Goal: Task Accomplishment & Management: Complete application form

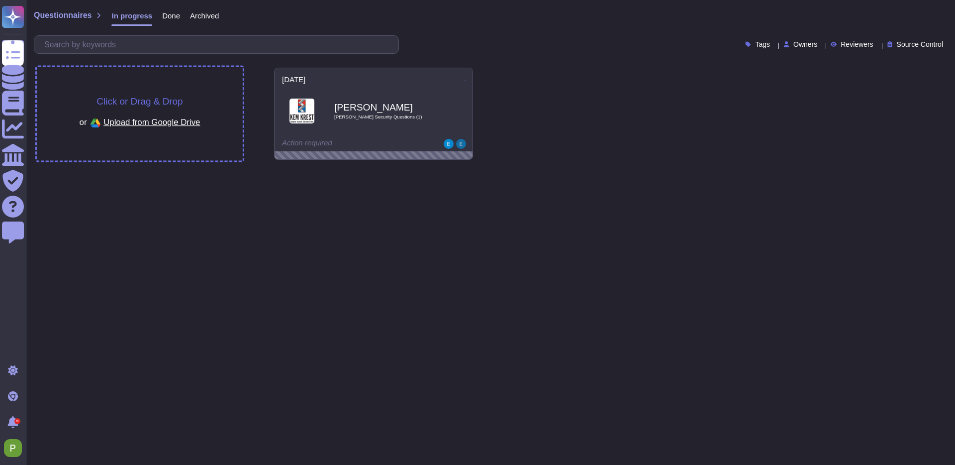
click at [148, 122] on span "Upload from Google Drive" at bounding box center [151, 121] width 97 height 9
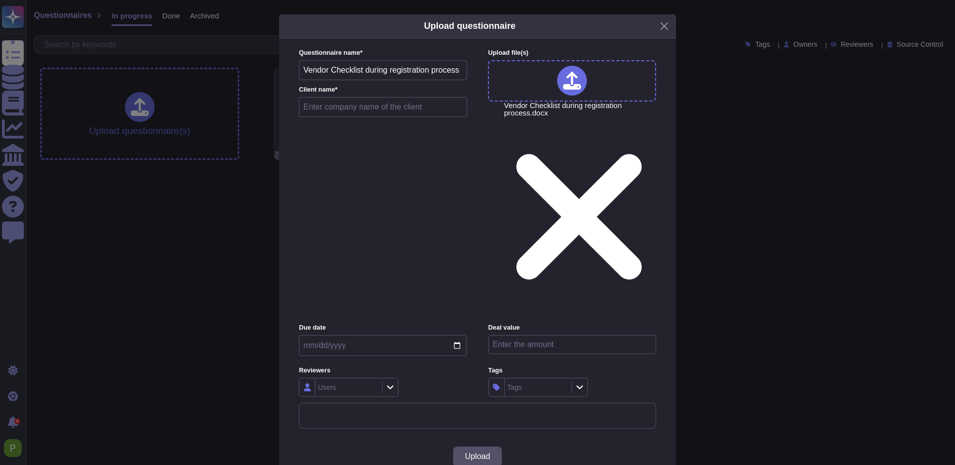
click at [357, 117] on input "text" at bounding box center [383, 107] width 168 height 20
paste input "Eclerx"
type input "Eclerx"
click at [323, 335] on input "date" at bounding box center [383, 345] width 168 height 21
click at [334, 384] on div "Users" at bounding box center [327, 387] width 18 height 7
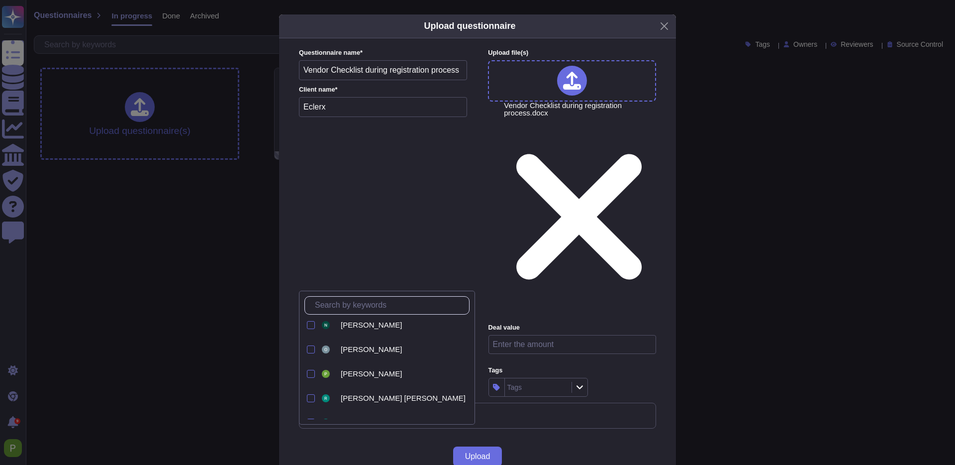
scroll to position [148, 0]
click at [356, 378] on span "Palma Pasztor" at bounding box center [371, 377] width 61 height 9
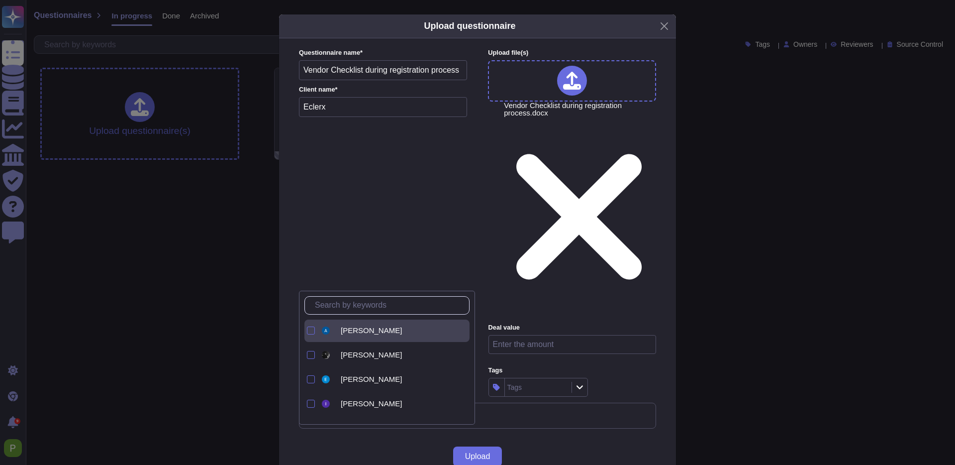
click at [351, 334] on span "Adrián Réti" at bounding box center [371, 330] width 61 height 9
click at [618, 438] on div "Upload" at bounding box center [477, 456] width 397 height 36
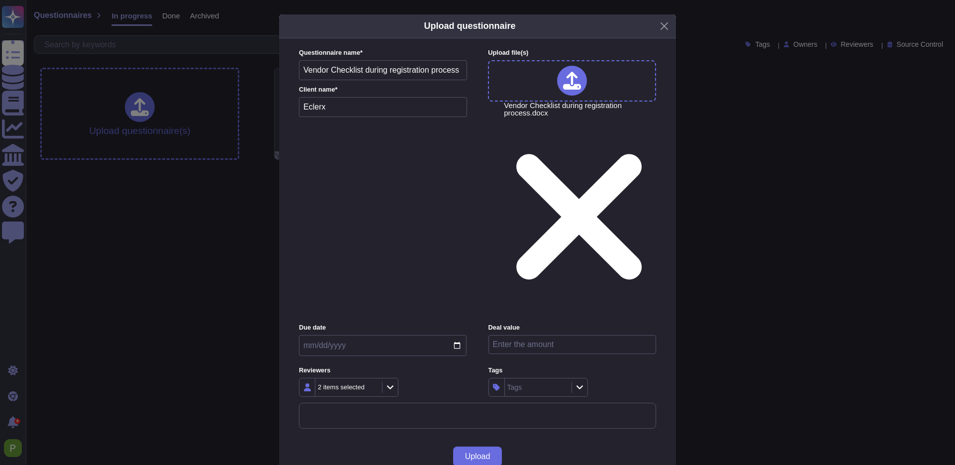
click at [527, 335] on input "number" at bounding box center [573, 344] width 168 height 19
type input "18000"
click at [607, 378] on div "Tags" at bounding box center [573, 387] width 168 height 19
drag, startPoint x: 462, startPoint y: 348, endPoint x: 468, endPoint y: 350, distance: 5.7
click at [466, 446] on button "Upload" at bounding box center [477, 456] width 49 height 20
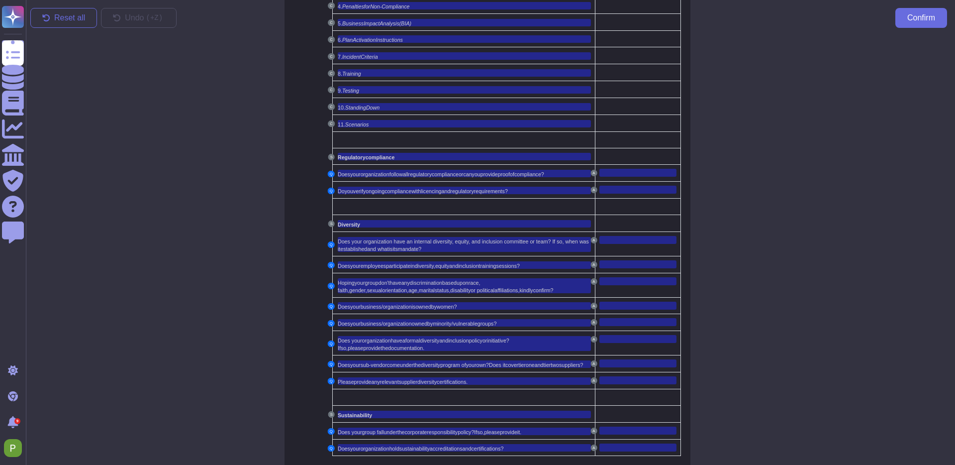
scroll to position [0, 3]
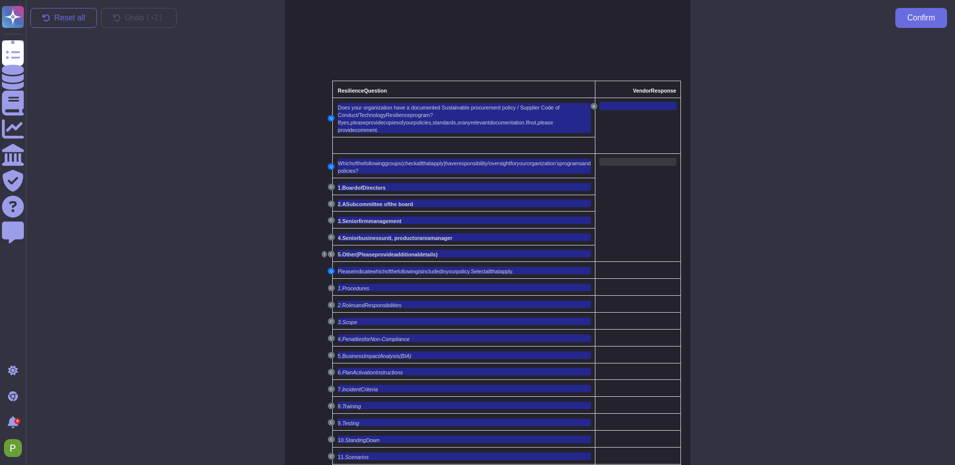
click at [630, 162] on div at bounding box center [638, 162] width 77 height 8
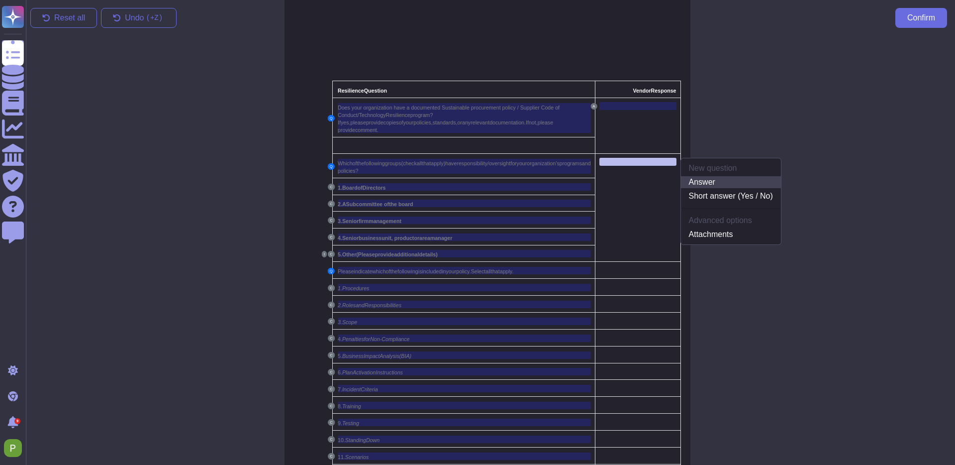
scroll to position [0, 1]
click at [757, 182] on link "Answer" at bounding box center [733, 182] width 100 height 12
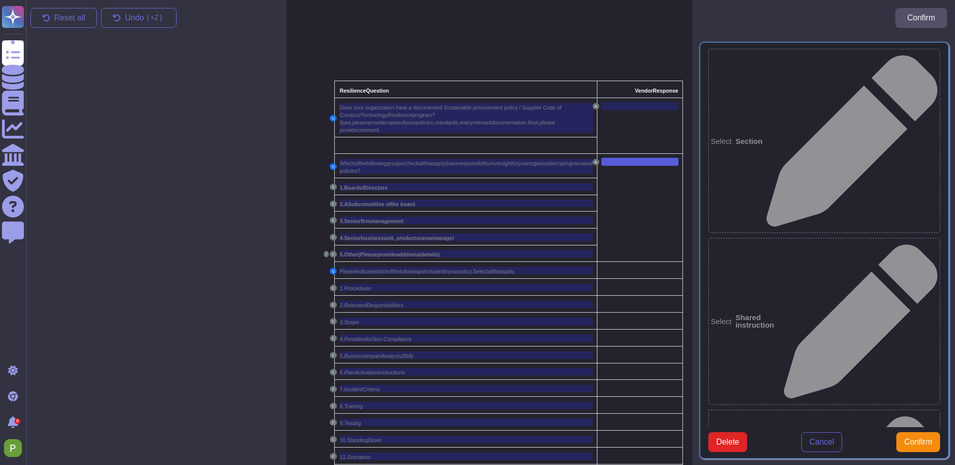
scroll to position [0, 0]
click at [912, 438] on span "Confirm" at bounding box center [919, 442] width 28 height 8
click at [448, 165] on span "apply)" at bounding box center [441, 163] width 14 height 6
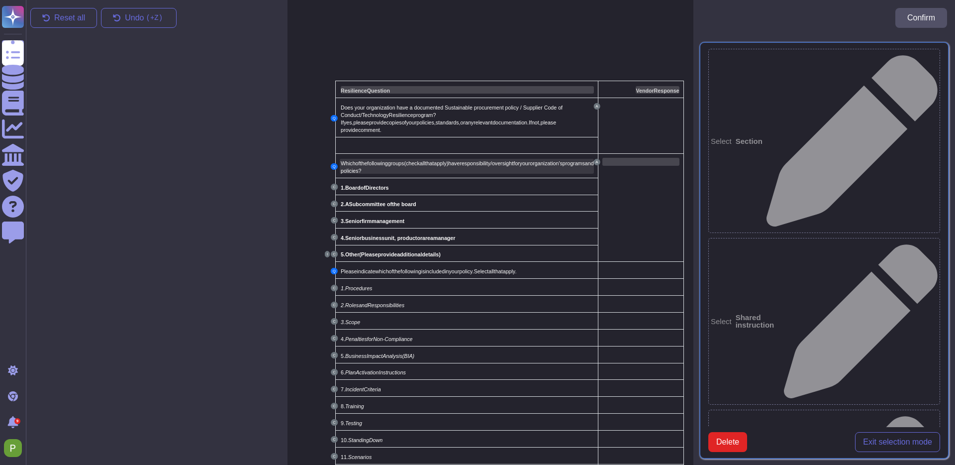
click at [416, 166] on span "(check" at bounding box center [411, 162] width 15 height 8
click at [416, 168] on div "Which of the following groups (check all that apply) have responsibility/oversi…" at bounding box center [467, 166] width 253 height 15
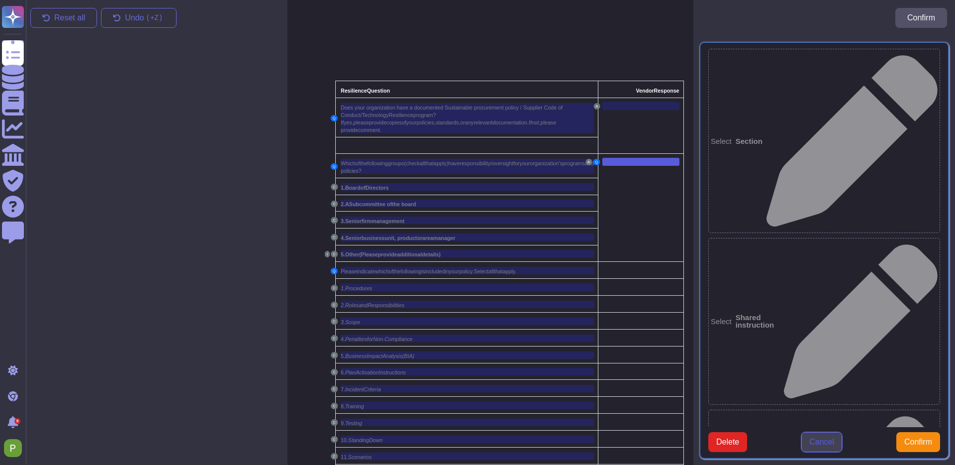
click at [818, 447] on button "Cancel" at bounding box center [822, 442] width 41 height 20
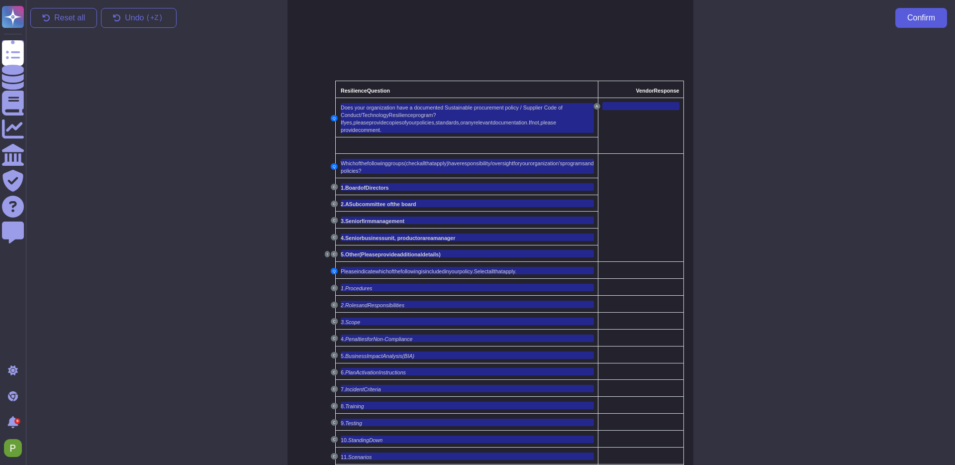
click at [909, 16] on span "Confirm" at bounding box center [922, 18] width 28 height 8
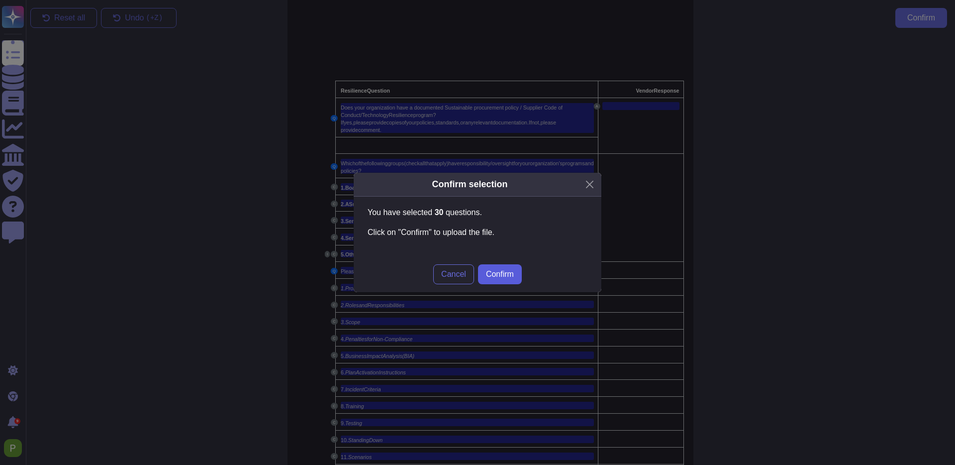
click at [501, 275] on span "Confirm" at bounding box center [500, 274] width 28 height 8
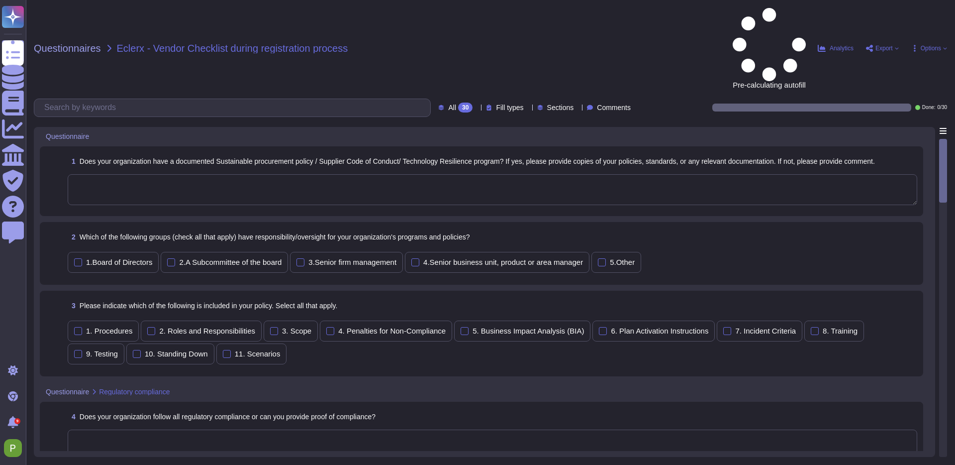
drag, startPoint x: 269, startPoint y: 116, endPoint x: 277, endPoint y: 116, distance: 8.0
click at [269, 174] on textarea at bounding box center [493, 189] width 850 height 31
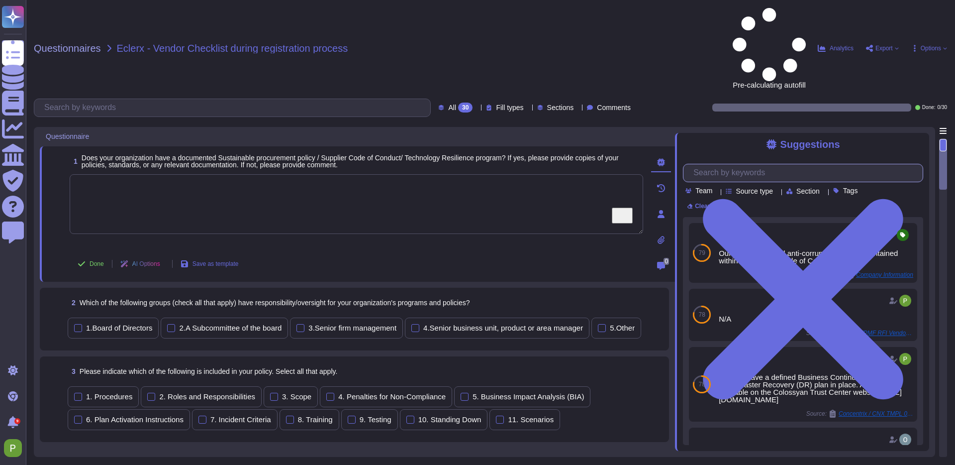
click at [735, 164] on input "text" at bounding box center [806, 172] width 234 height 17
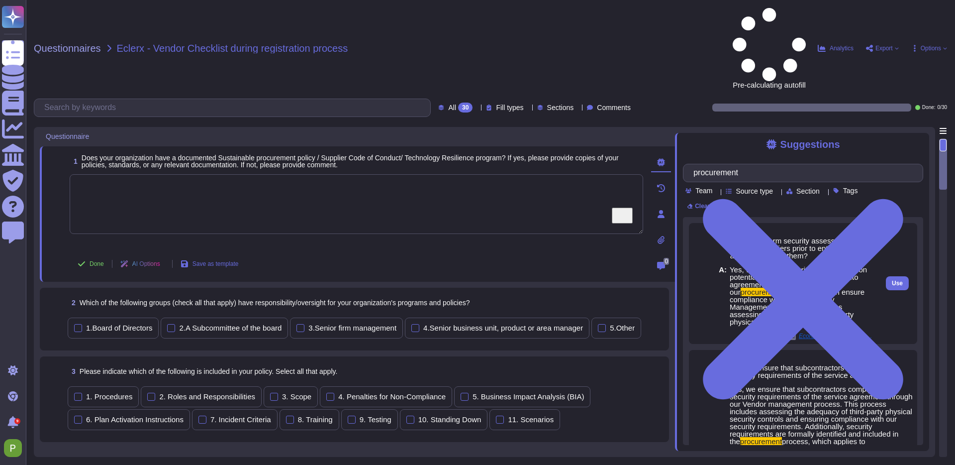
type input "procurement"
drag, startPoint x: 747, startPoint y: 197, endPoint x: 856, endPoint y: 252, distance: 121.5
click at [856, 266] on span "Yes, we perform security assessments on potential suppliers prior to entering i…" at bounding box center [802, 296] width 144 height 60
copy span "we perform security assessments on potential suppliers prior to entering into a…"
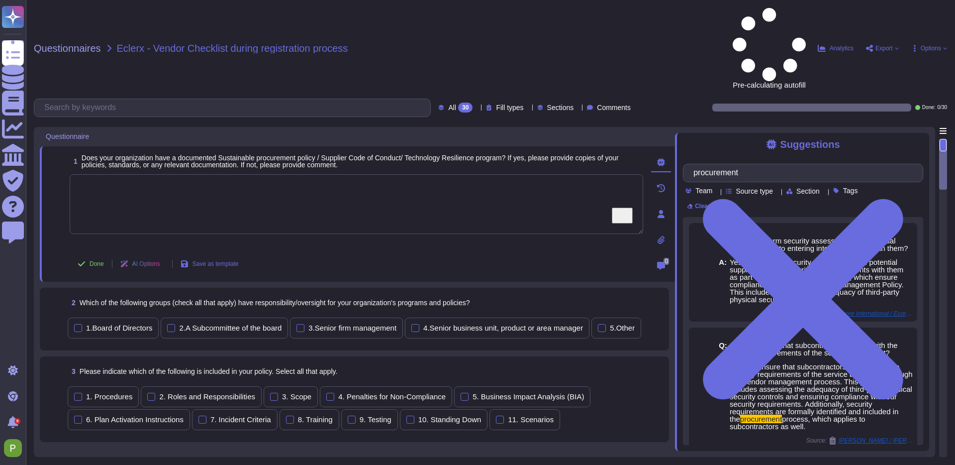
click at [257, 174] on textarea "To enrich screen reader interactions, please activate Accessibility in Grammarl…" at bounding box center [357, 204] width 574 height 60
paste textarea "we perform security assessments on potential suppliers prior to entering into a…"
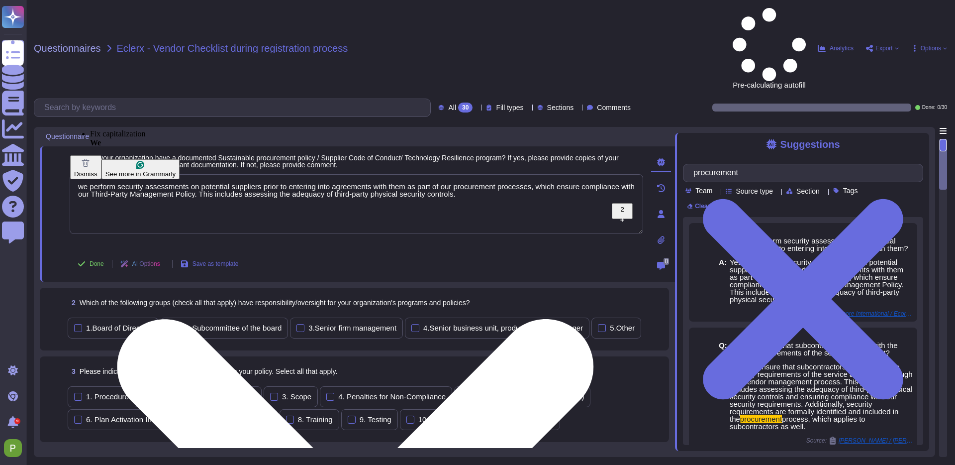
type textarea "we perform security assessments on potential suppliers prior to entering into a…"
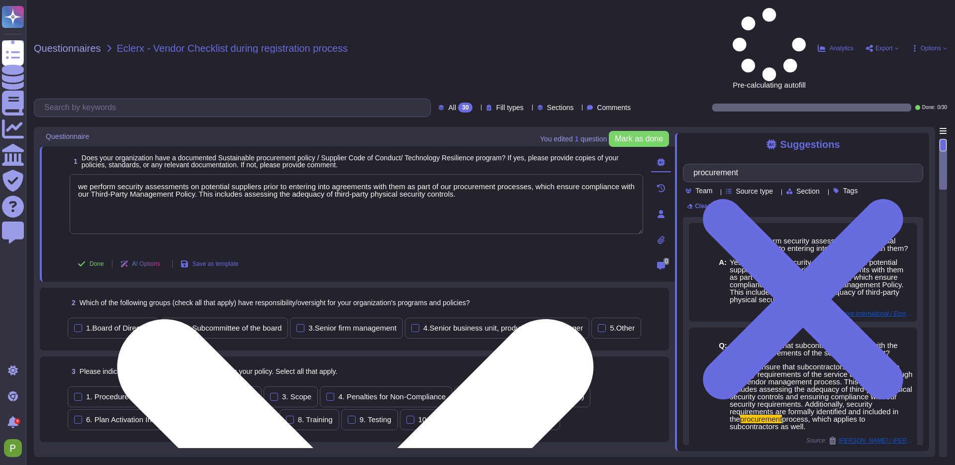
click at [117, 174] on textarea "we perform security assessments on potential suppliers prior to entering into a…" at bounding box center [357, 204] width 574 height 60
click at [275, 174] on textarea "we perform security assessments on potential suppliers prior to entering into a…" at bounding box center [357, 204] width 574 height 60
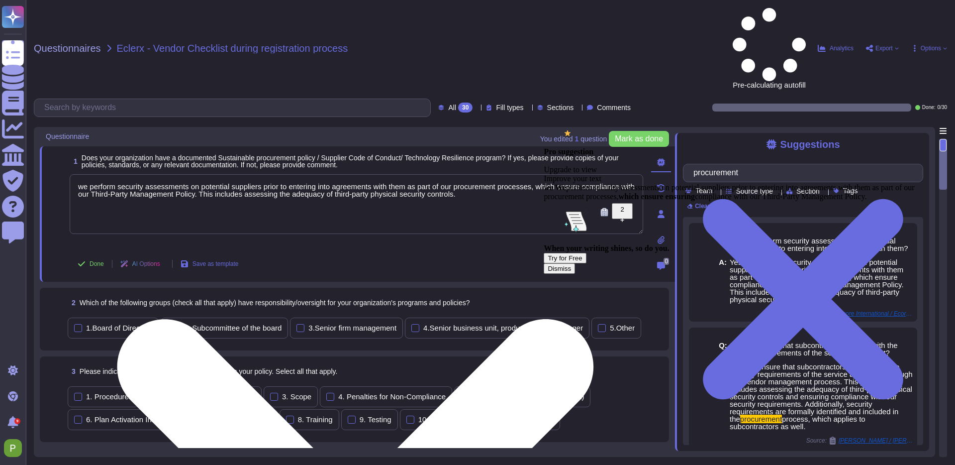
click at [528, 174] on textarea "we perform security assessments on potential suppliers prior to entering into a…" at bounding box center [357, 204] width 574 height 60
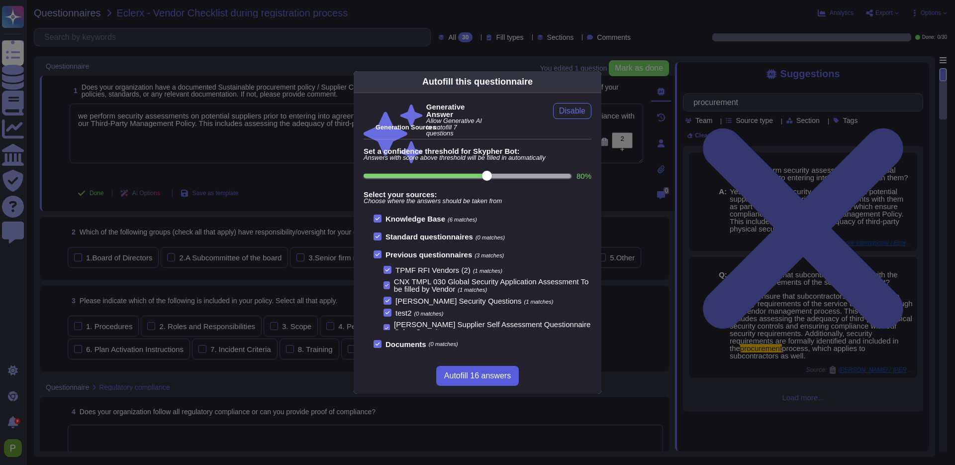
click at [463, 378] on span "Autofill 16 answers" at bounding box center [477, 376] width 67 height 8
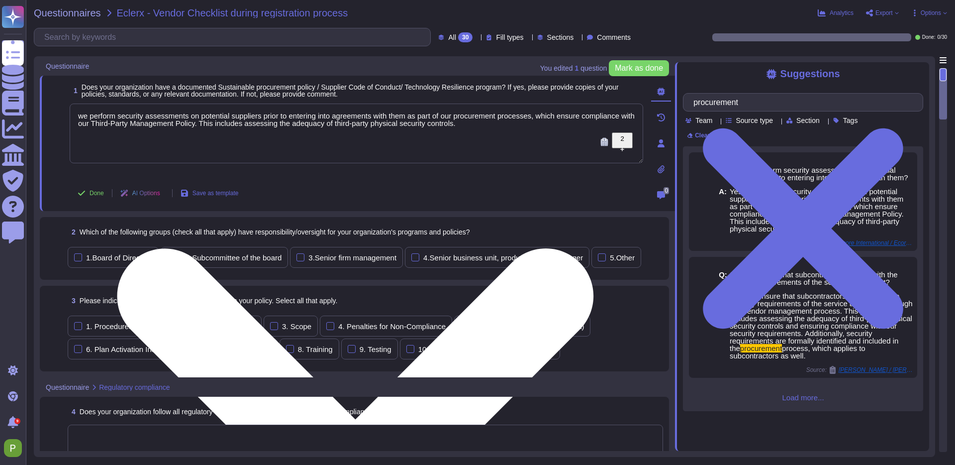
drag, startPoint x: 125, startPoint y: 130, endPoint x: 207, endPoint y: 130, distance: 82.1
click at [128, 130] on textarea "we perform security assessments on potential suppliers prior to entering into a…" at bounding box center [357, 133] width 574 height 60
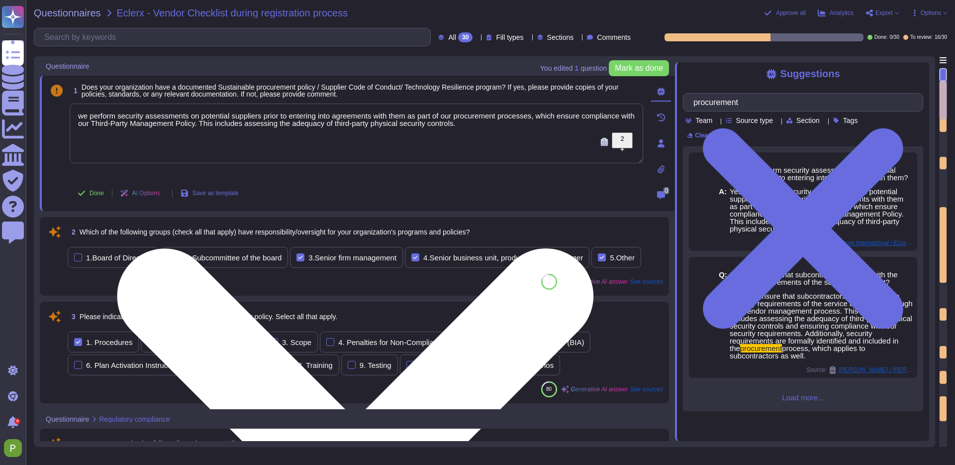
type textarea "Colossyan complies with the GDPR and has a SOC2 Type II report available for cu…"
type textarea "Colossyan Inc measures and verifies compliance with policies through various me…"
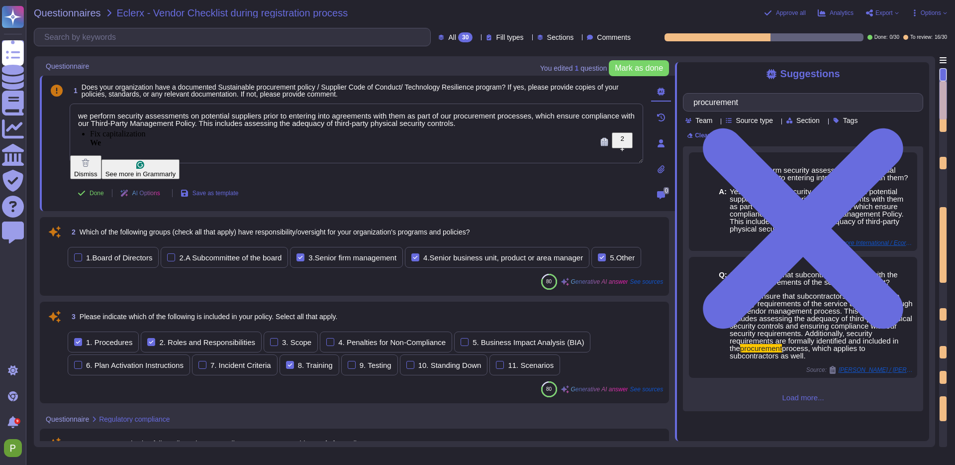
type textarea "we perform security assessments on potential suppliers prior to entering into a…"
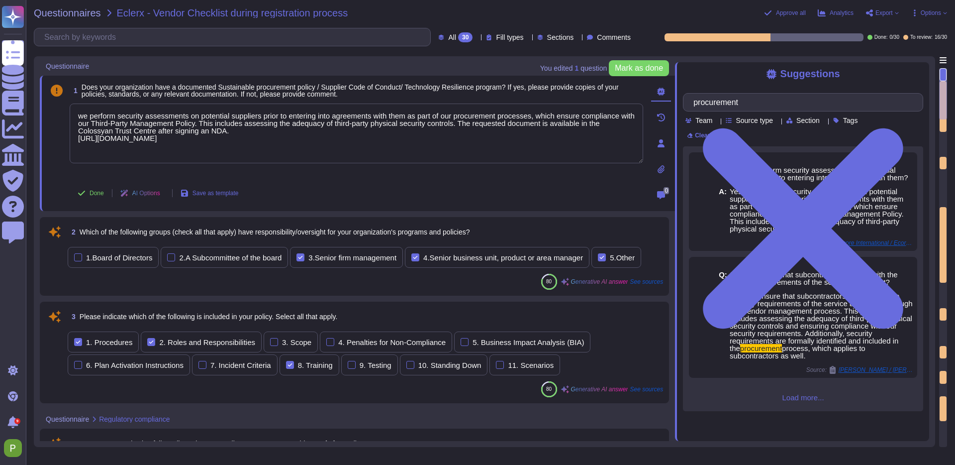
click at [613, 231] on div "2 Which of the following groups (check all that apply) have responsibility/over…" at bounding box center [366, 232] width 596 height 18
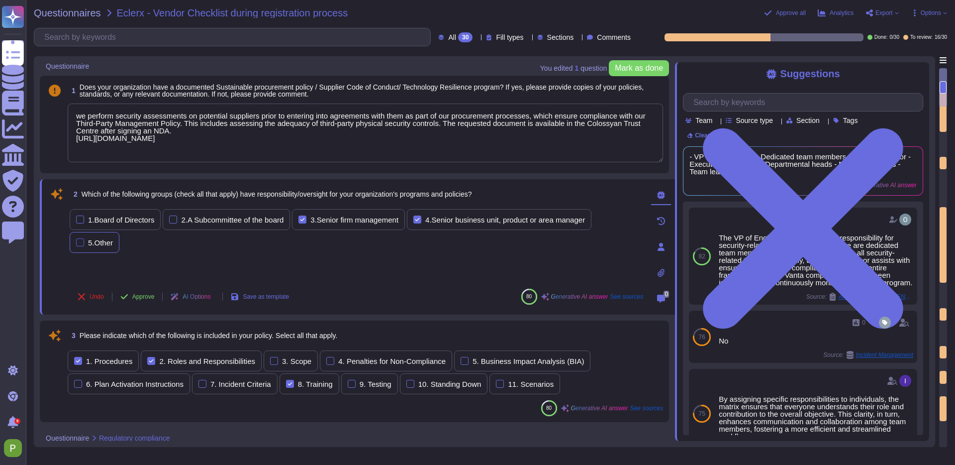
click at [78, 244] on div at bounding box center [80, 242] width 8 height 8
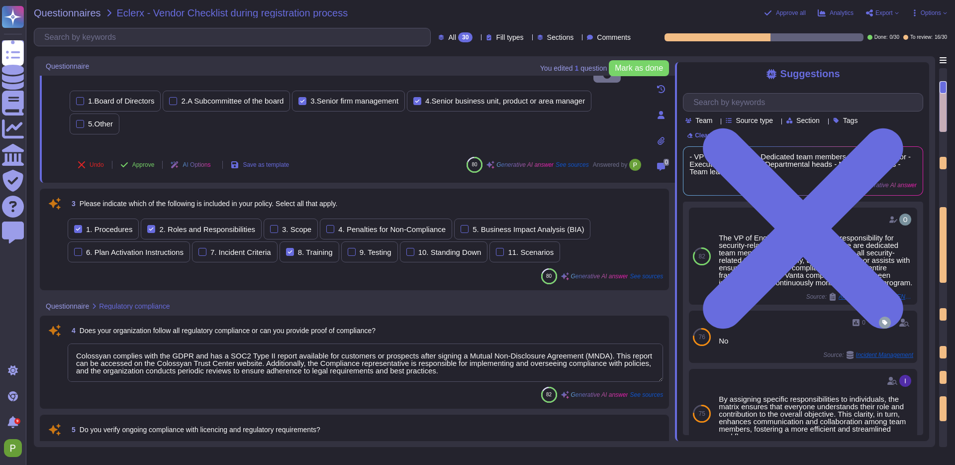
scroll to position [138, 0]
type textarea "Colossyan’s proprietary AI service is designed to generate synthetic human pres…"
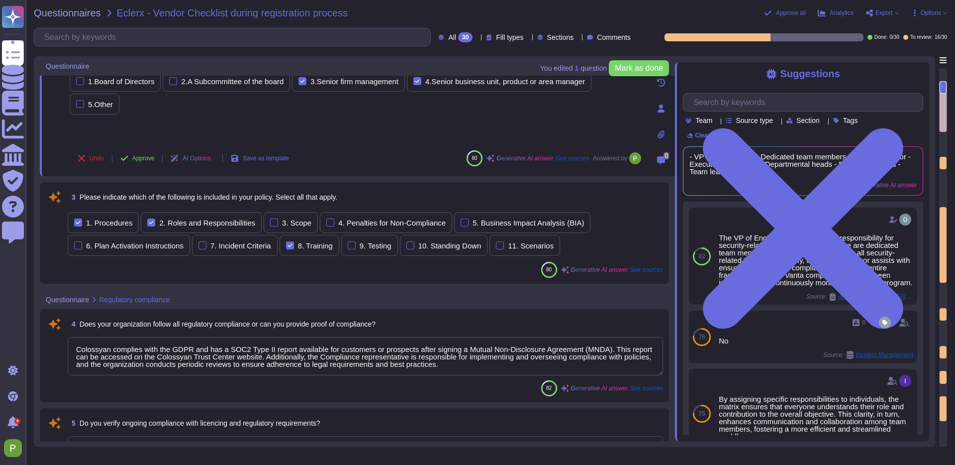
click at [567, 195] on div "3 Please indicate which of the following is included in your policy. Select all…" at bounding box center [366, 197] width 596 height 18
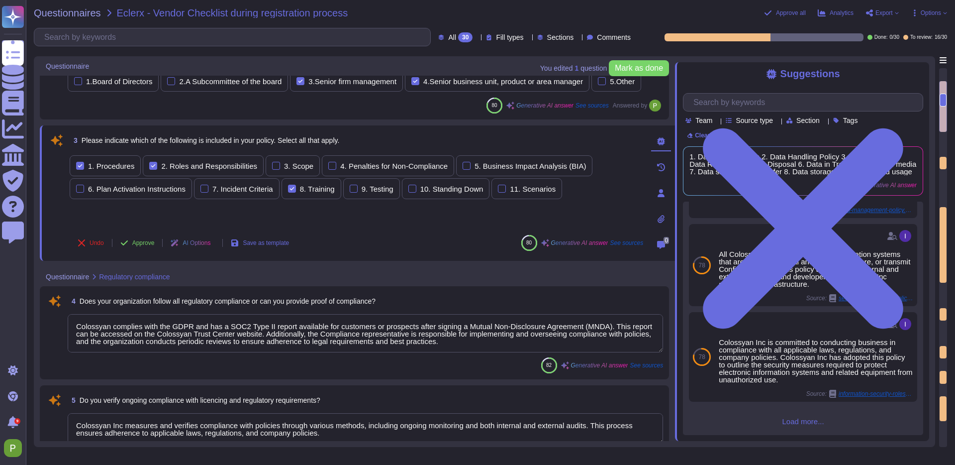
scroll to position [445, 0]
click at [351, 338] on textarea "Colossyan complies with the GDPR and has a SOC2 Type II report available for cu…" at bounding box center [366, 333] width 596 height 38
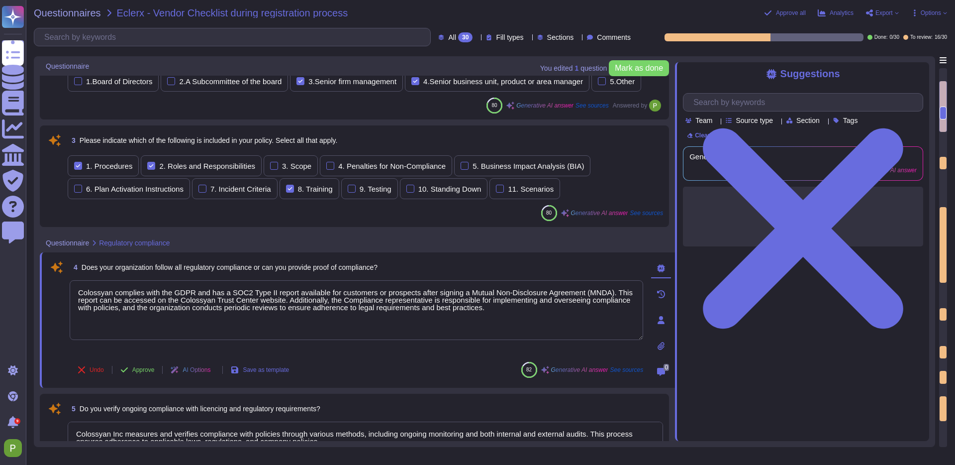
scroll to position [0, 0]
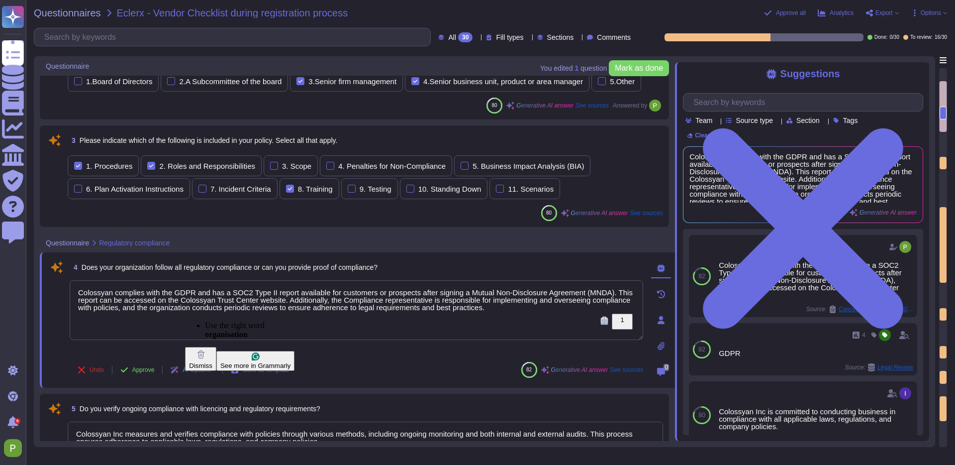
type textarea "Colossyan complies with the GDPR and has a SOC2 Type II report available for cu…"
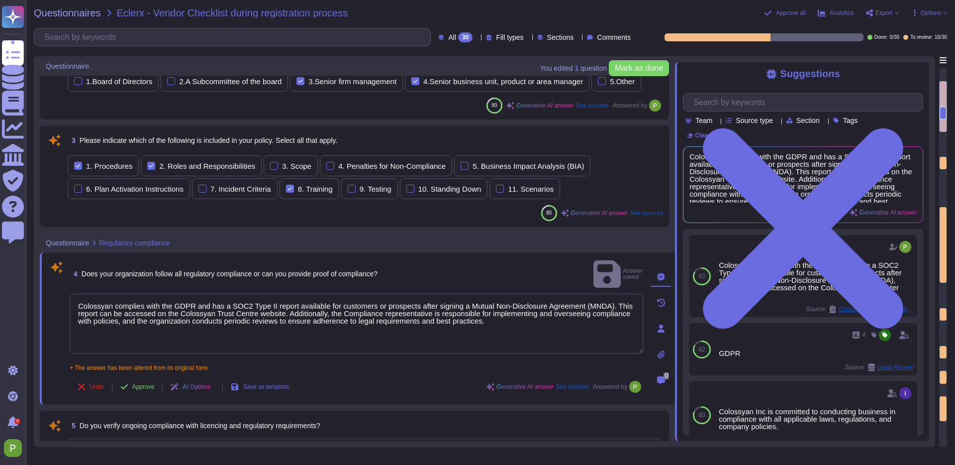
click at [546, 311] on textarea "Colossyan complies with the GDPR and has a SOC2 Type II report available for cu…" at bounding box center [357, 324] width 574 height 60
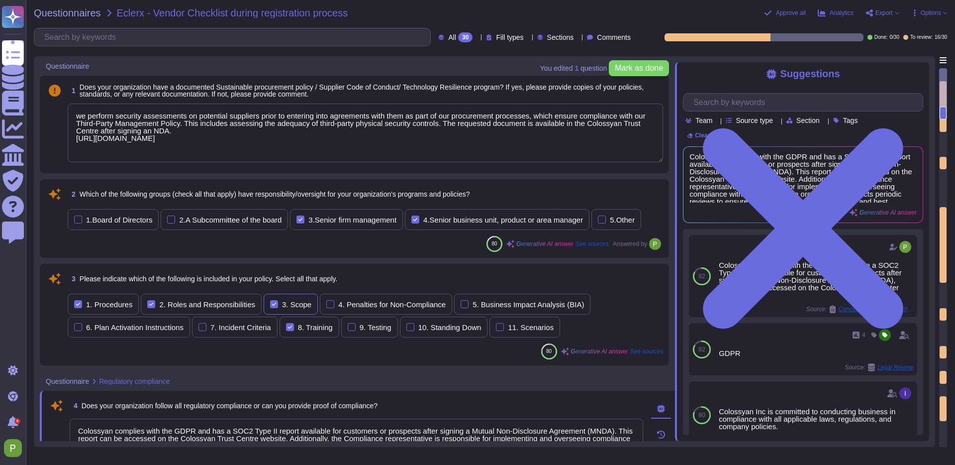
click at [276, 305] on div at bounding box center [274, 304] width 8 height 8
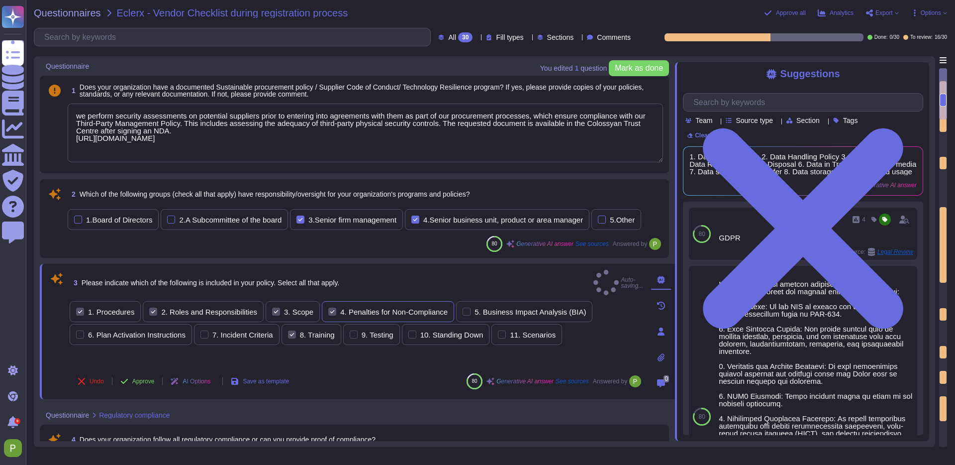
click at [334, 308] on div at bounding box center [332, 312] width 8 height 8
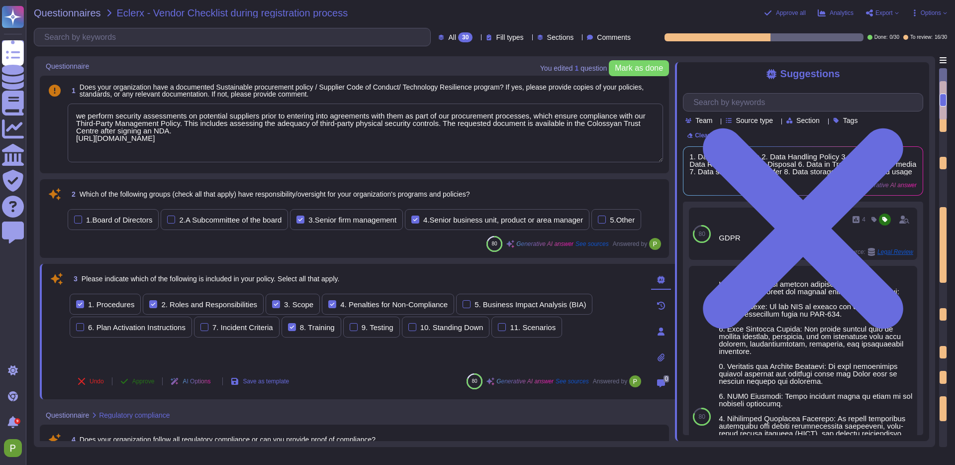
click at [140, 381] on span "Approve" at bounding box center [143, 381] width 22 height 6
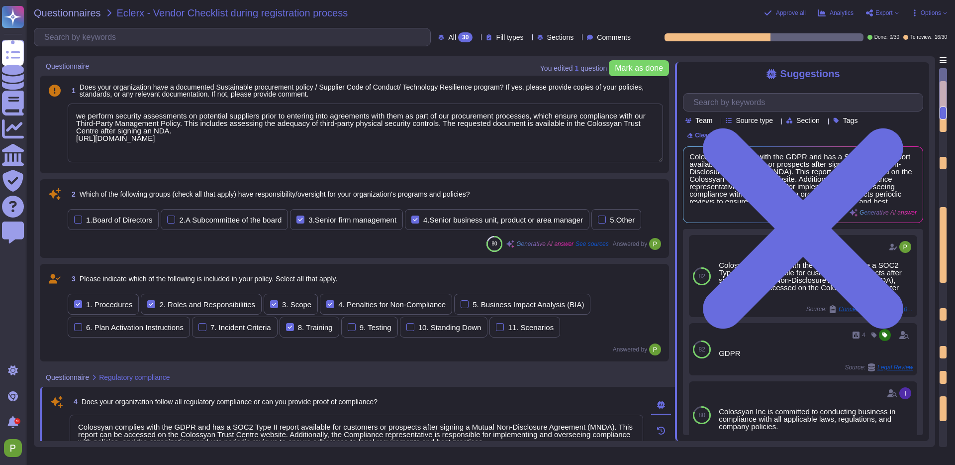
scroll to position [5, 0]
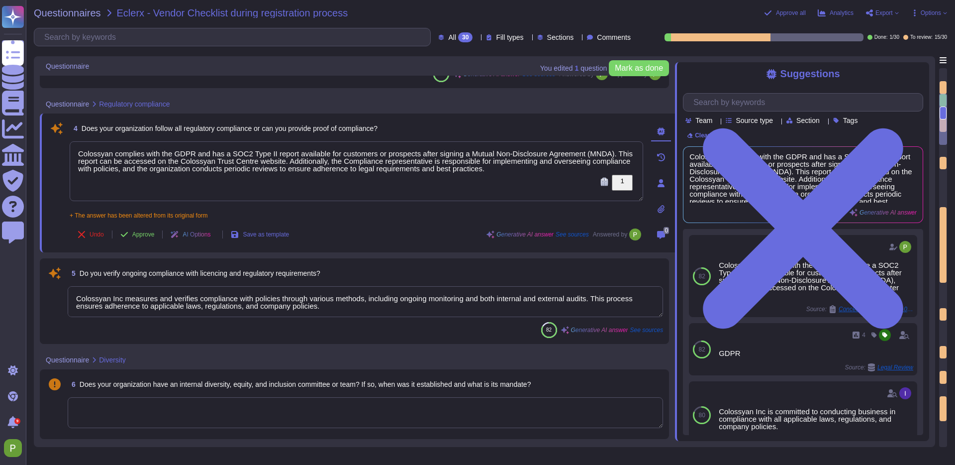
type textarea "Colossyan’s proprietary AI service is designed to generate synthetic human pres…"
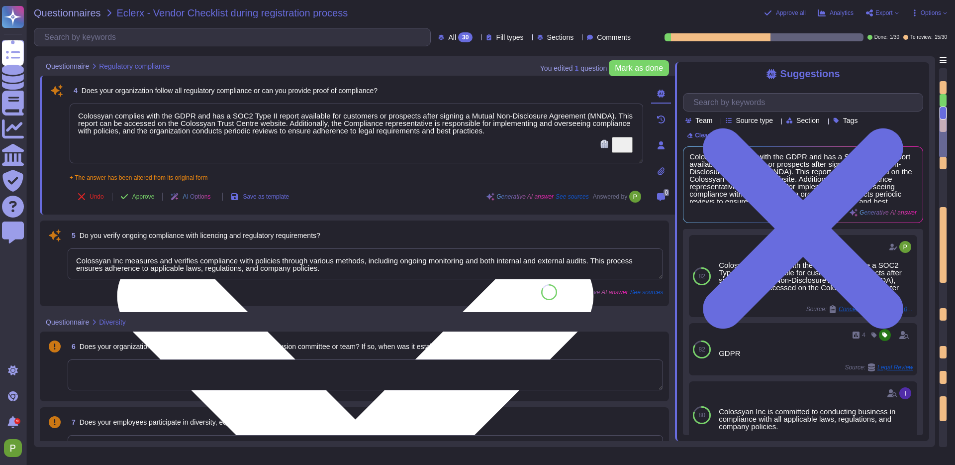
click at [372, 140] on textarea "Colossyan complies with the GDPR and has a SOC2 Type II report available for cu…" at bounding box center [357, 133] width 574 height 60
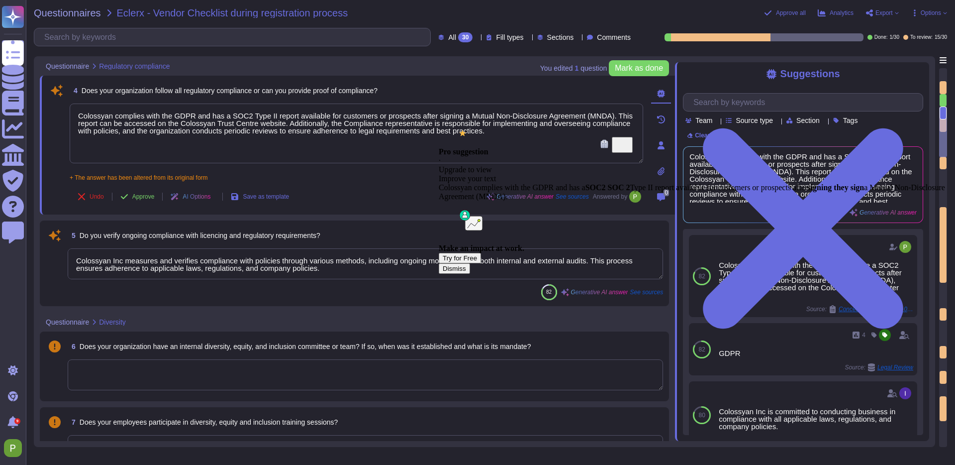
click at [563, 129] on div "Pro suggestion · Upgrade to view" at bounding box center [697, 151] width 516 height 45
type textarea "Colossyan complies with the GDPR and has a SOC2 Type II report available for cu…"
click at [144, 195] on span "Approve" at bounding box center [143, 197] width 22 height 6
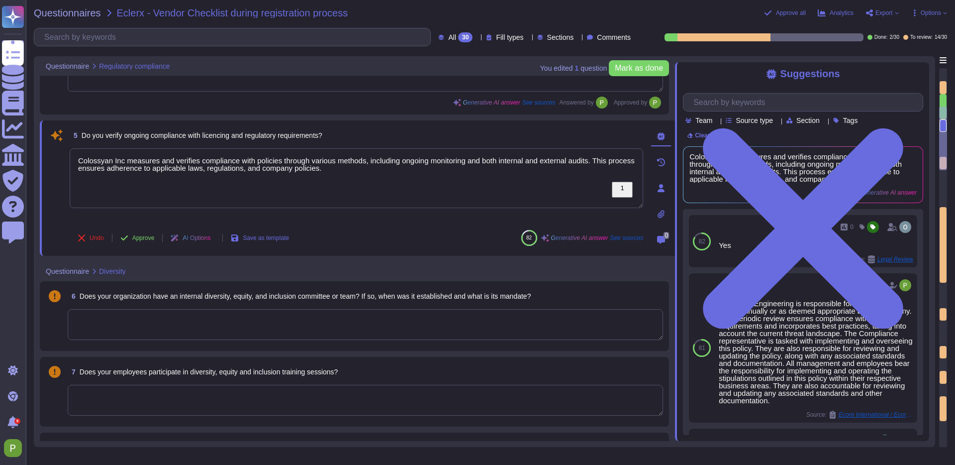
scroll to position [407, 0]
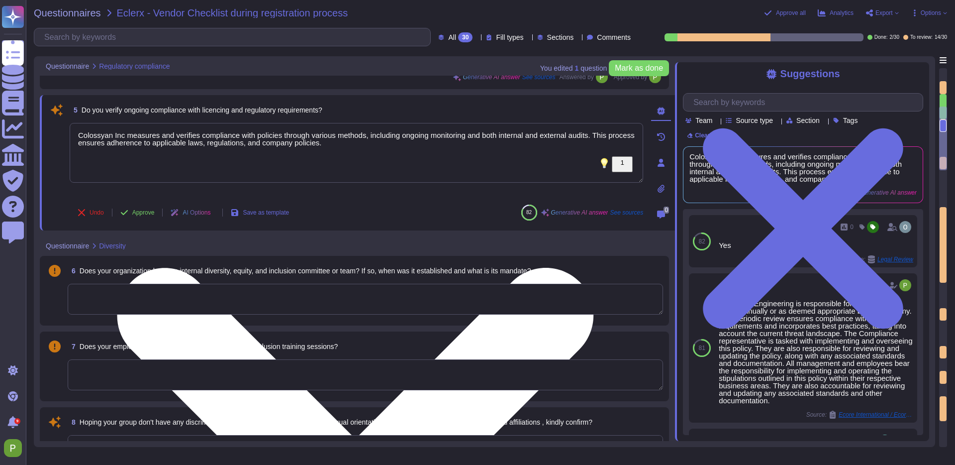
click at [376, 137] on textarea "Colossyan Inc measures and verifies compliance with policies through various me…" at bounding box center [357, 153] width 574 height 60
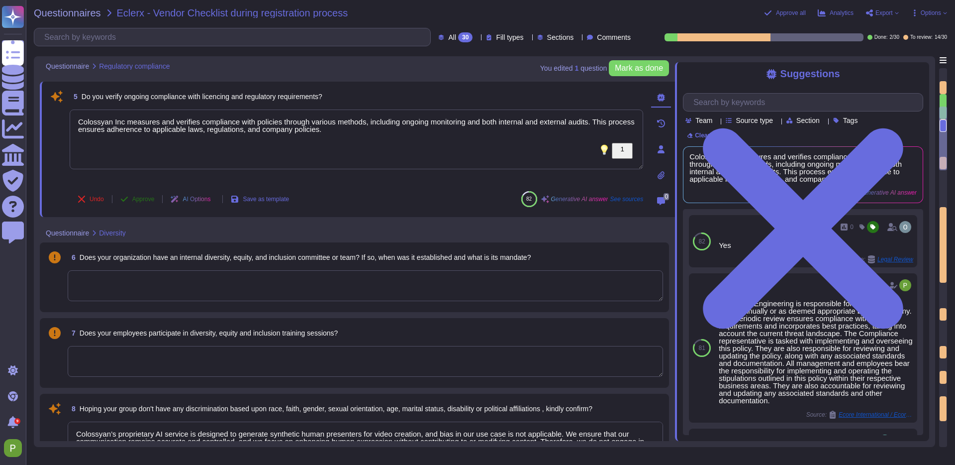
click at [132, 193] on button "Approve" at bounding box center [137, 199] width 50 height 20
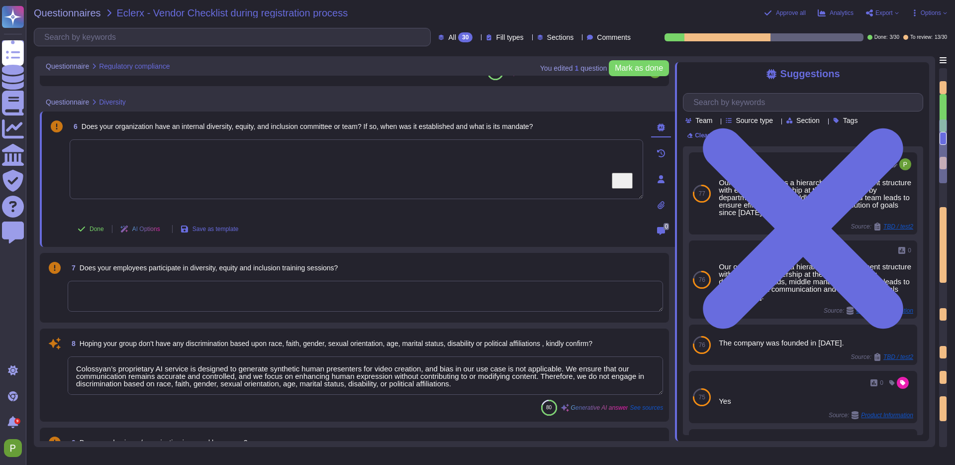
scroll to position [513, 0]
type textarea "Our vendor management process accounts for supplier diversification to reduce r…"
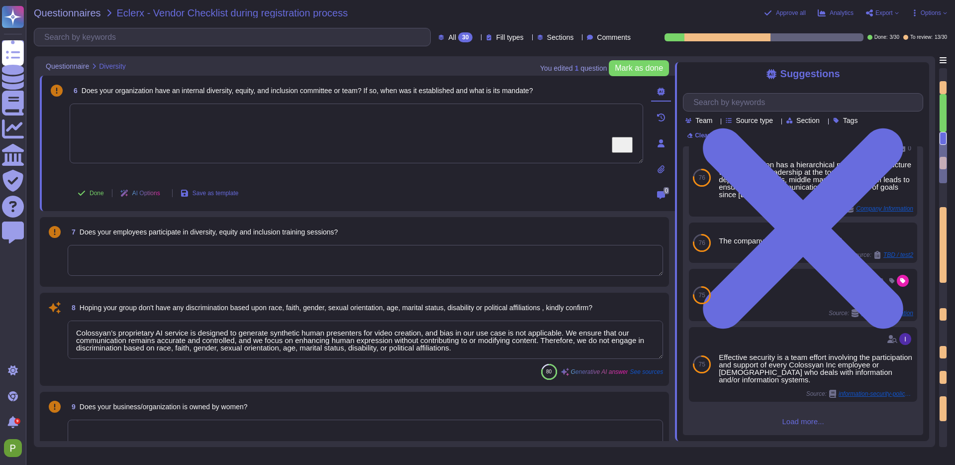
scroll to position [102, 0]
click at [766, 103] on input "text" at bounding box center [806, 102] width 234 height 17
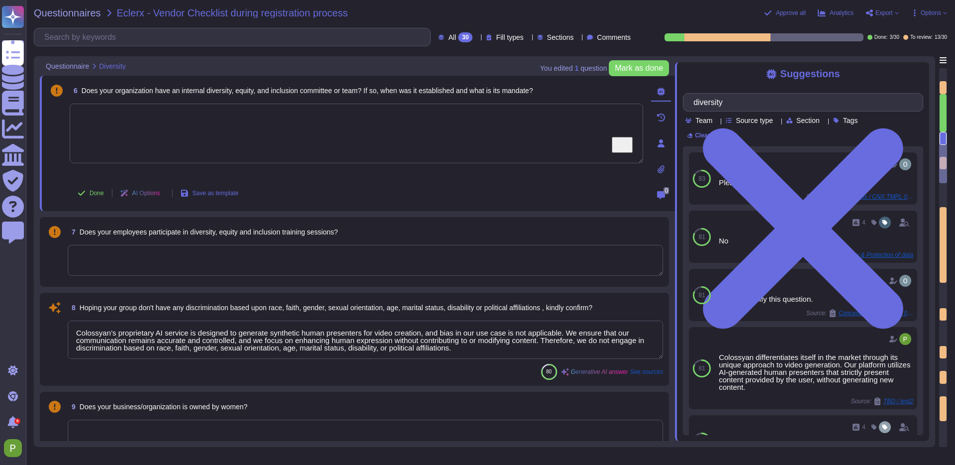
type input "diversity"
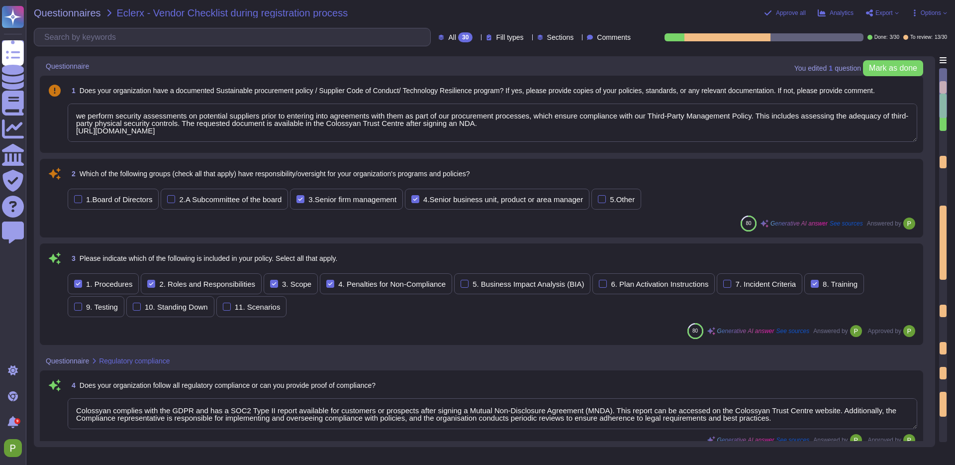
type textarea "we perform security assessments on potential suppliers prior to entering into a…"
type textarea "Colossyan complies with the GDPR and has a SOC2 Type II report available for cu…"
type textarea "Colossyan Inc measures and verifies compliance with policies through various me…"
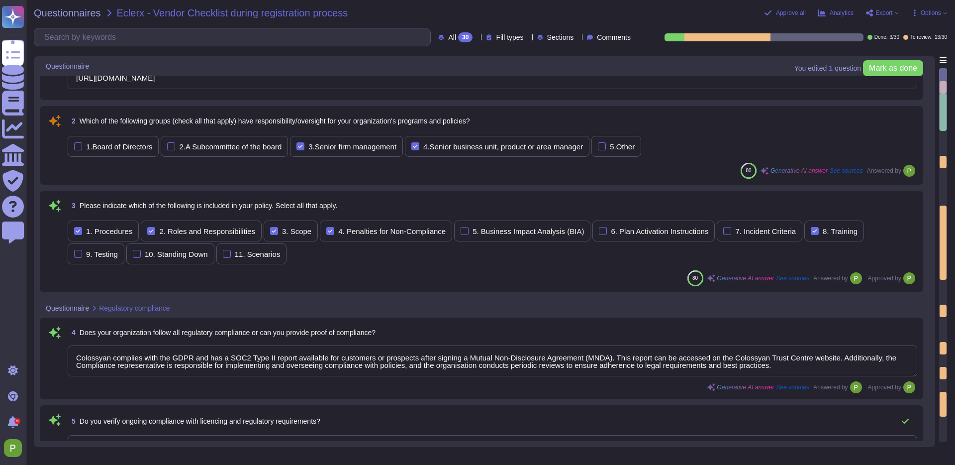
type textarea "Colossyan’s proprietary AI service is designed to generate synthetic human pres…"
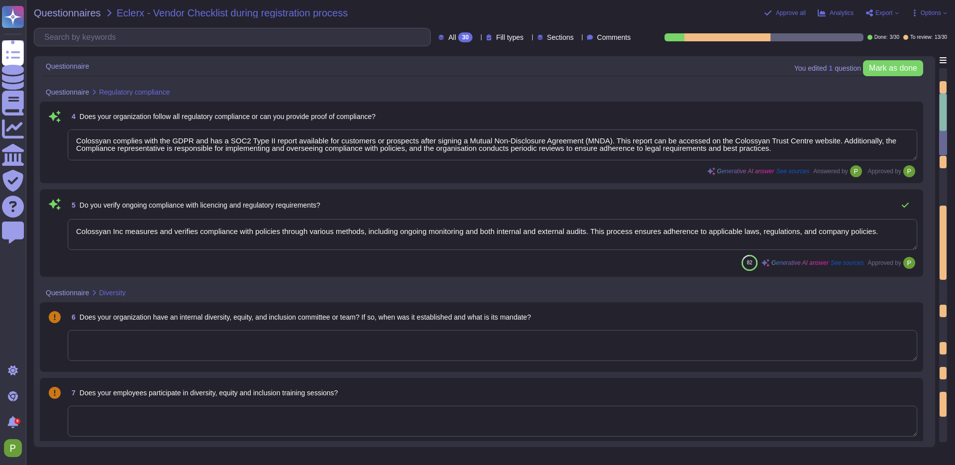
scroll to position [270, 0]
click at [207, 339] on textarea at bounding box center [493, 343] width 850 height 31
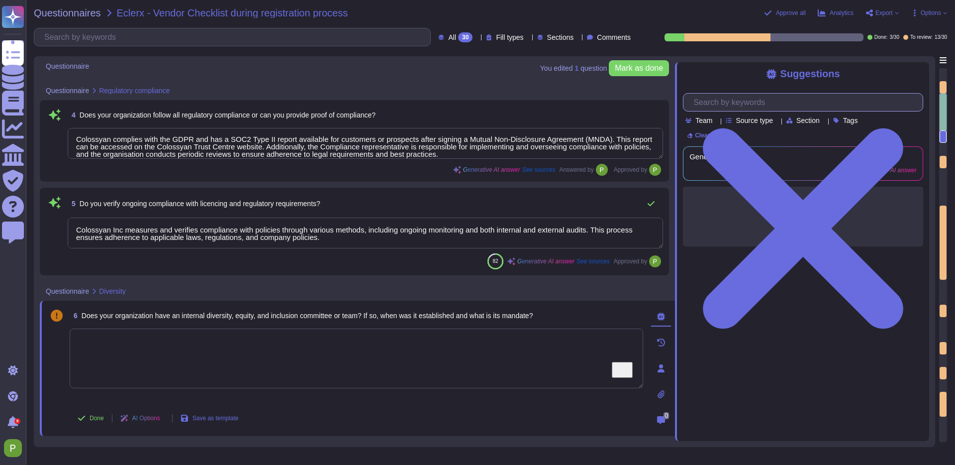
click at [747, 107] on input "text" at bounding box center [806, 102] width 234 height 17
type input "diversity"
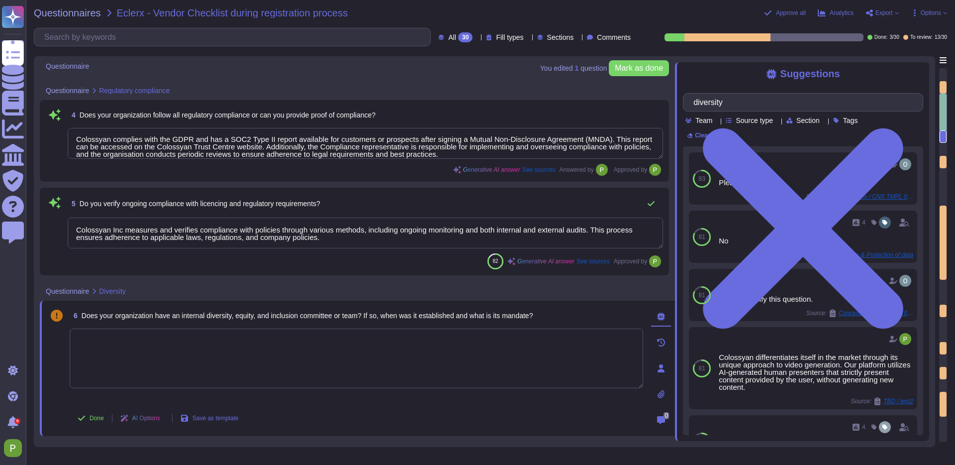
click at [169, 347] on textarea "To enrich screen reader interactions, please activate Accessibility in Grammarl…" at bounding box center [357, 358] width 574 height 60
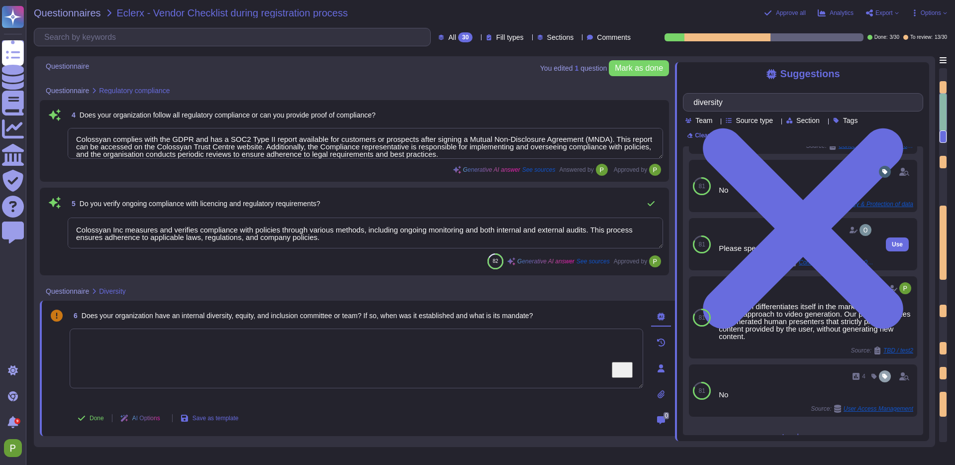
scroll to position [0, 0]
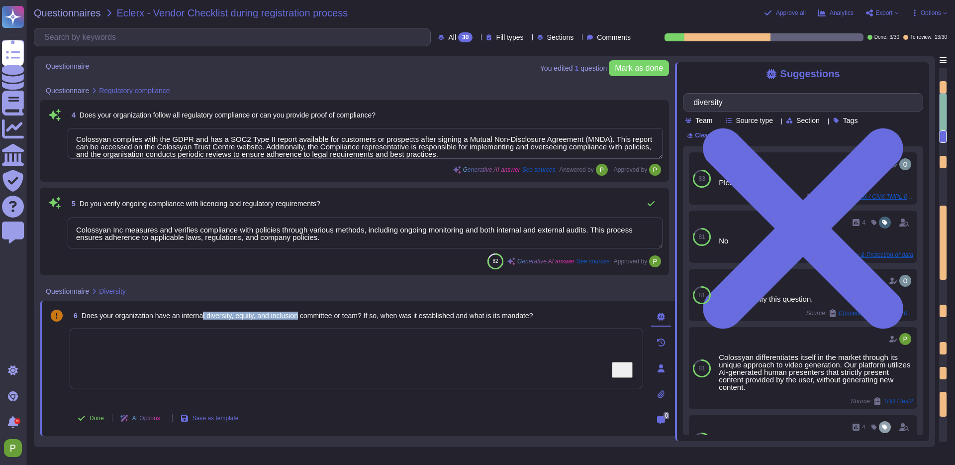
drag, startPoint x: 210, startPoint y: 314, endPoint x: 324, endPoint y: 300, distance: 115.4
click at [312, 316] on span "Does your organization have an internal diversity, equity, and inclusion commit…" at bounding box center [308, 315] width 452 height 8
copy span "l diversity, equity, and inclusion"
click at [276, 349] on textarea "To enrich screen reader interactions, please activate Accessibility in Grammarl…" at bounding box center [357, 358] width 574 height 60
click at [377, 345] on textarea "To enrich screen reader interactions, please activate Accessibility in Grammarl…" at bounding box center [357, 358] width 574 height 60
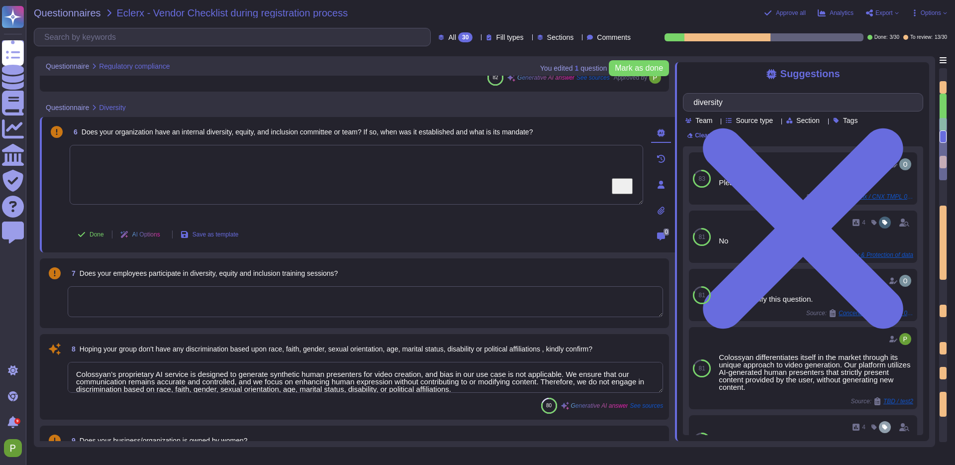
scroll to position [439, 0]
type textarea "Our vendor management process accounts for supplier diversification to reduce r…"
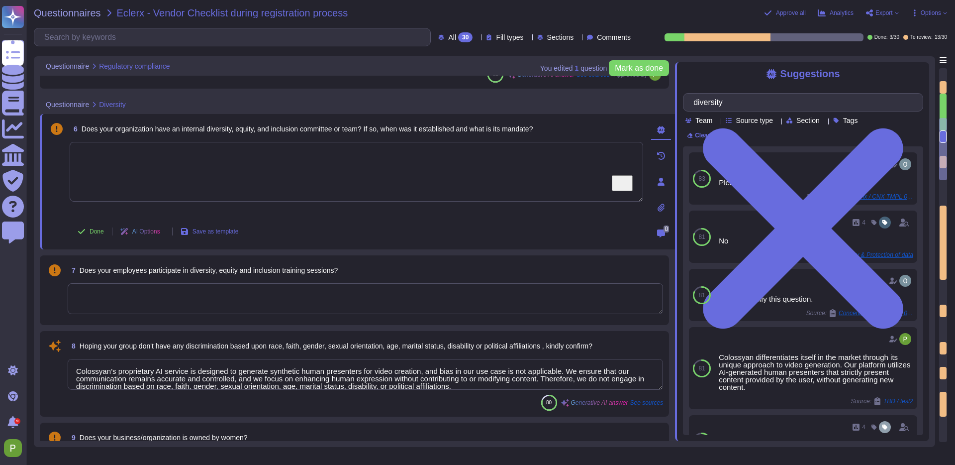
click at [232, 297] on textarea at bounding box center [366, 298] width 596 height 31
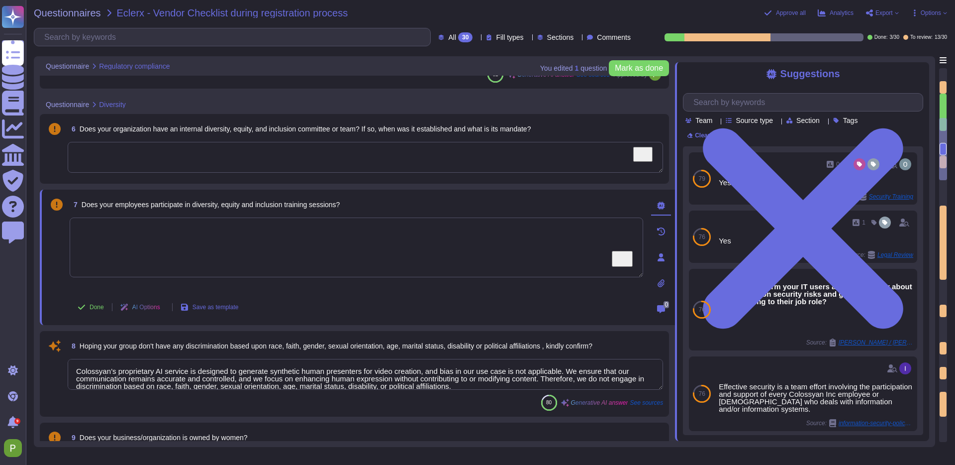
click at [255, 251] on textarea "To enrich screen reader interactions, please activate Accessibility in Grammarl…" at bounding box center [357, 247] width 574 height 60
type textarea "No."
click at [226, 166] on textarea "To enrich screen reader interactions, please activate Accessibility in Grammarl…" at bounding box center [366, 157] width 596 height 31
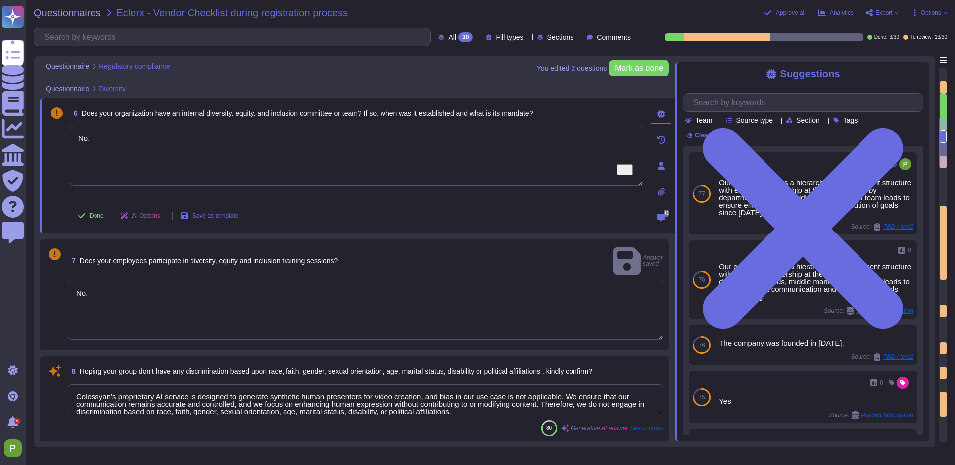
scroll to position [461, 0]
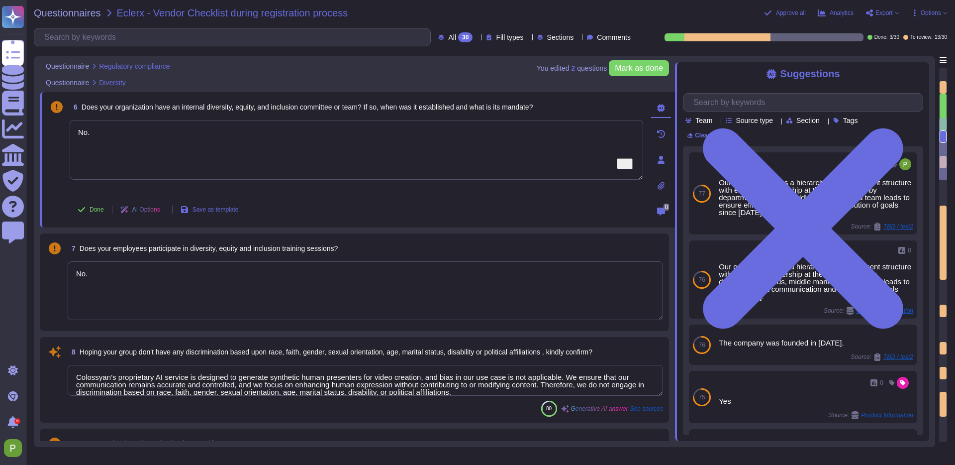
click at [409, 195] on div "6 Does your organization have an internal diversity, equity, and inclusion comm…" at bounding box center [346, 159] width 596 height 123
type textarea "No."
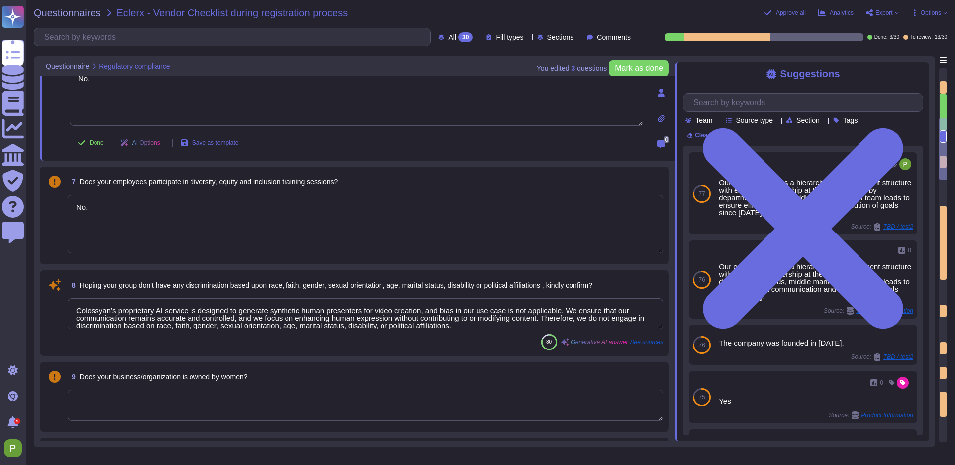
scroll to position [536, 0]
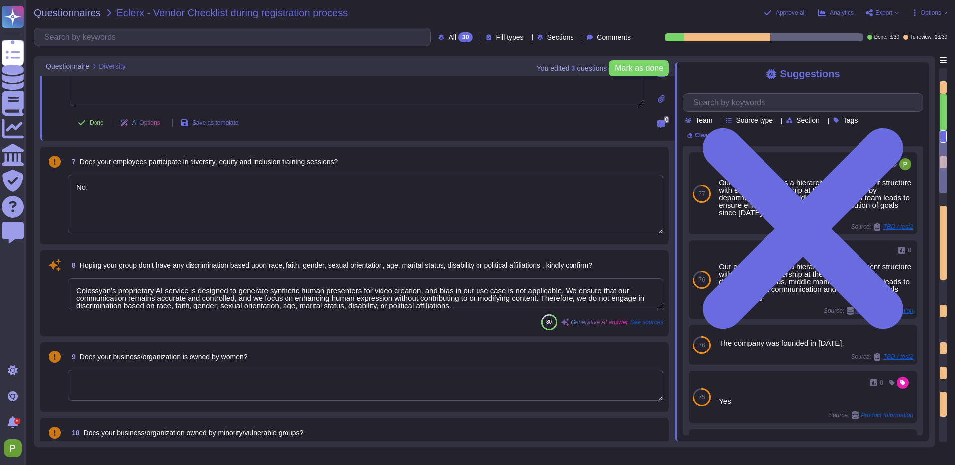
type textarea "- SOC2 Type II compliant - SOC2 Type II report available after signing a Mutual…"
click at [81, 121] on icon at bounding box center [82, 123] width 8 height 8
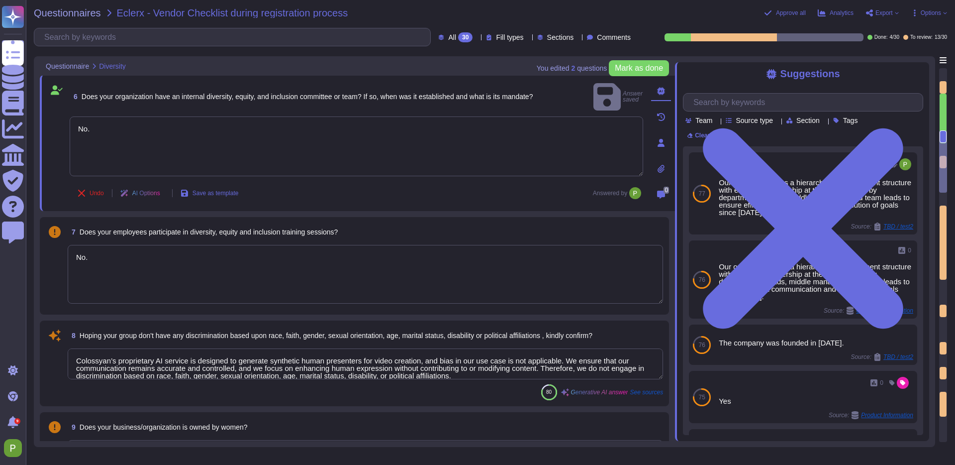
scroll to position [465, 0]
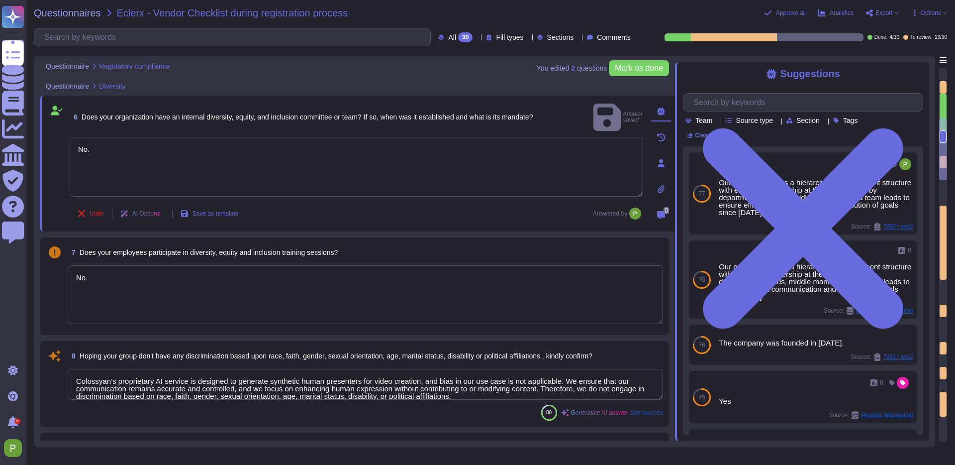
type textarea "Colossyan complies with the GDPR and has a SOC2 Type II report available for cu…"
type textarea "Colossyan Inc measures and verifies compliance with policies through various me…"
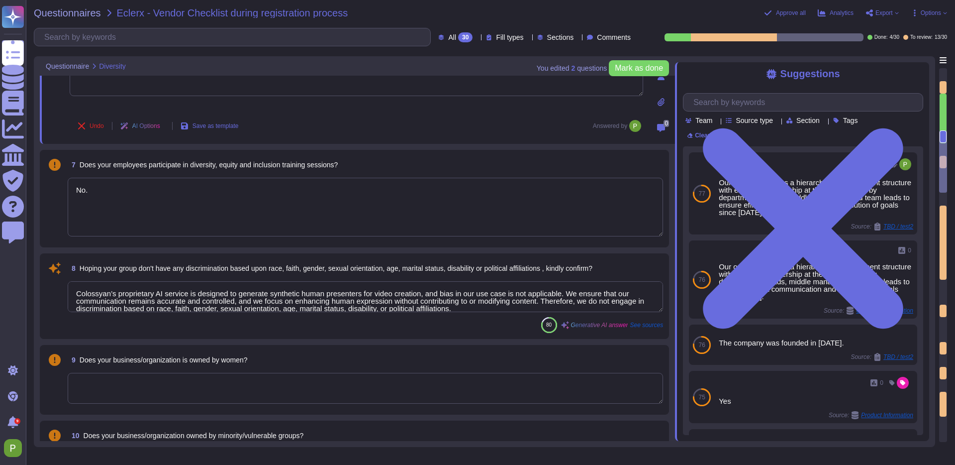
type textarea "- SOC2 Type II compliant - SOC2 Type II report available after signing a Mutual…"
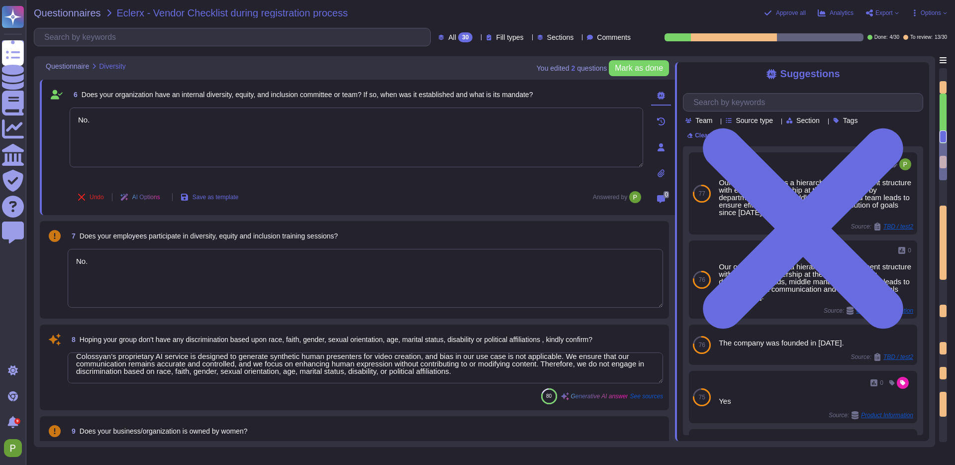
scroll to position [468, 0]
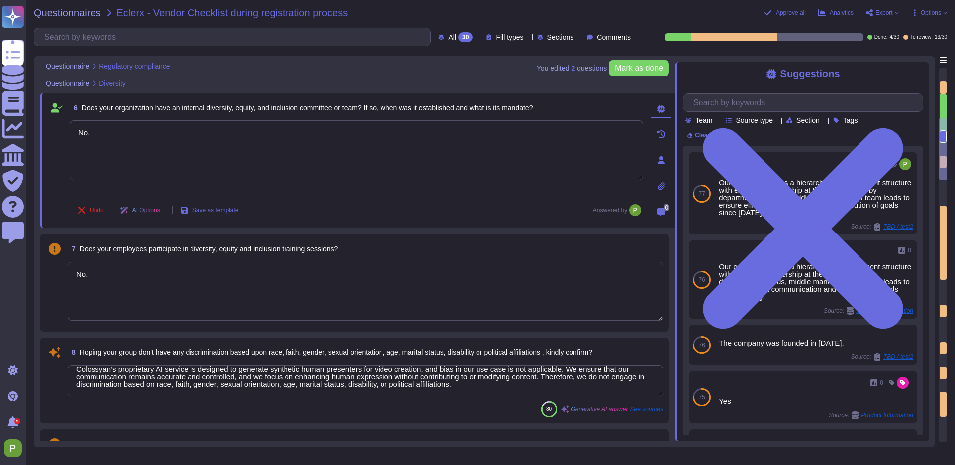
type textarea "Colossyan complies with the GDPR and has a SOC2 Type II report available for cu…"
type textarea "Colossyan Inc measures and verifies compliance with policies through various me…"
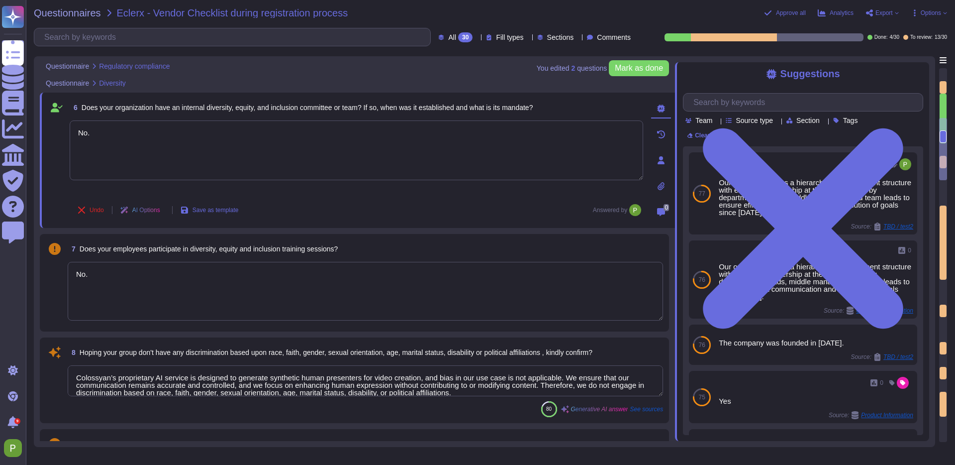
click at [509, 387] on textarea "Colossyan’s proprietary AI service is designed to generate synthetic human pres…" at bounding box center [366, 380] width 596 height 31
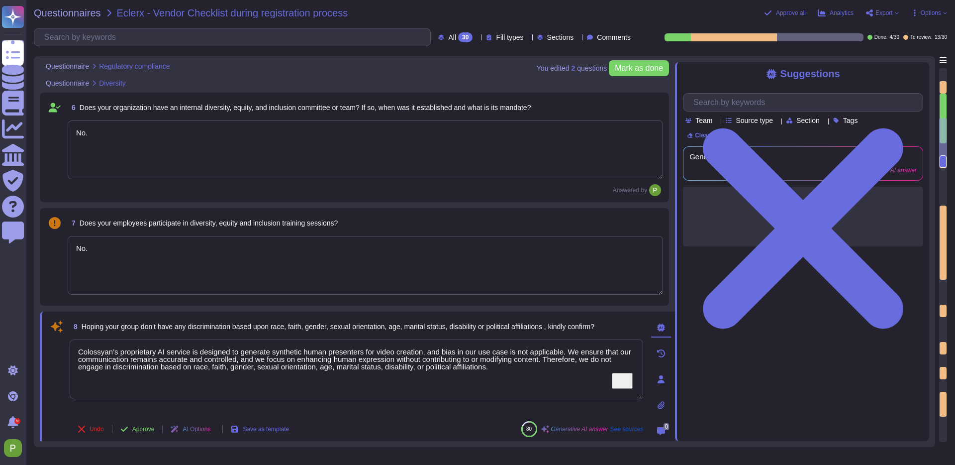
drag, startPoint x: 531, startPoint y: 373, endPoint x: 350, endPoint y: 358, distance: 181.7
click at [51, 342] on div "8 Hoping your group don't have any discrimination based upon race, faith, gende…" at bounding box center [346, 378] width 596 height 123
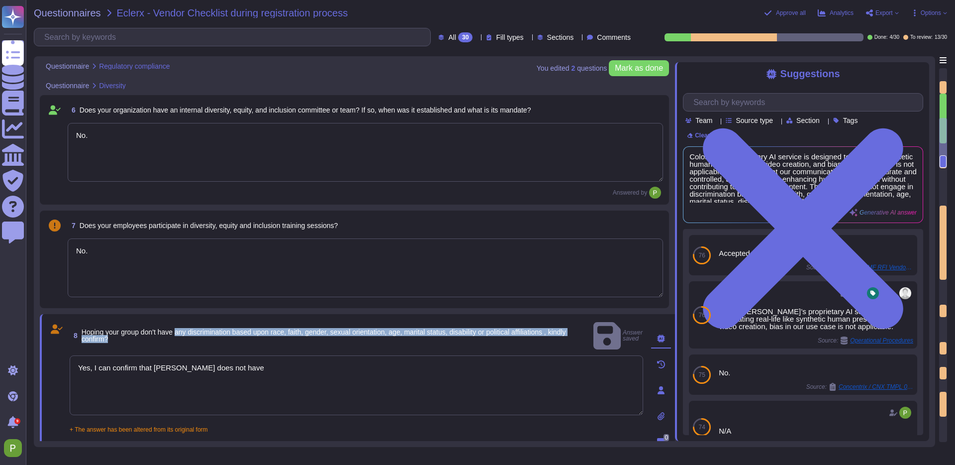
click at [183, 328] on span "Hoping your group don't have any discrimination based upon race, faith, gender,…" at bounding box center [324, 335] width 485 height 15
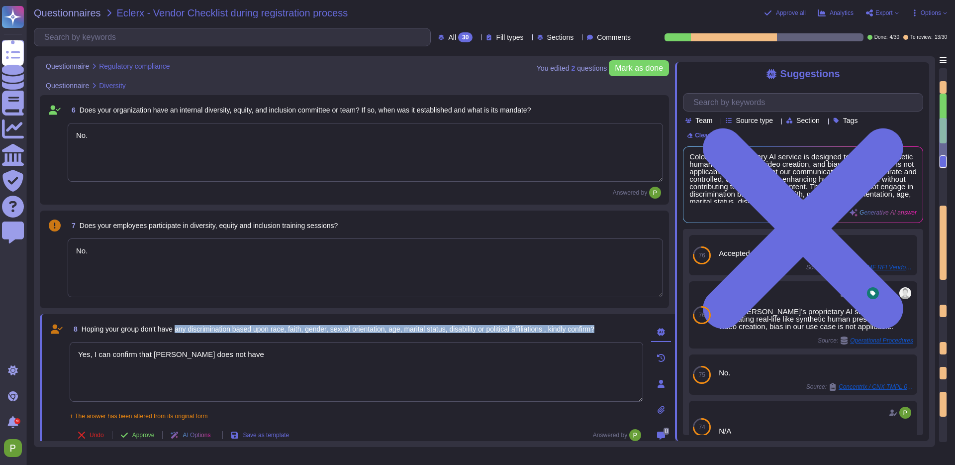
copy span "any discrimination based upon race, faith, gender, sexual orientation, age, mar…"
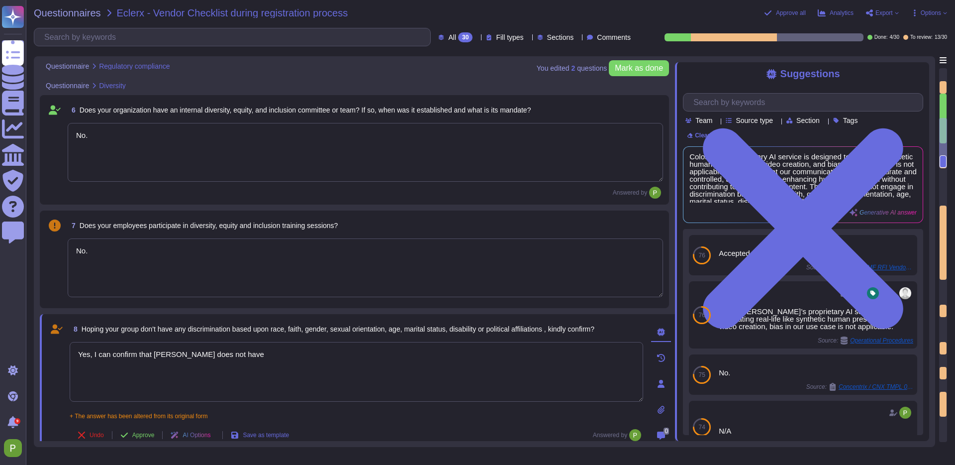
click at [264, 358] on textarea "Yes, I can confirm that [PERSON_NAME] does not have" at bounding box center [357, 372] width 574 height 60
paste textarea "any discrimination based upon race, faith, gender, sexual orientation, age, mar…"
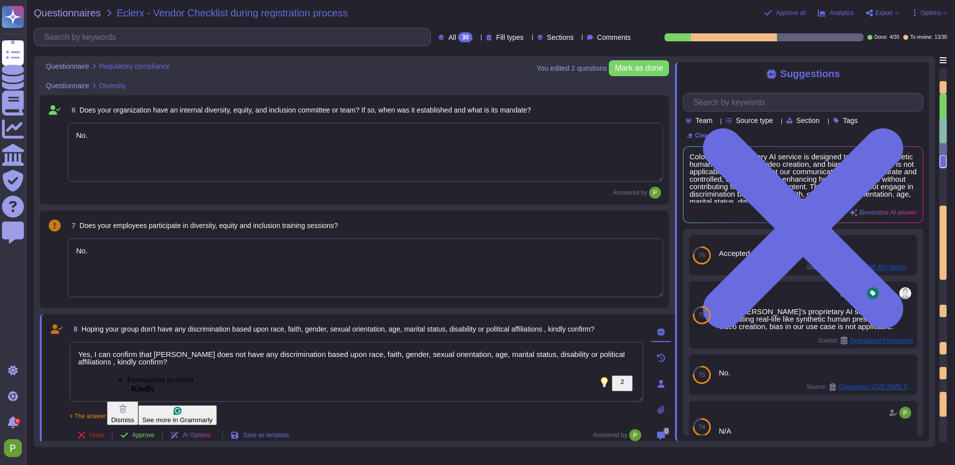
drag, startPoint x: 115, startPoint y: 362, endPoint x: 193, endPoint y: 363, distance: 77.6
click at [193, 363] on textarea "Yes, I can confirm that [PERSON_NAME] does not have any discrimination based up…" at bounding box center [357, 372] width 574 height 60
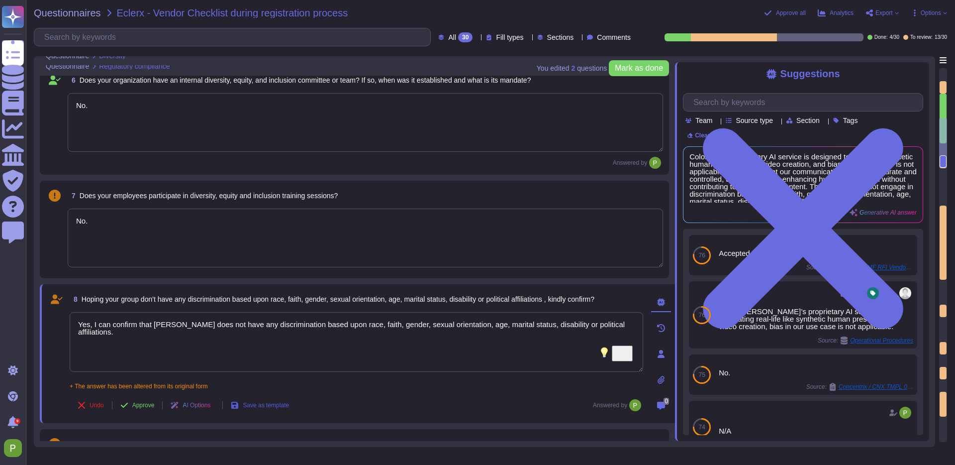
scroll to position [508, 0]
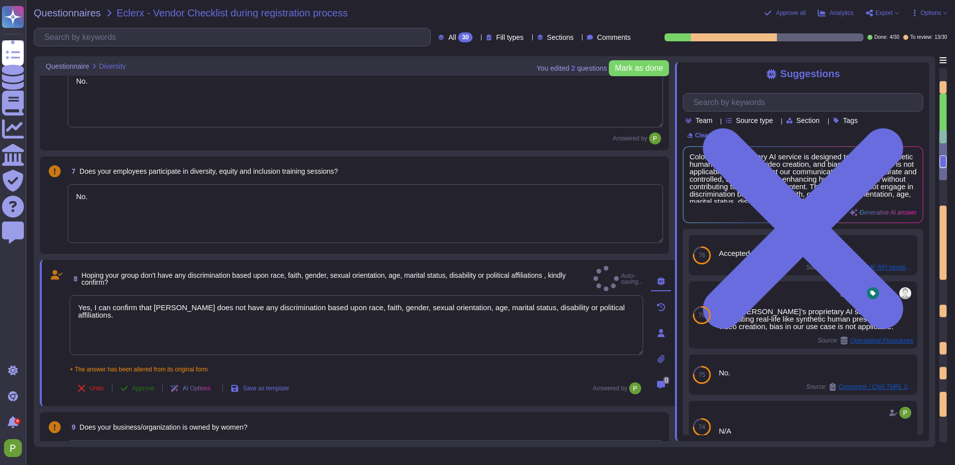
type textarea "Yes, I can confirm that [PERSON_NAME] does not have any discrimination based up…"
click at [135, 378] on button "Approve" at bounding box center [137, 388] width 50 height 20
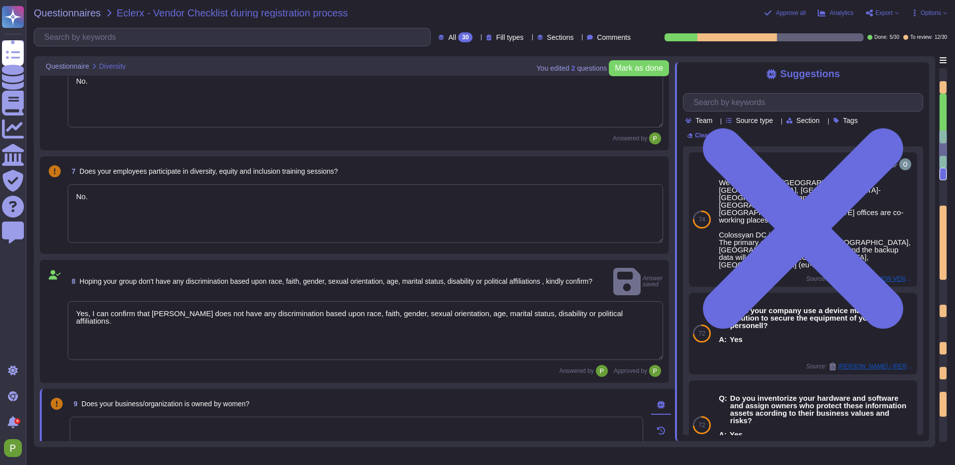
type textarea "Our vendor management process accounts for supplier diversification to reduce r…"
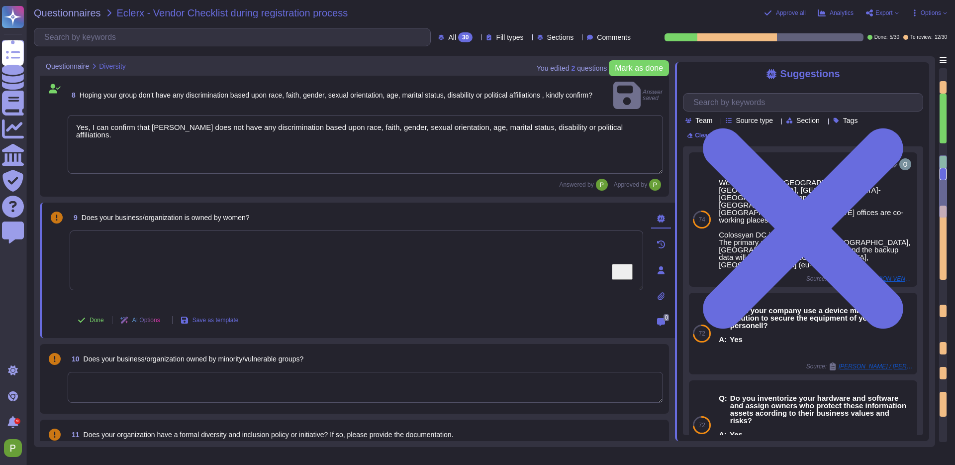
type textarea "- SOC2 Type II compliant - SOC2 Type II report available after signing a Mutual…"
type textarea "N/A"
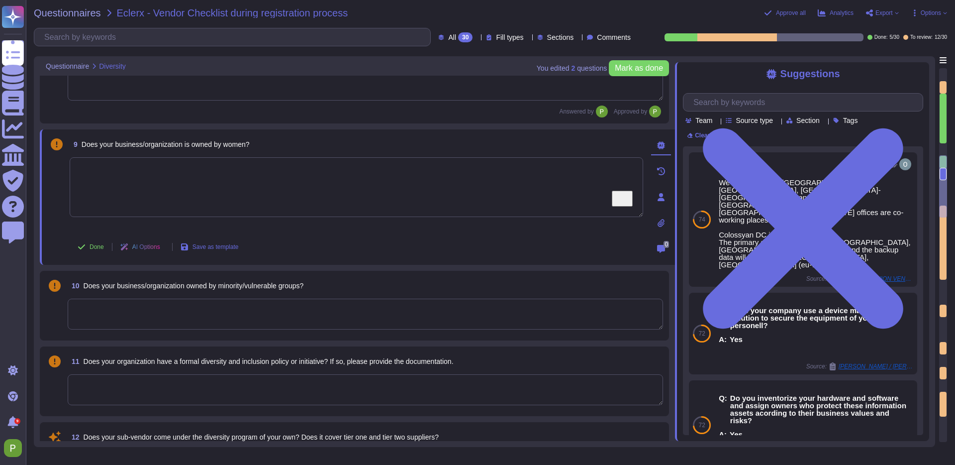
scroll to position [789, 0]
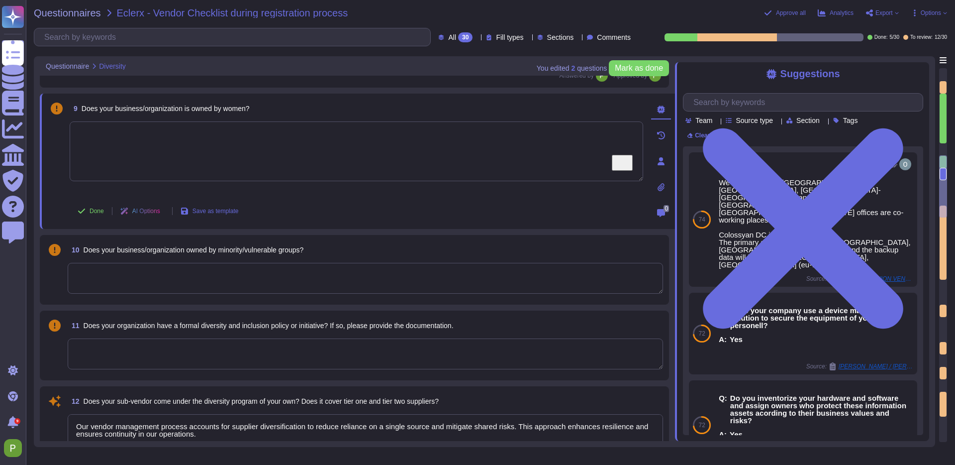
click at [138, 159] on textarea "To enrich screen reader interactions, please activate Accessibility in Grammarl…" at bounding box center [357, 151] width 574 height 60
type textarea "No."
click at [84, 212] on icon at bounding box center [82, 211] width 8 height 8
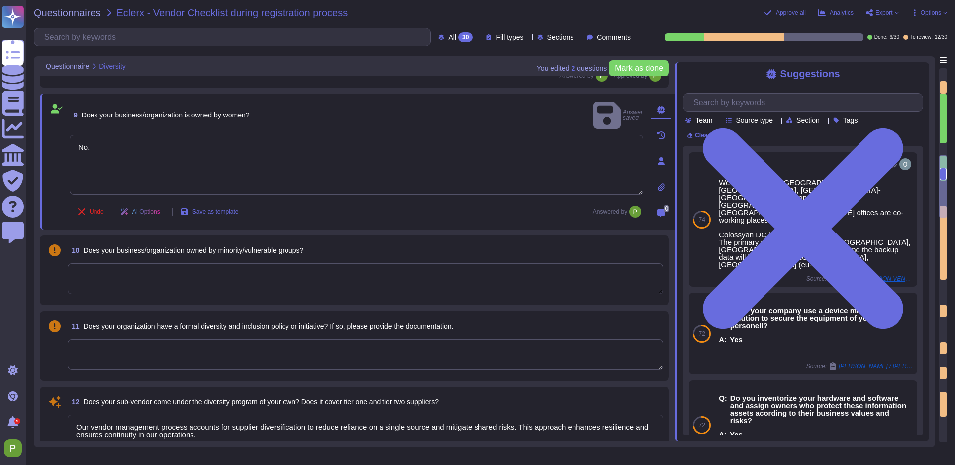
click at [134, 286] on textarea at bounding box center [366, 278] width 596 height 31
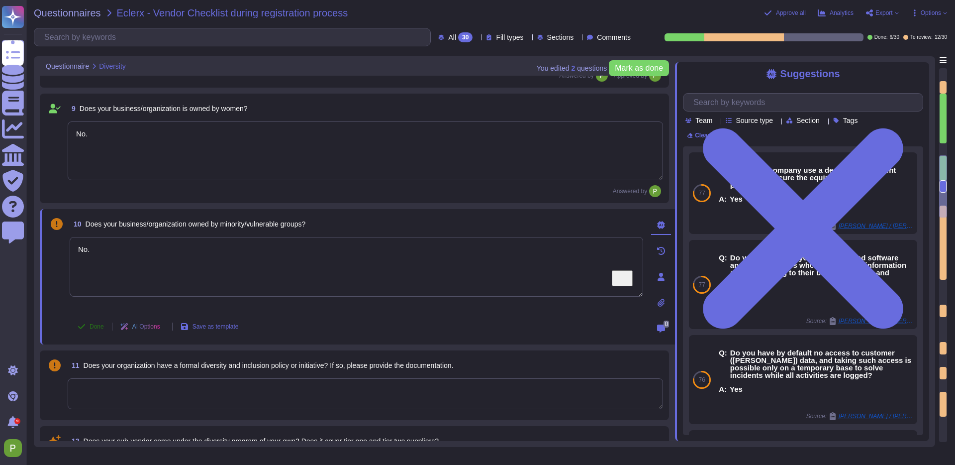
type textarea "No."
click at [84, 328] on icon at bounding box center [82, 326] width 8 height 8
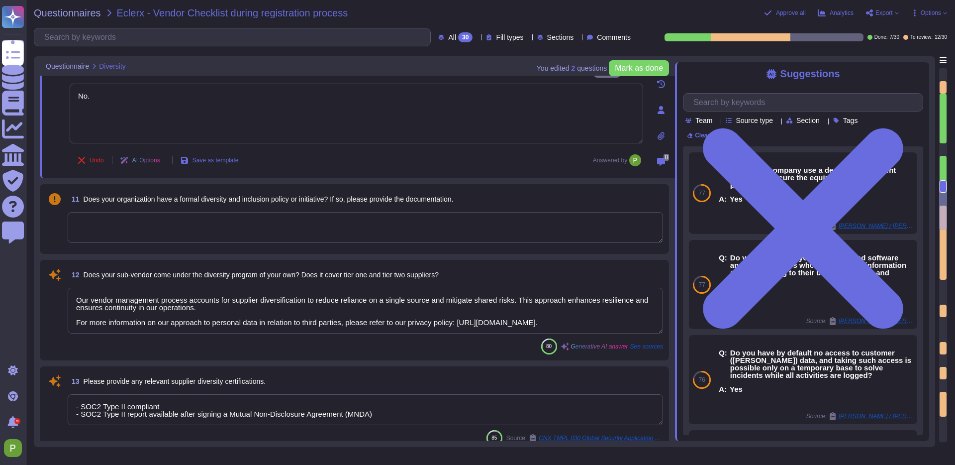
type textarea "SOC II Type II and GDPR Compliant. Colossyan holds a SOC2 Type I report and is …"
type textarea "No"
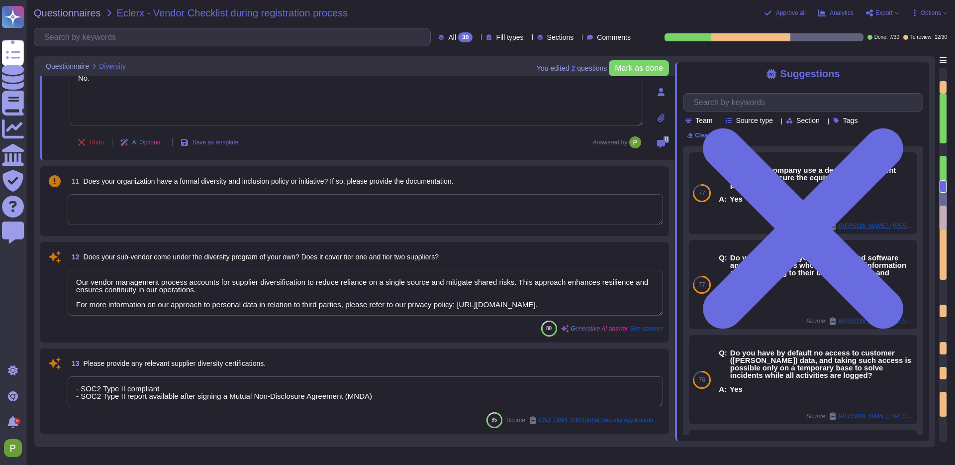
scroll to position [961, 0]
click at [305, 205] on textarea "To enrich screen reader interactions, please activate Accessibility in Grammarl…" at bounding box center [366, 210] width 596 height 31
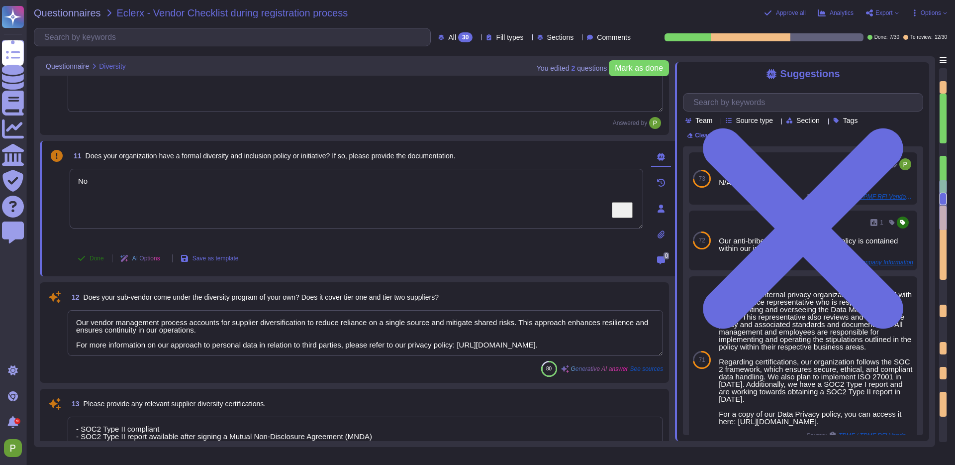
type textarea "No"
click at [95, 257] on span "Done" at bounding box center [97, 258] width 14 height 6
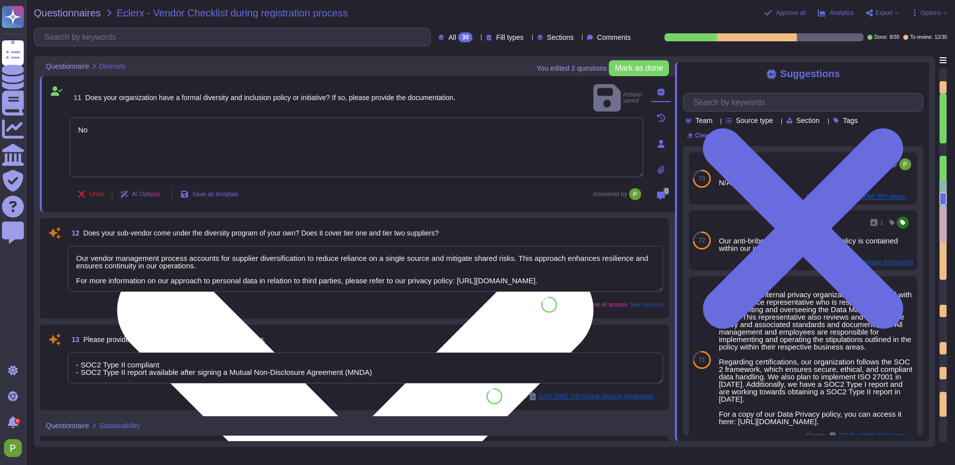
type textarea "No"
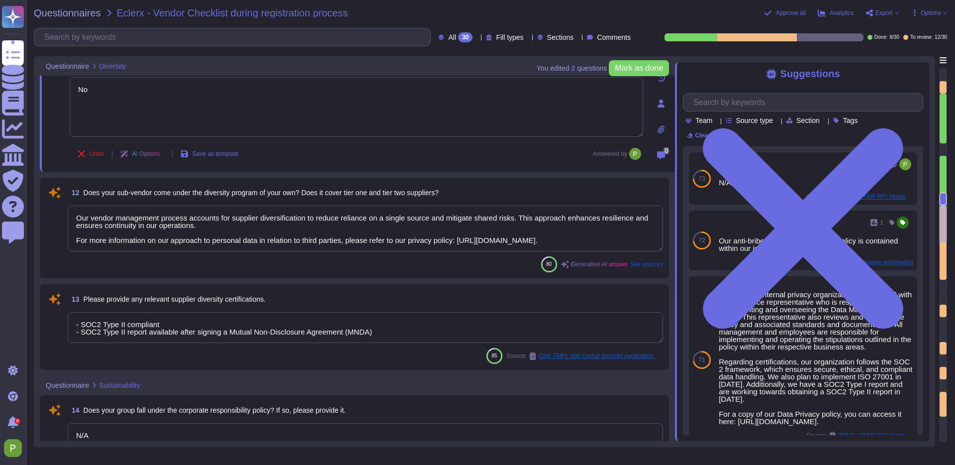
type textarea "Yes"
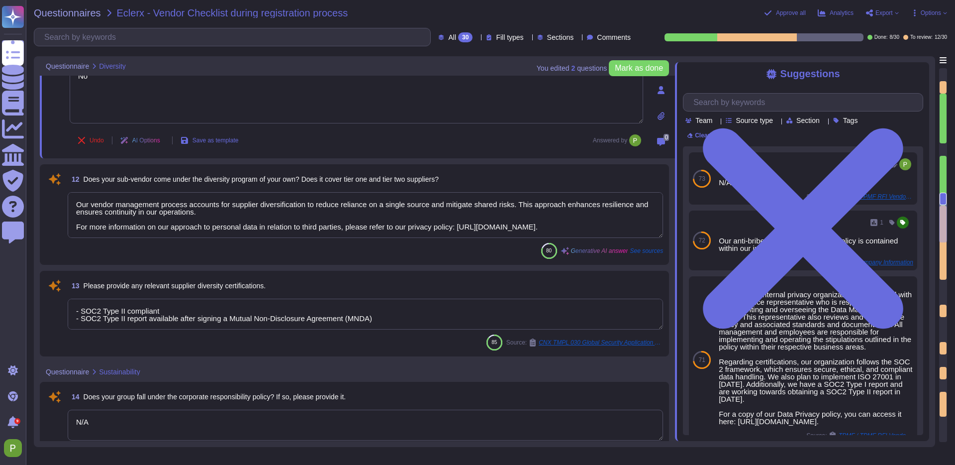
scroll to position [1, 0]
click at [416, 216] on textarea "Our vendor management process accounts for supplier diversification to reduce r…" at bounding box center [366, 215] width 596 height 46
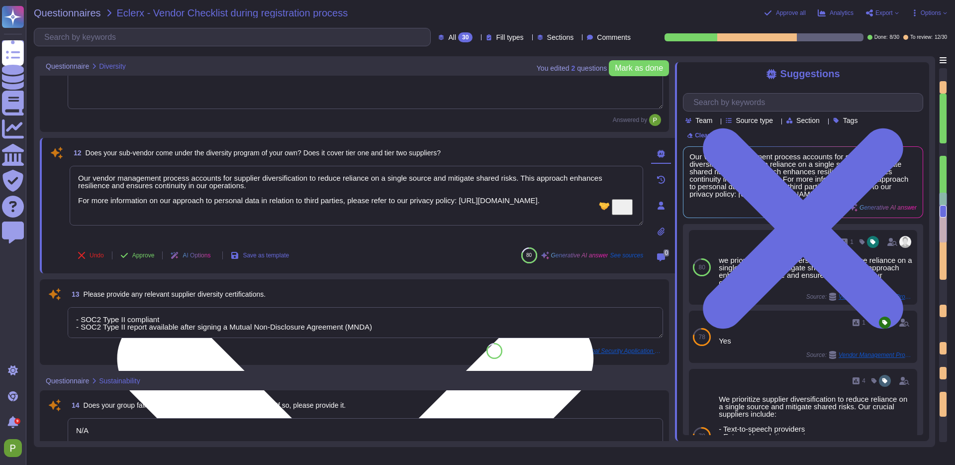
click at [131, 211] on textarea "Our vendor management process accounts for supplier diversification to reduce r…" at bounding box center [357, 196] width 574 height 60
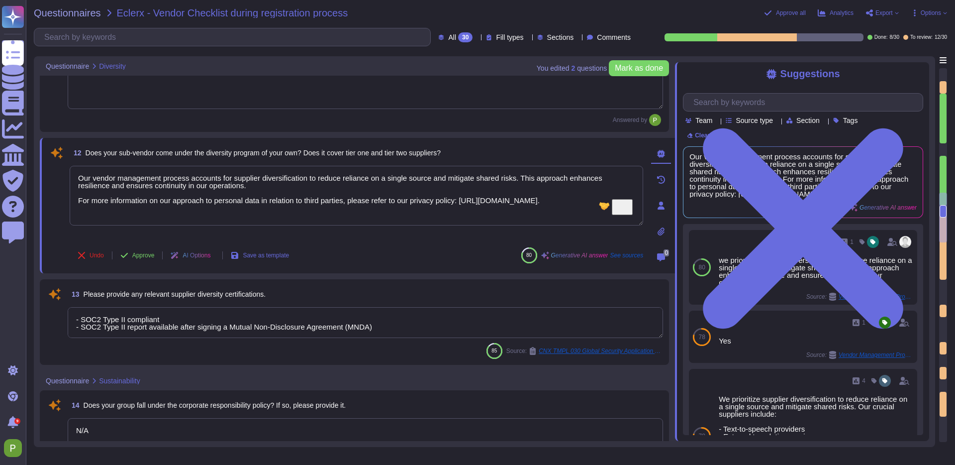
scroll to position [1, 0]
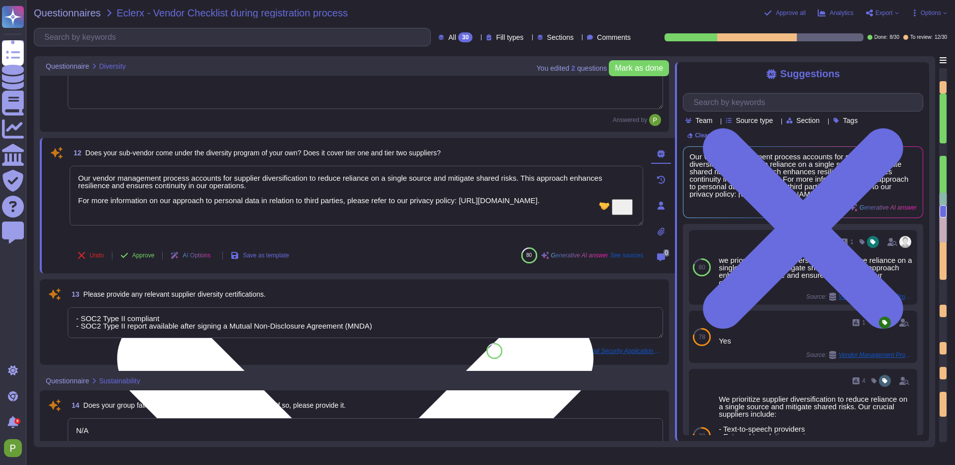
click at [167, 202] on textarea "Our vendor management process accounts for supplier diversification to reduce r…" at bounding box center [357, 196] width 574 height 60
click at [124, 178] on textarea "Our vendor management process accounts for supplier diversification to reduce r…" at bounding box center [357, 196] width 574 height 60
click at [139, 193] on textarea "Our vendor management process accounts for supplier diversification to reduce r…" at bounding box center [357, 196] width 574 height 60
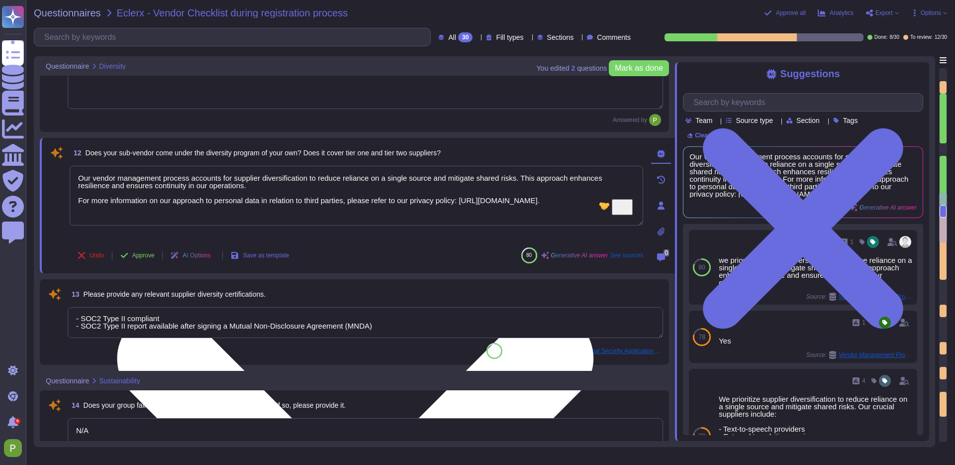
click at [139, 193] on textarea "Our vendor management process accounts for supplier diversification to reduce r…" at bounding box center [357, 196] width 574 height 60
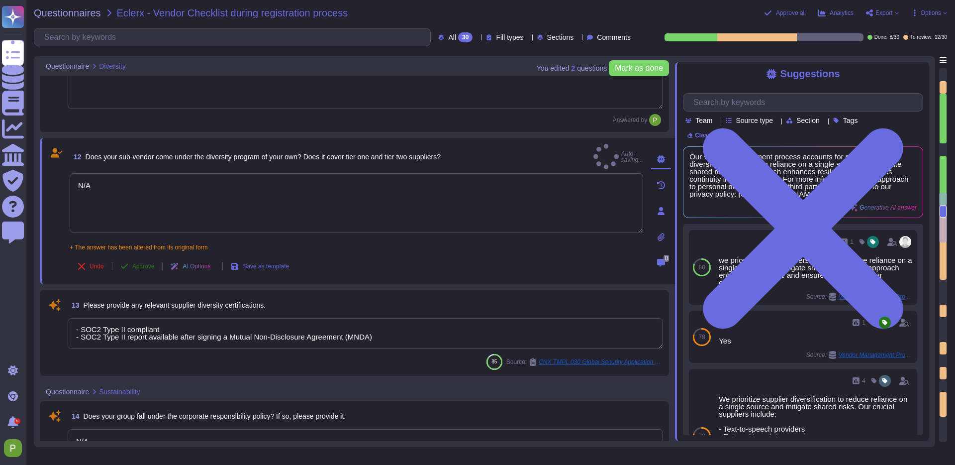
click at [135, 263] on span "Approve" at bounding box center [143, 266] width 22 height 6
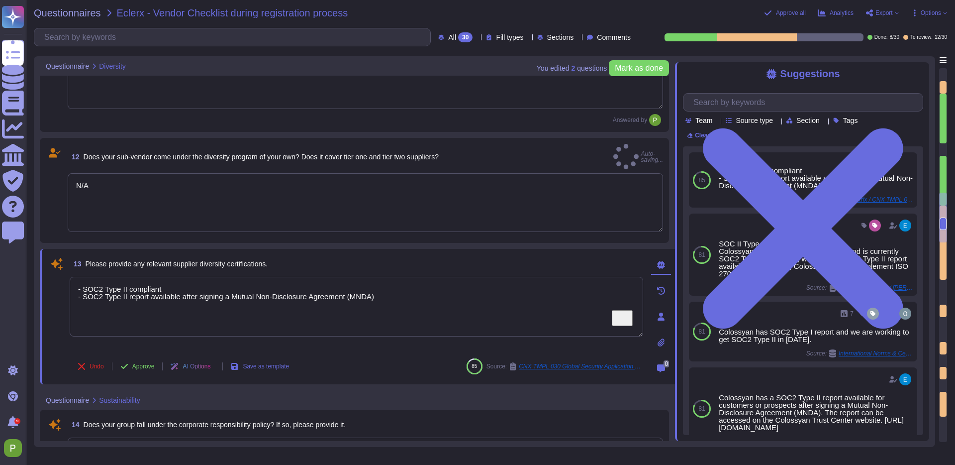
type textarea "Our vendor management process accounts for supplier diversification to reduce r…"
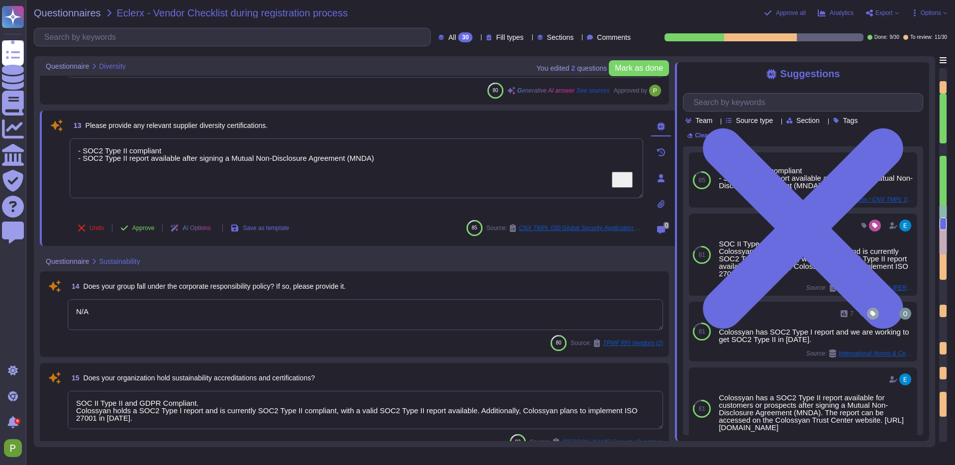
scroll to position [1220, 0]
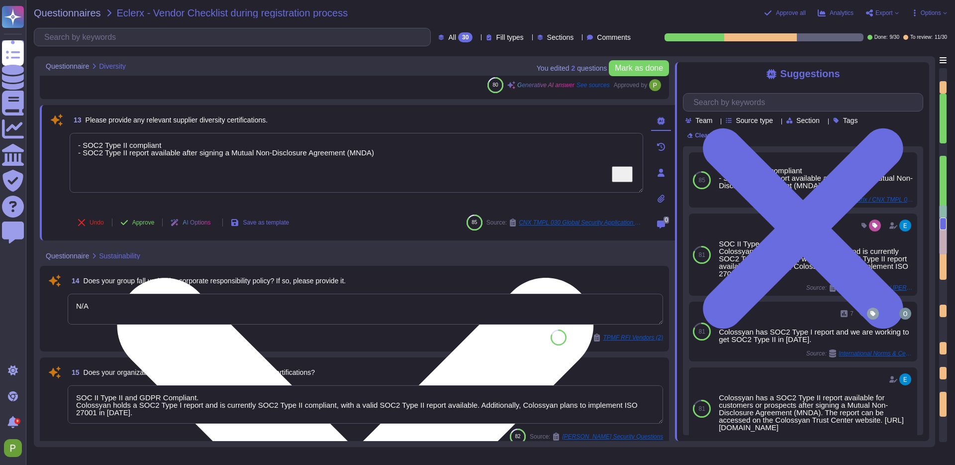
click at [260, 143] on textarea "- SOC2 Type II compliant - SOC2 Type II report available after signing a Mutual…" at bounding box center [357, 163] width 574 height 60
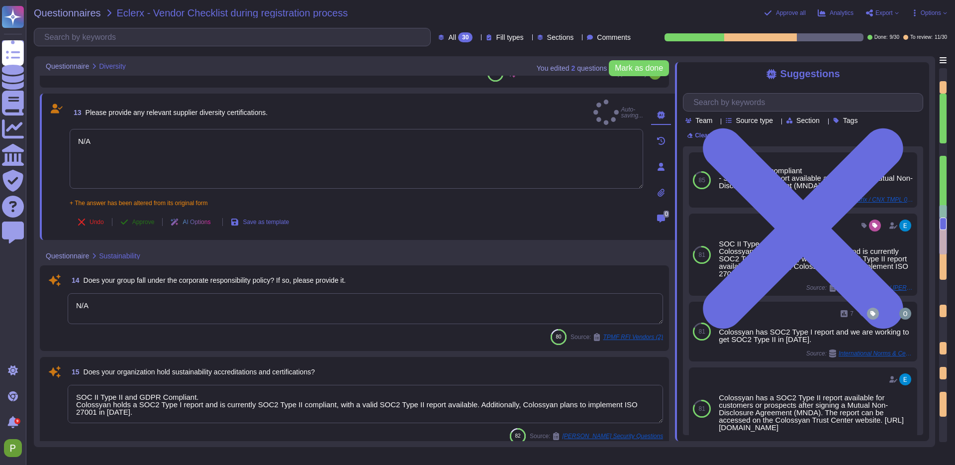
type textarea "N/A"
click at [139, 219] on span "Approve" at bounding box center [143, 222] width 22 height 6
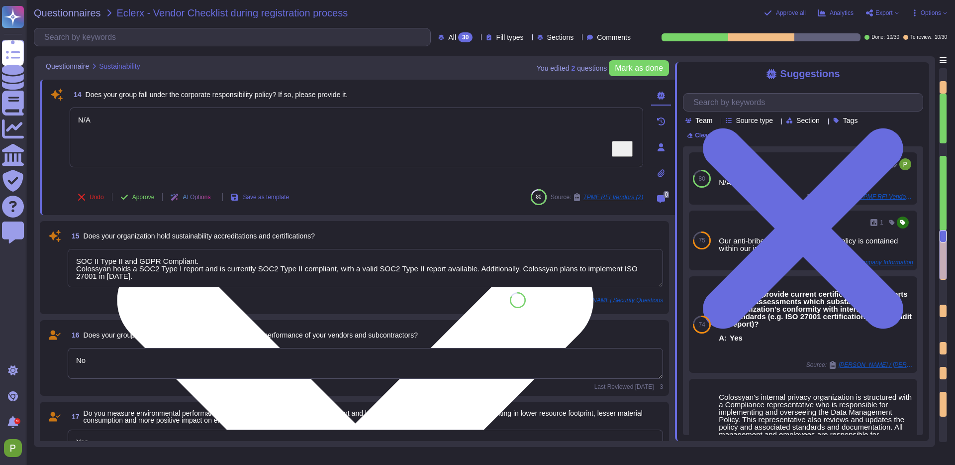
scroll to position [1352, 0]
type textarea "Yes"
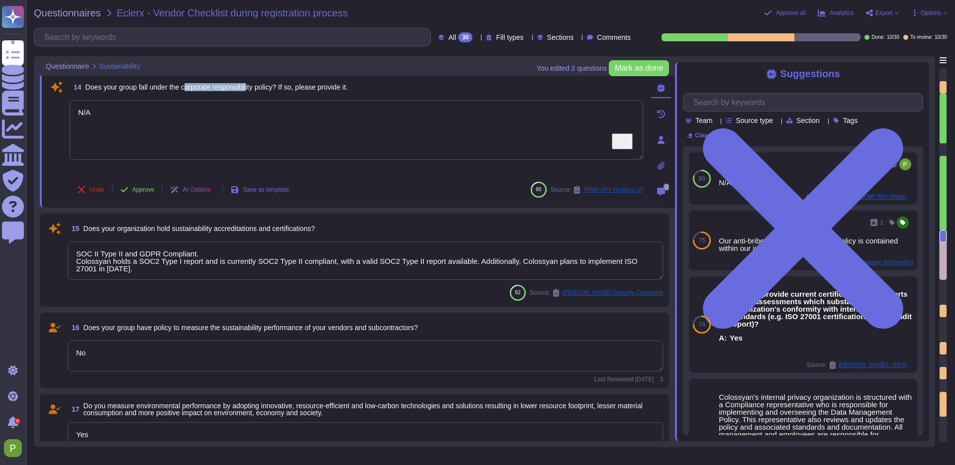
drag, startPoint x: 190, startPoint y: 89, endPoint x: 256, endPoint y: 89, distance: 66.7
click at [256, 89] on span "Does your group fall under the corporate responsibility policy? If so, please p…" at bounding box center [217, 87] width 263 height 8
drag, startPoint x: 256, startPoint y: 90, endPoint x: 229, endPoint y: 90, distance: 27.4
click at [255, 89] on span "Does your group fall under the corporate responsibility policy? If so, please p…" at bounding box center [217, 87] width 263 height 8
drag, startPoint x: 187, startPoint y: 89, endPoint x: 287, endPoint y: 88, distance: 100.5
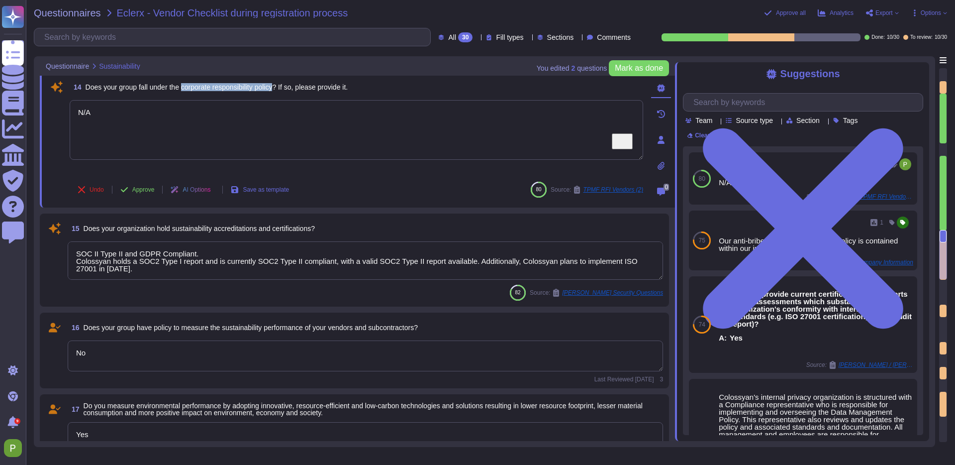
click at [287, 88] on span "Does your group fall under the corporate responsibility policy? If so, please p…" at bounding box center [217, 87] width 263 height 8
copy span "corporate responsibility policy"
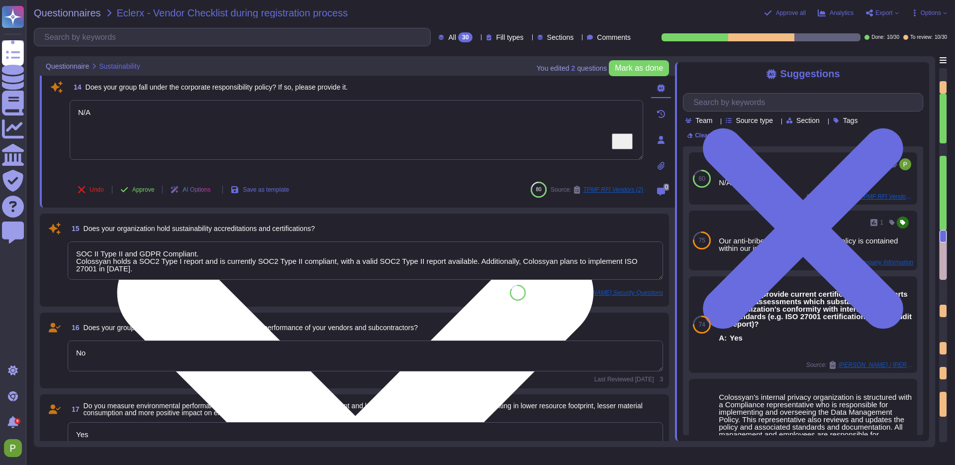
click at [126, 124] on textarea "N/A" at bounding box center [357, 130] width 574 height 60
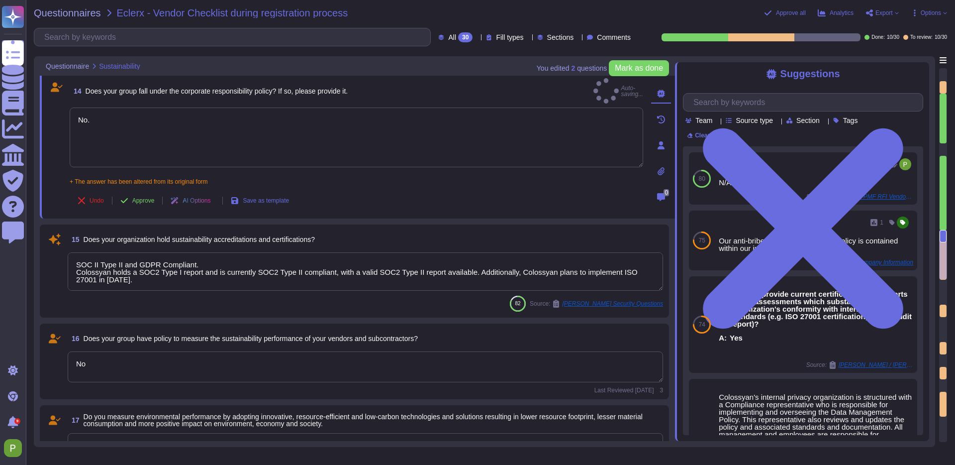
type textarea "No."
click at [148, 266] on textarea "SOC II Type II and GDPR Compliant. Colossyan holds a SOC2 Type I report and is …" at bounding box center [366, 271] width 596 height 38
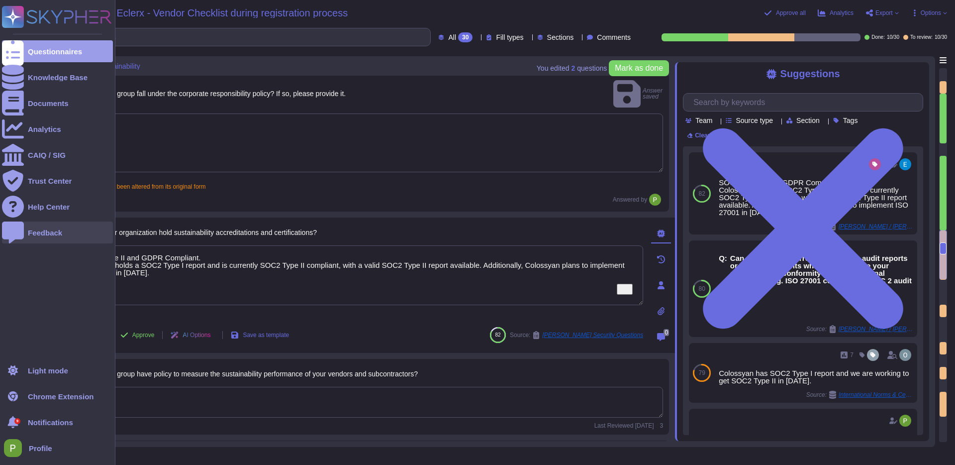
drag, startPoint x: 169, startPoint y: 254, endPoint x: 16, endPoint y: 226, distance: 155.3
click at [16, 226] on div "Questionnaires Knowledge Base Documents Analytics CAIQ / SIG Trust Center Help …" at bounding box center [477, 232] width 955 height 465
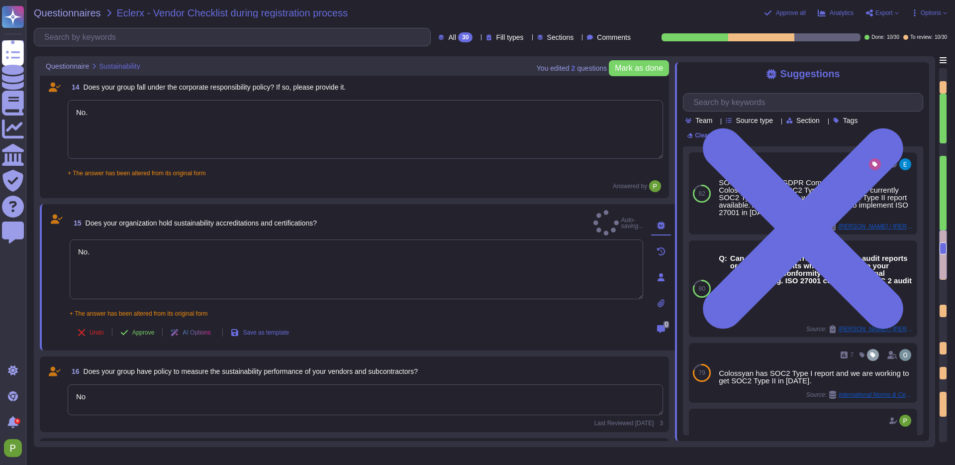
type textarea "No."
click at [210, 387] on textarea "No" at bounding box center [366, 399] width 596 height 31
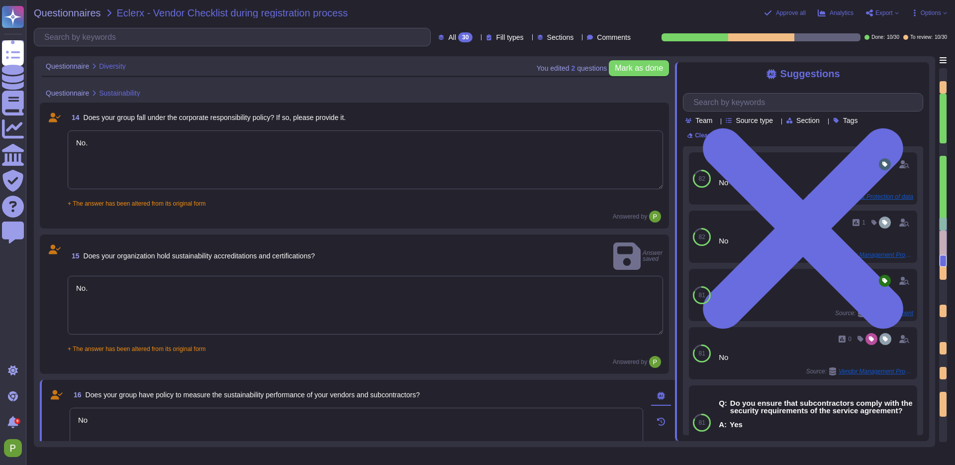
type textarea "No"
type textarea "Our vendor management process accounts for supplier diversification to reduce r…"
type textarea "N/A"
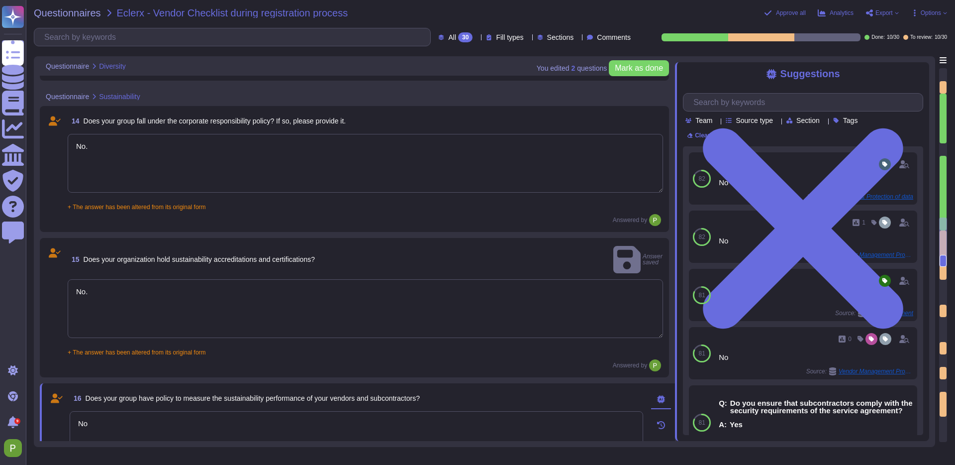
click at [183, 178] on textarea "No." at bounding box center [366, 163] width 596 height 59
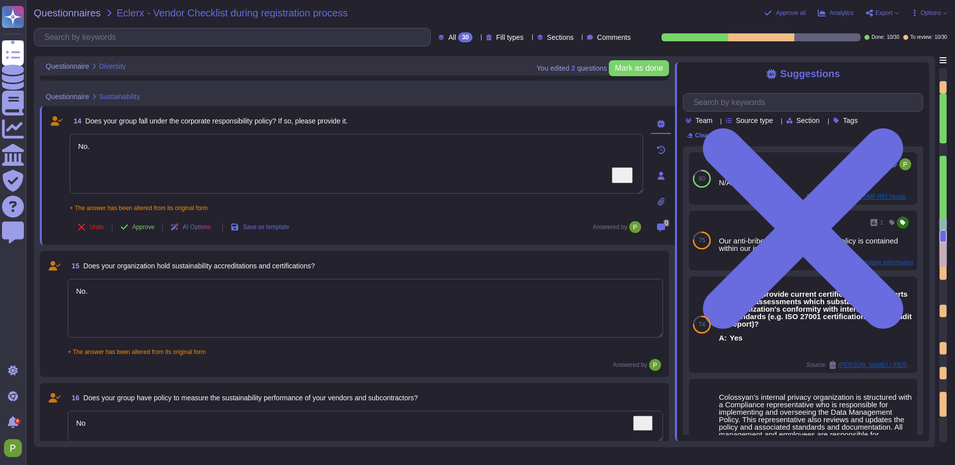
click at [149, 222] on button "Approve" at bounding box center [137, 227] width 50 height 20
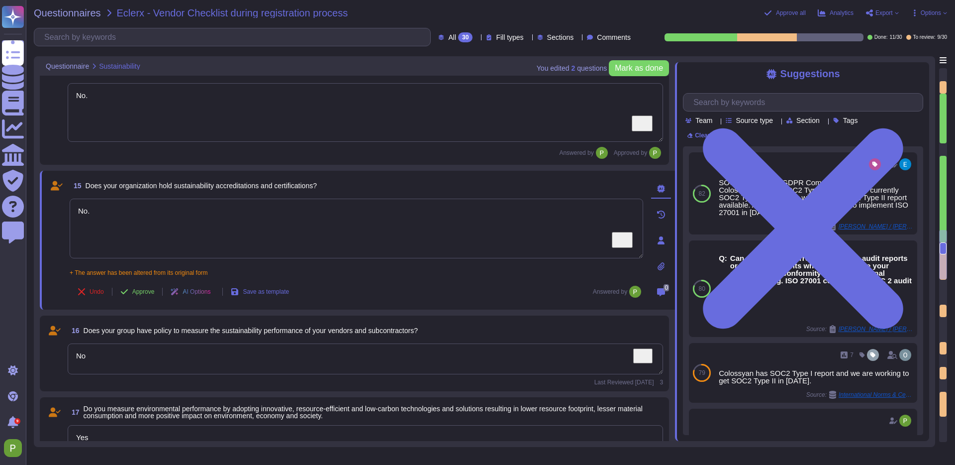
drag, startPoint x: 135, startPoint y: 341, endPoint x: 155, endPoint y: 218, distance: 124.1
click at [136, 340] on div "16 Does your group have policy to measure the sustainability performance of you…" at bounding box center [354, 353] width 629 height 76
type textarea "Yes"
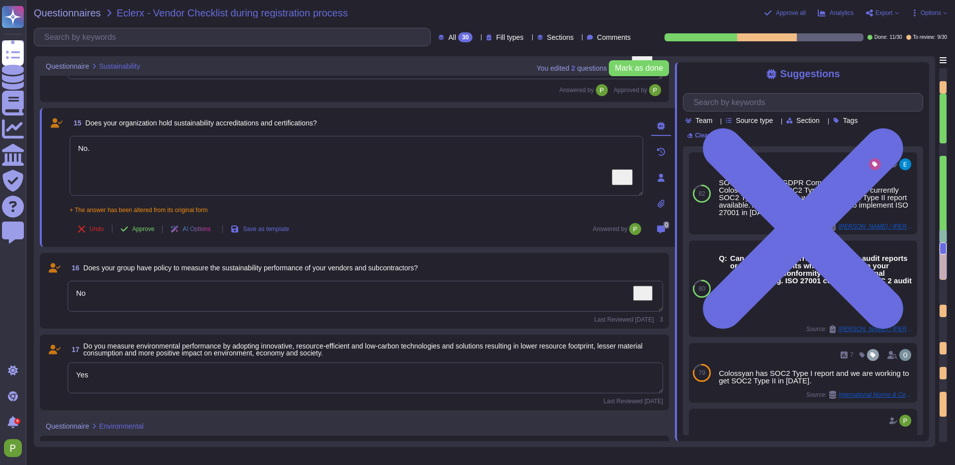
scroll to position [1403, 0]
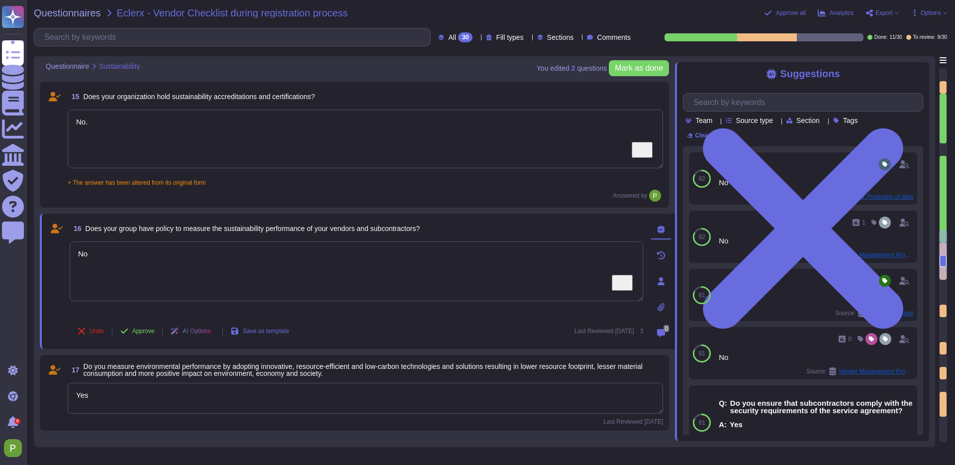
click at [131, 125] on textarea "No." at bounding box center [366, 138] width 596 height 59
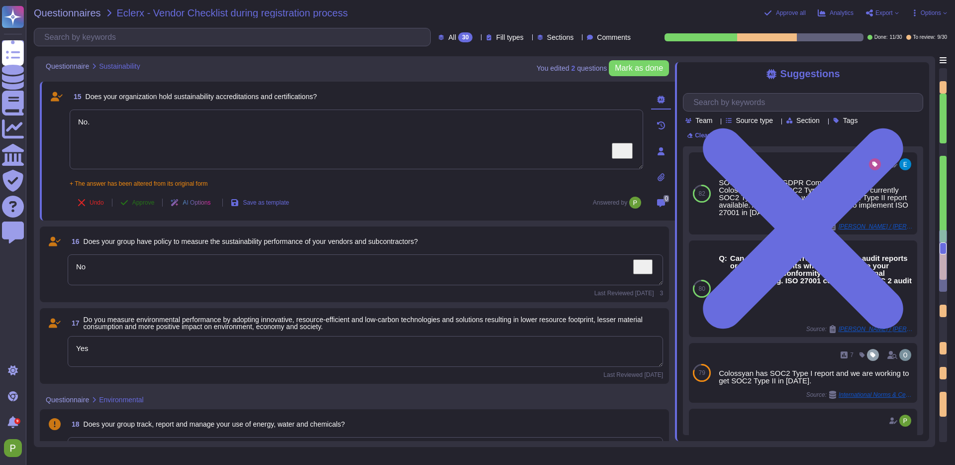
click at [133, 198] on button "Approve" at bounding box center [137, 203] width 50 height 20
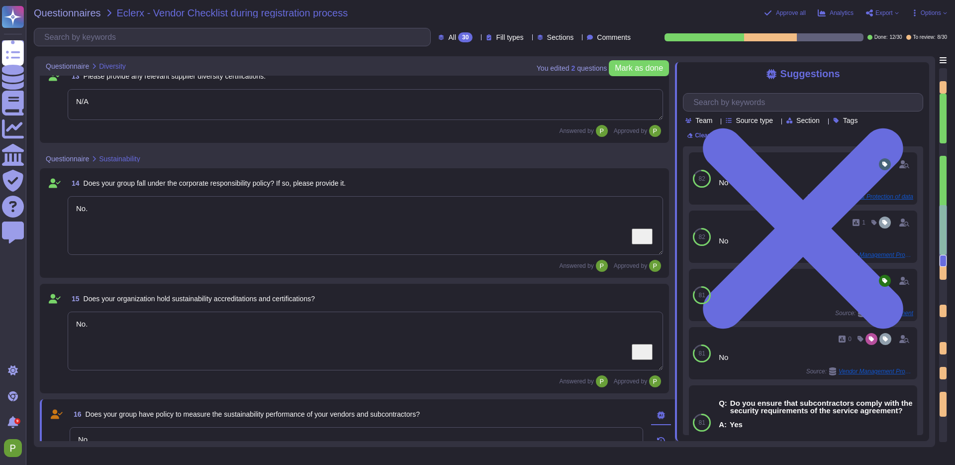
type textarea "No"
type textarea "Our vendor management process accounts for supplier diversification to reduce r…"
type textarea "N/A"
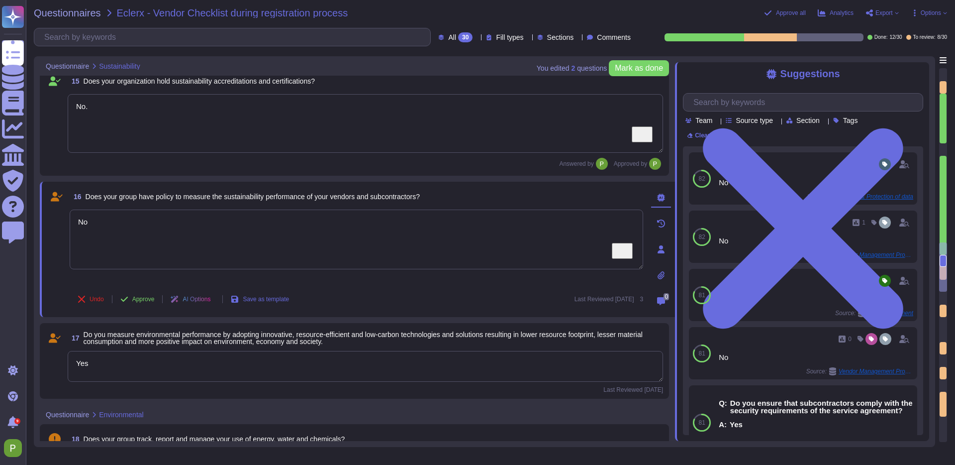
type textarea "Yes"
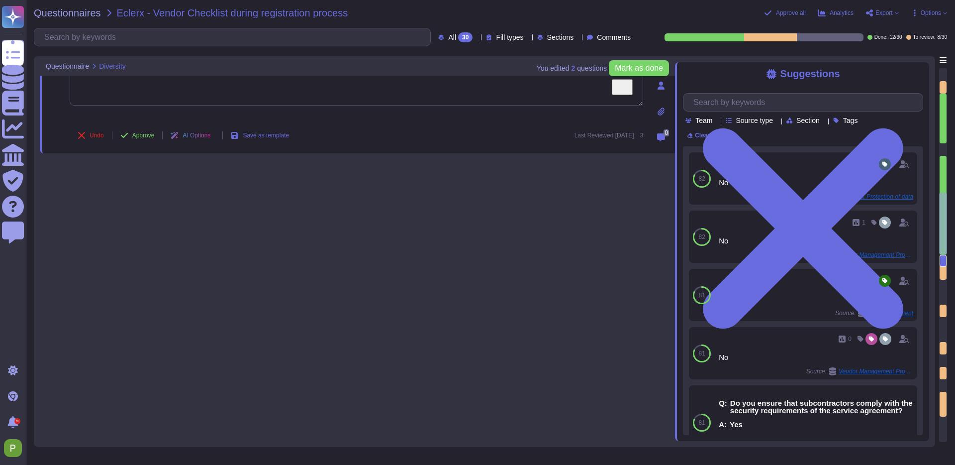
scroll to position [842, 0]
type textarea "No."
type textarea "Yes, I can confirm that [PERSON_NAME] does not have any discrimination based up…"
type textarea "No."
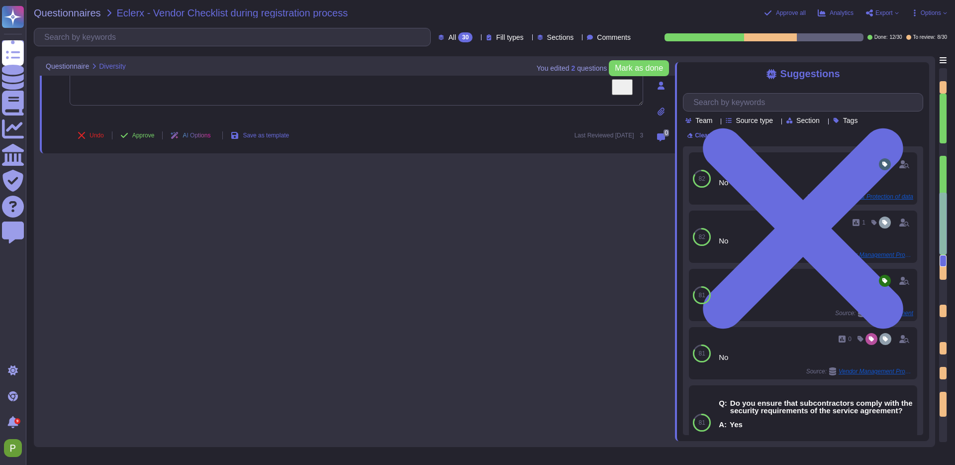
type textarea "No"
type textarea "Our vendor management process accounts for supplier diversification to reduce r…"
type textarea "N/A"
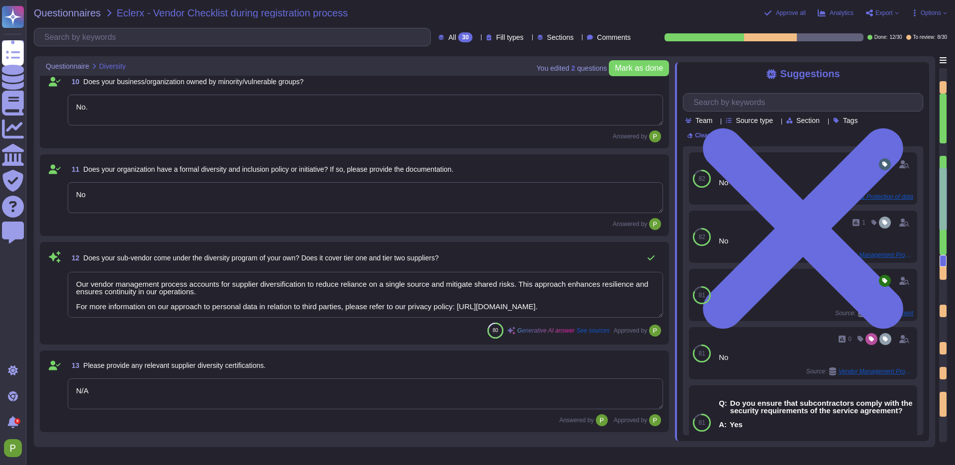
click at [942, 150] on div at bounding box center [943, 149] width 7 height 12
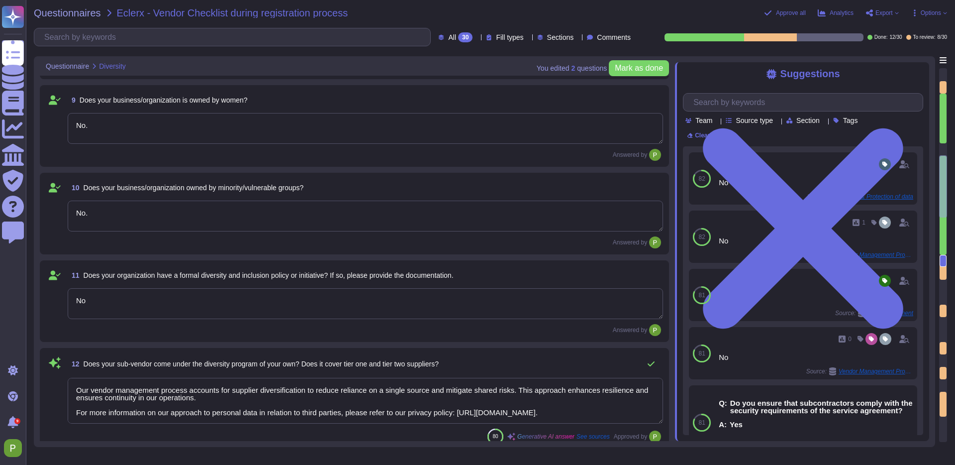
type textarea "No."
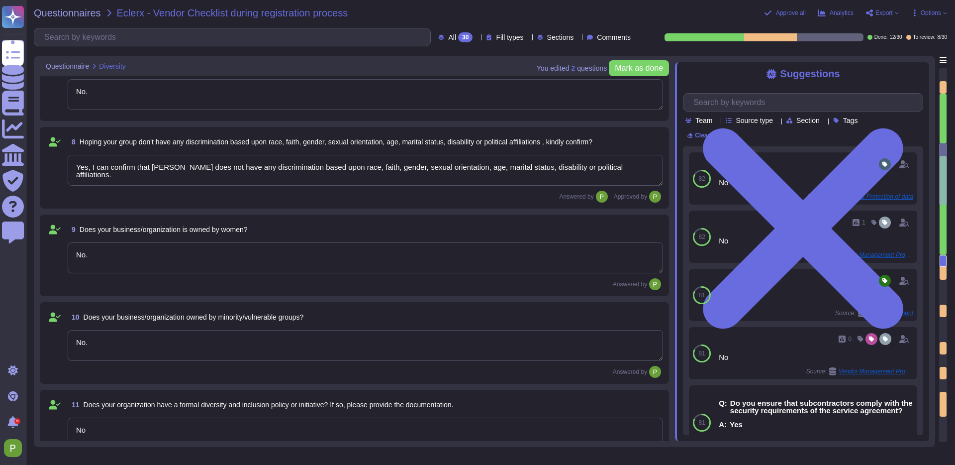
scroll to position [554, 0]
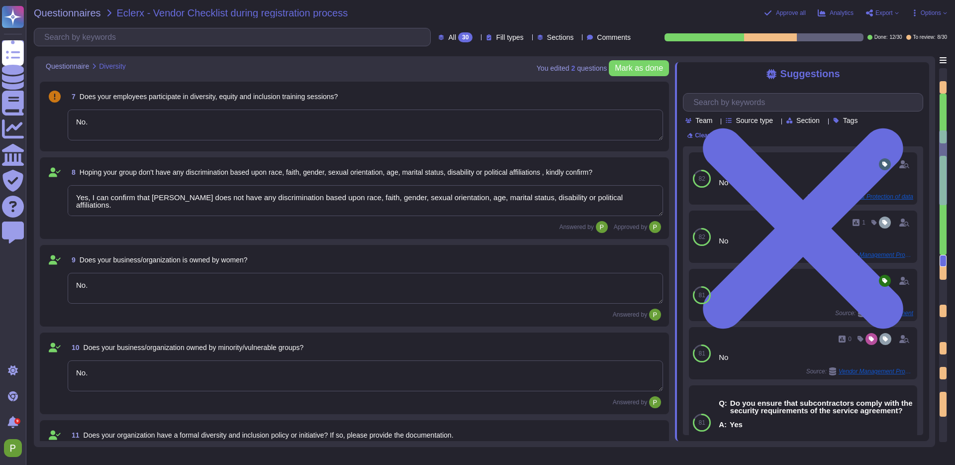
click at [383, 121] on textarea "No." at bounding box center [366, 124] width 596 height 31
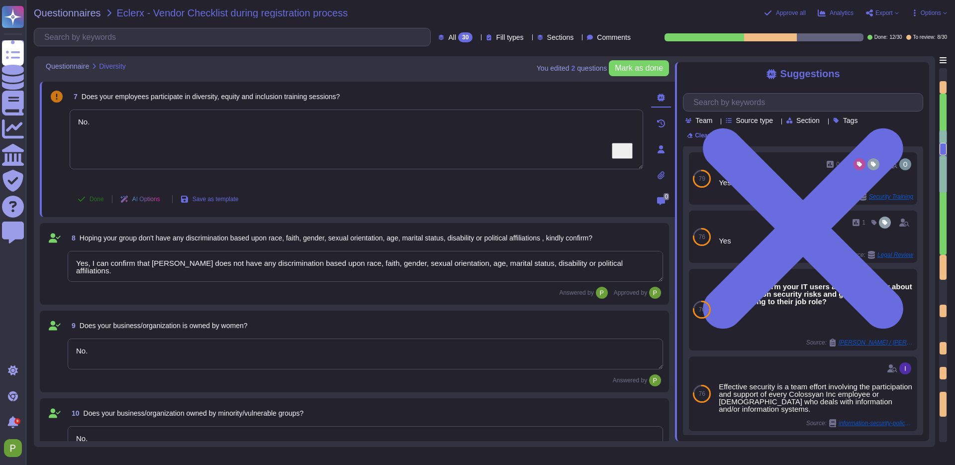
click at [87, 198] on button "Done" at bounding box center [91, 199] width 42 height 20
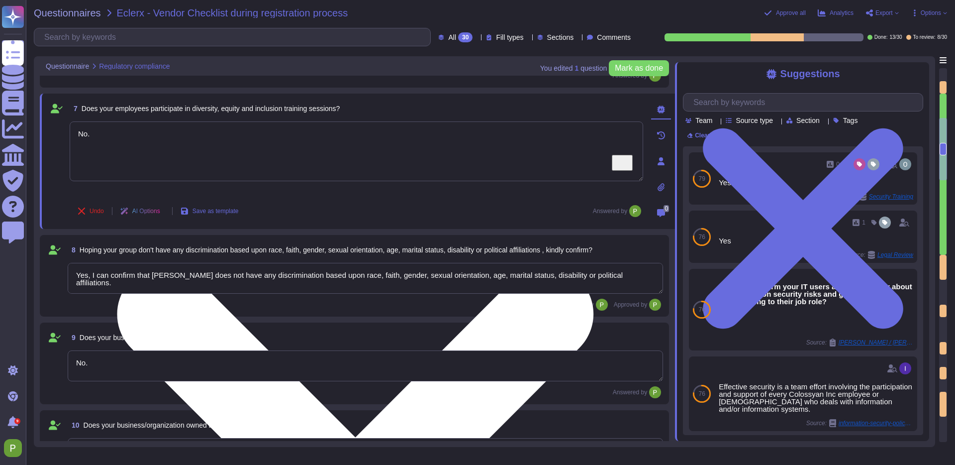
type textarea "Colossyan complies with the GDPR and has a SOC2 Type II report available for cu…"
type textarea "Colossyan Inc measures and verifies compliance with policies through various me…"
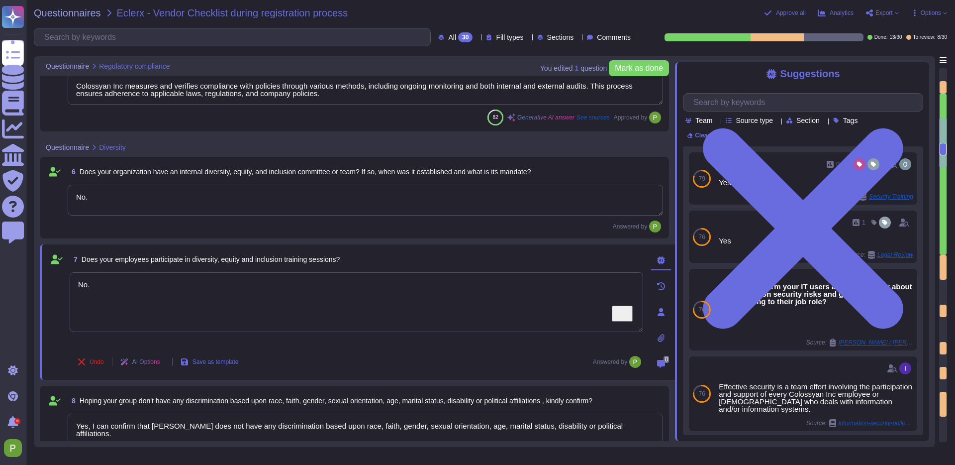
scroll to position [402, 0]
click at [943, 86] on div at bounding box center [943, 87] width 7 height 12
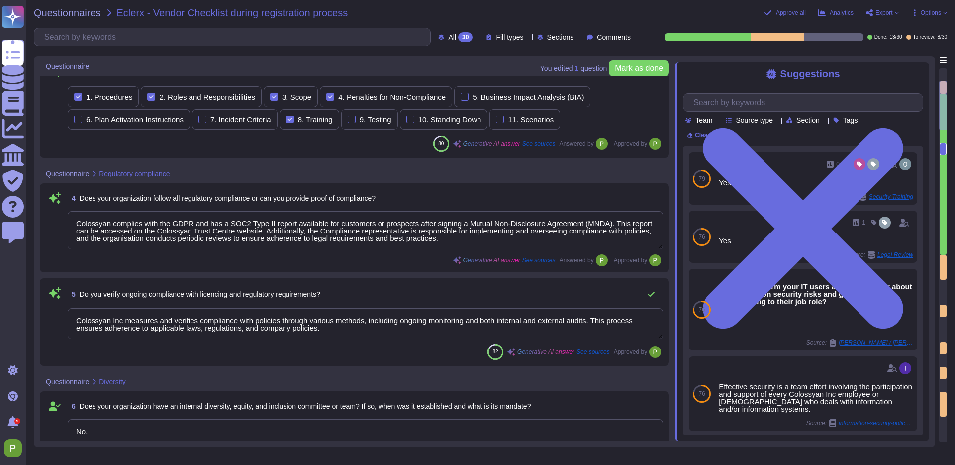
type textarea "we perform security assessments on potential suppliers prior to entering into a…"
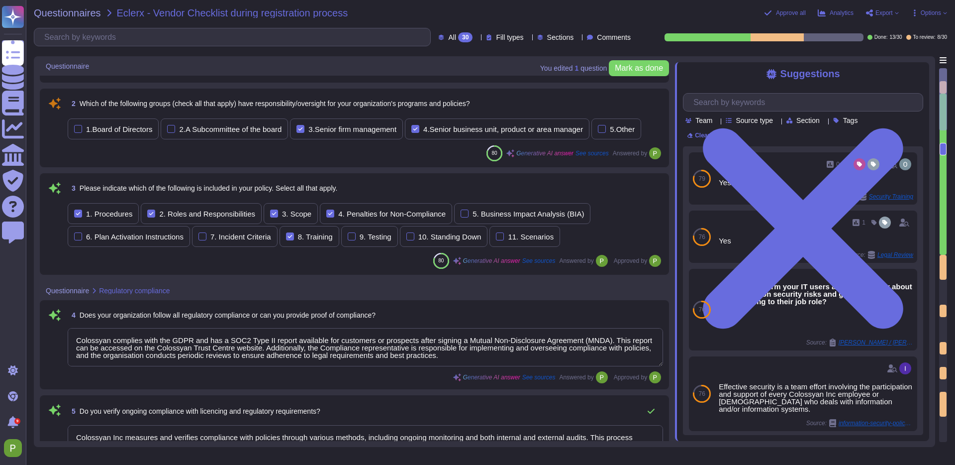
scroll to position [85, 0]
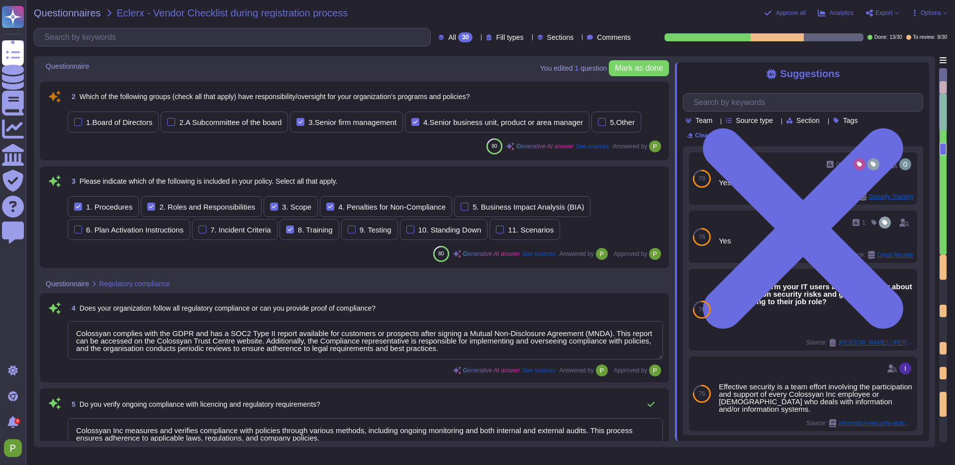
click at [136, 144] on div "80 Generative AI answer See sources Answered by" at bounding box center [366, 146] width 596 height 16
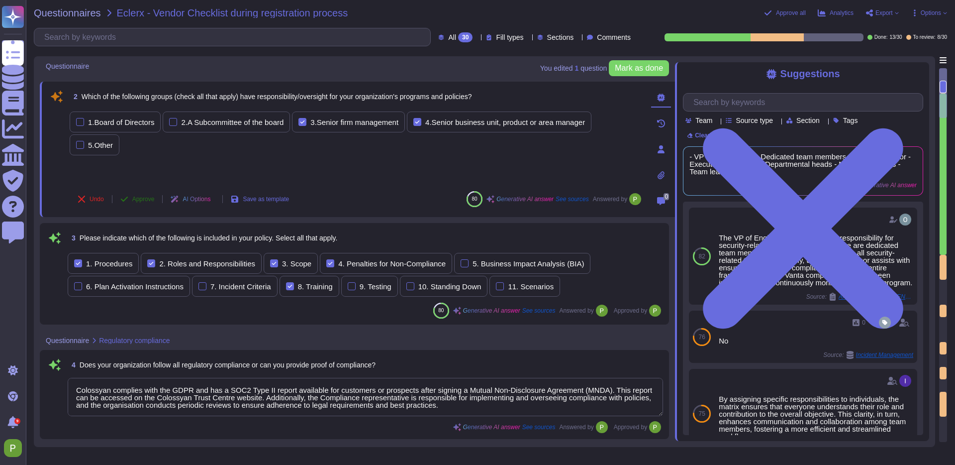
click at [144, 199] on span "Approve" at bounding box center [143, 199] width 22 height 6
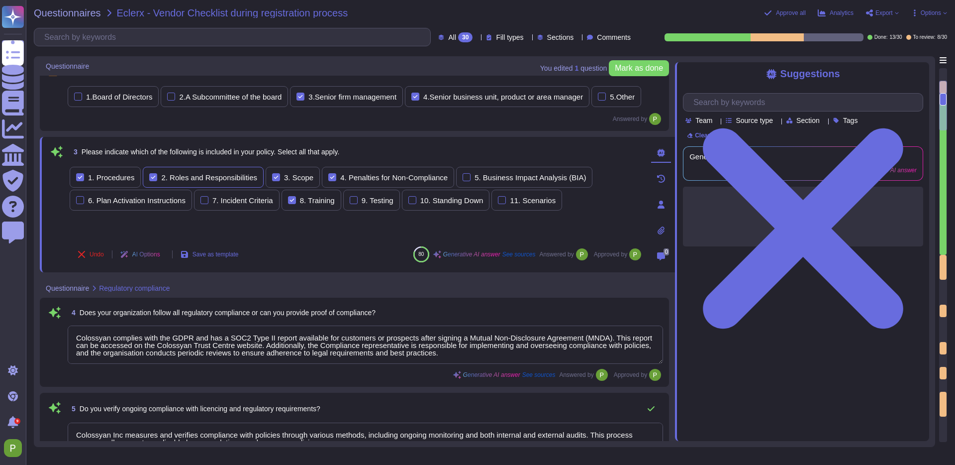
type textarea "Yes, I can confirm that [PERSON_NAME] does not have any discrimination based up…"
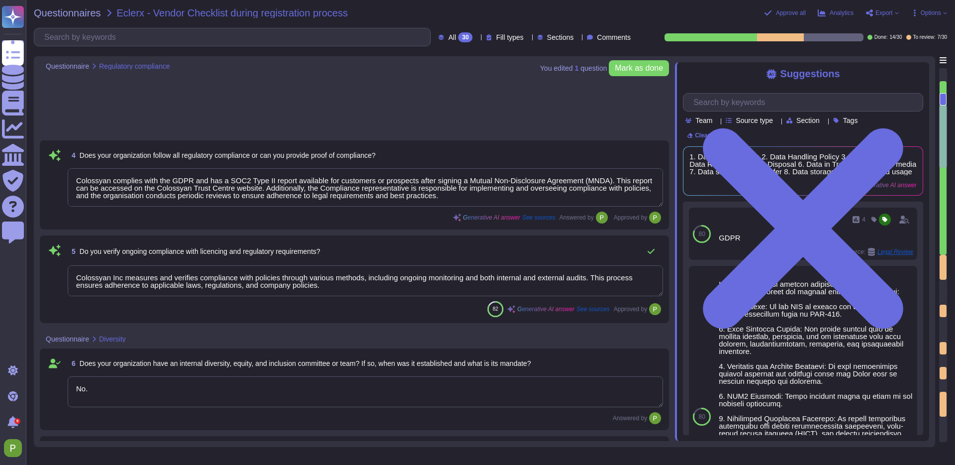
type textarea "No."
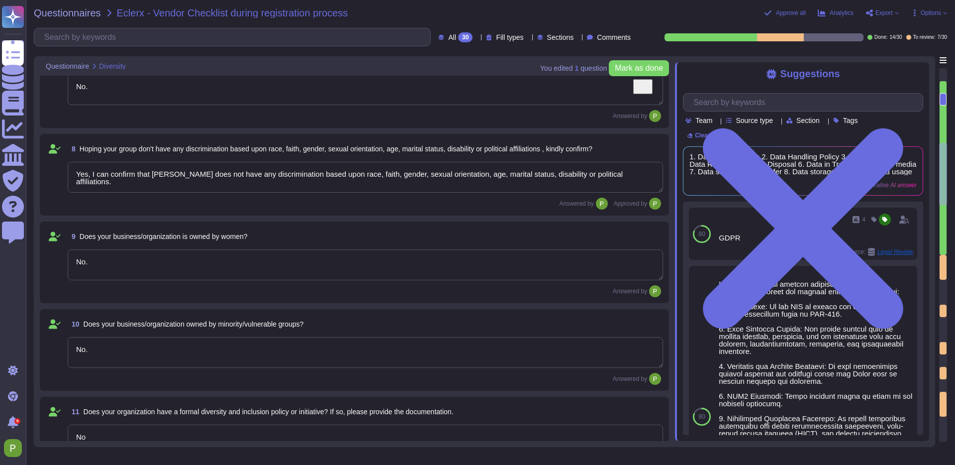
type textarea "No"
type textarea "Our vendor management process accounts for supplier diversification to reduce r…"
type textarea "N/A"
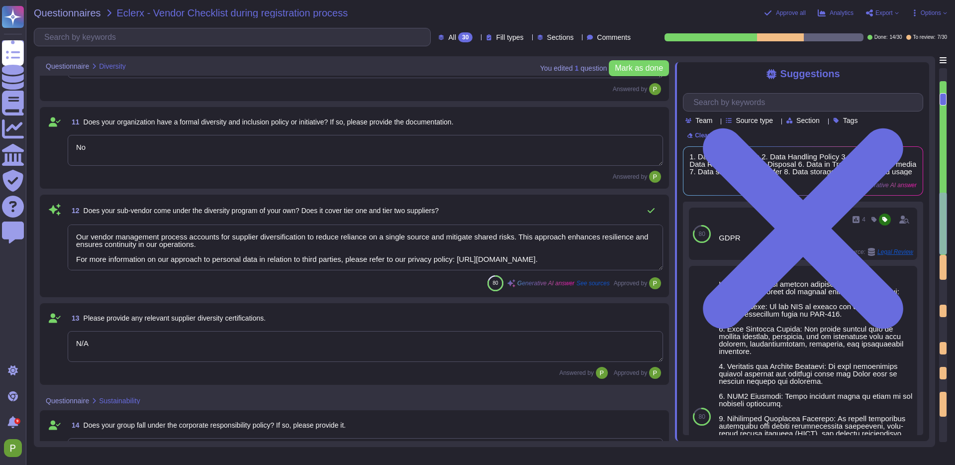
type textarea "No."
type textarea "No"
type textarea "Yes"
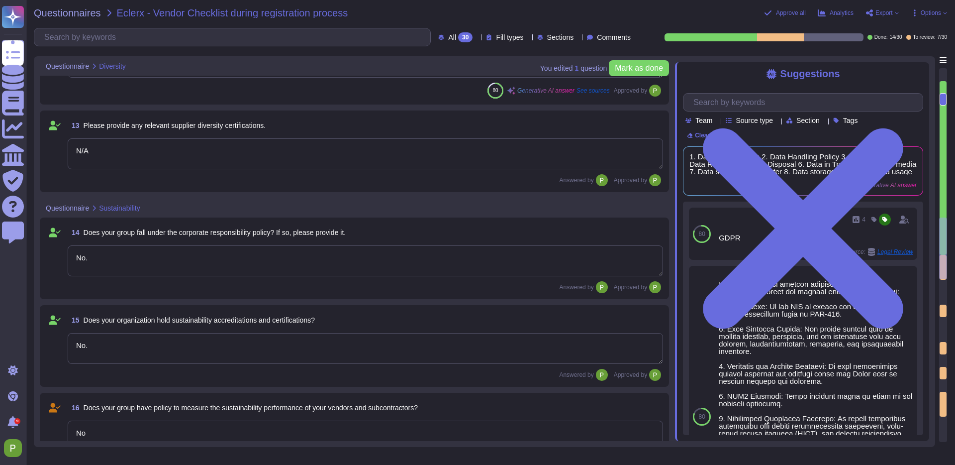
type textarea "Yes"
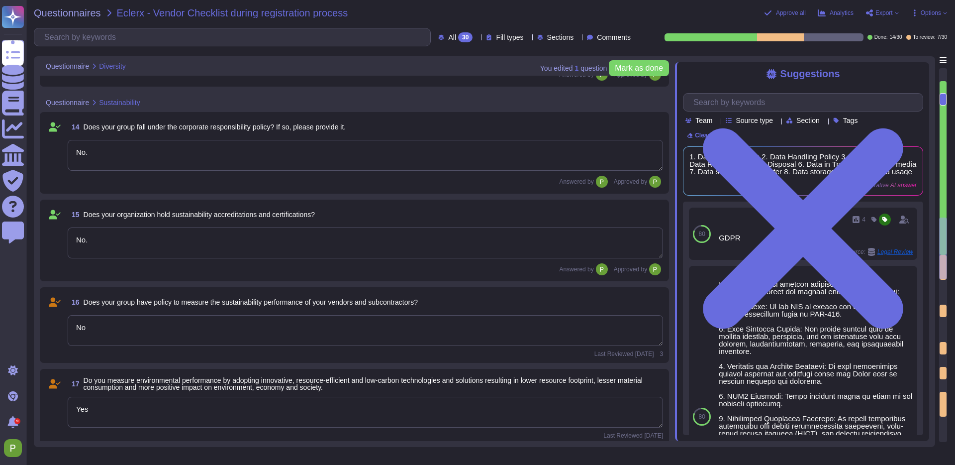
type textarea "No"
type textarea "Our vendor management process accounts for supplier diversification to reduce r…"
type textarea "N/A"
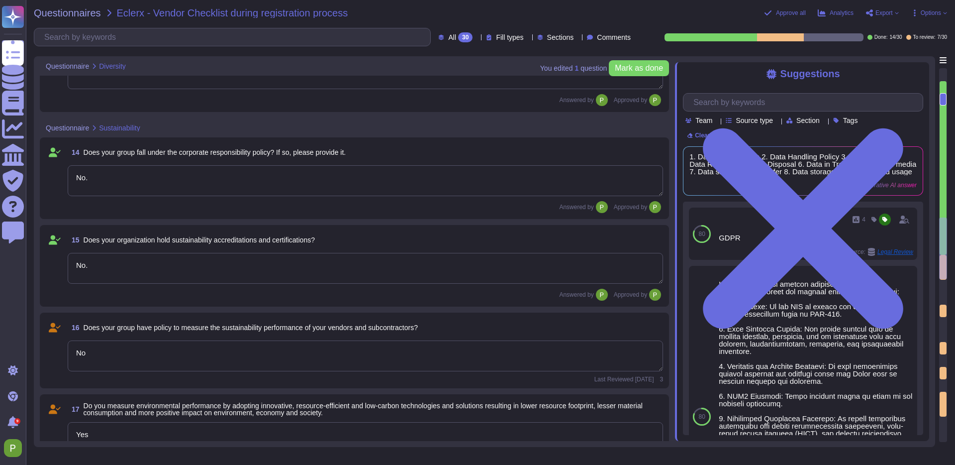
scroll to position [1160, 0]
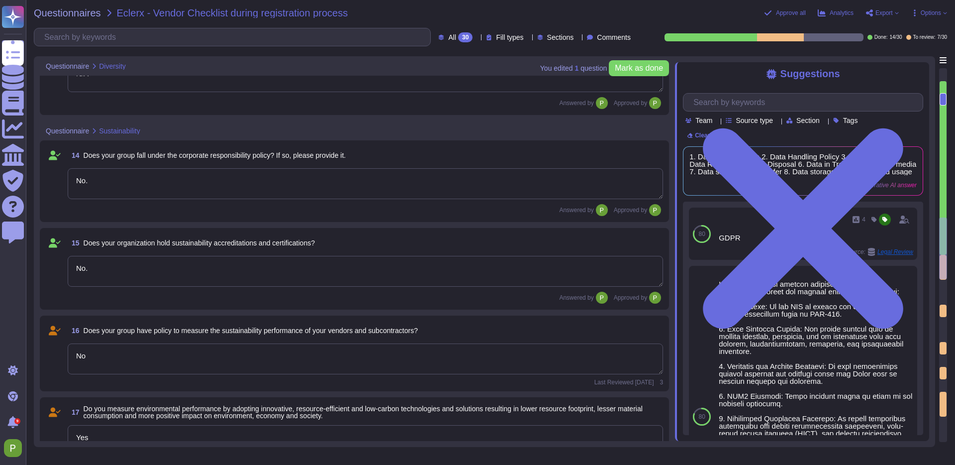
click at [190, 361] on textarea "No" at bounding box center [366, 358] width 596 height 31
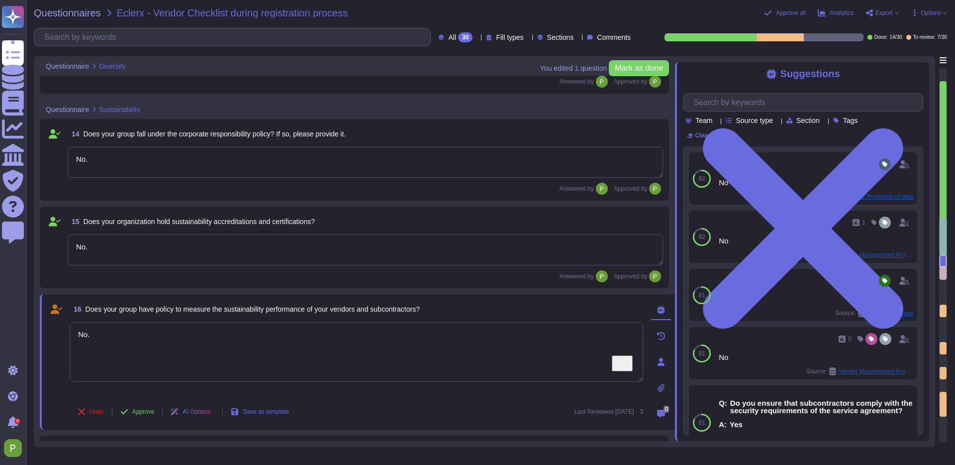
scroll to position [1196, 0]
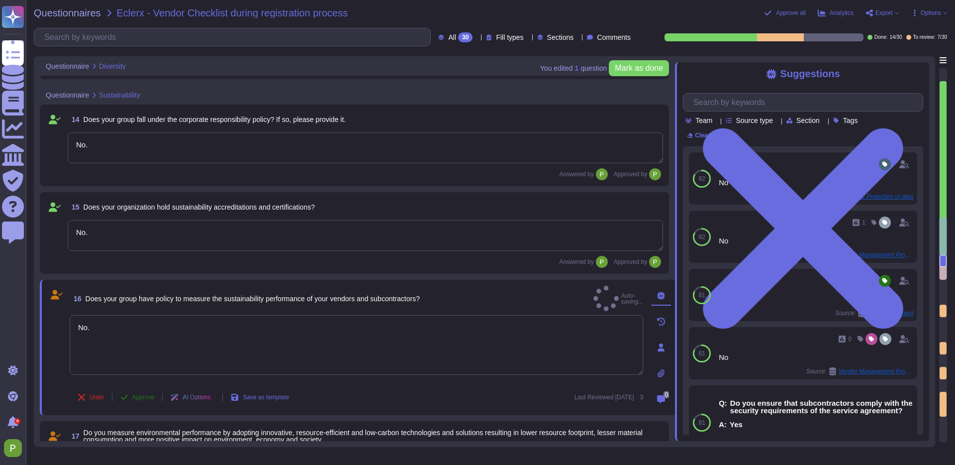
type textarea "No."
click at [134, 392] on button "Approve" at bounding box center [137, 397] width 50 height 20
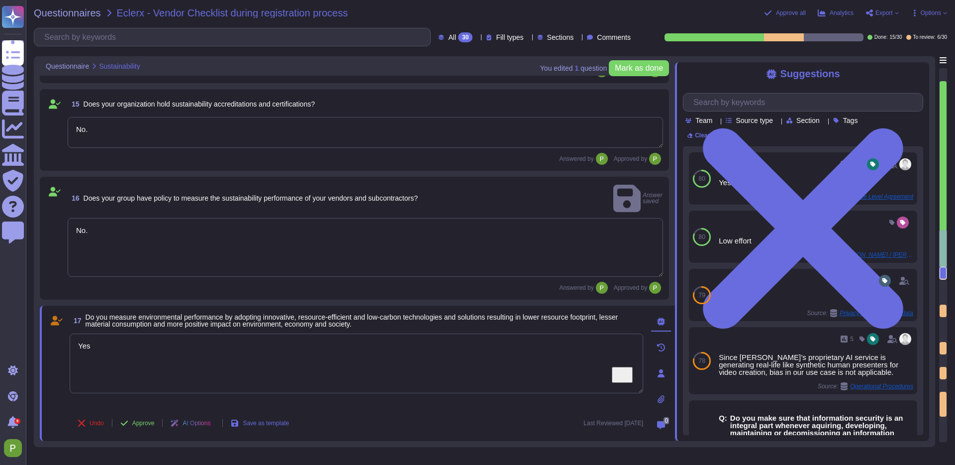
type textarea "Yes"
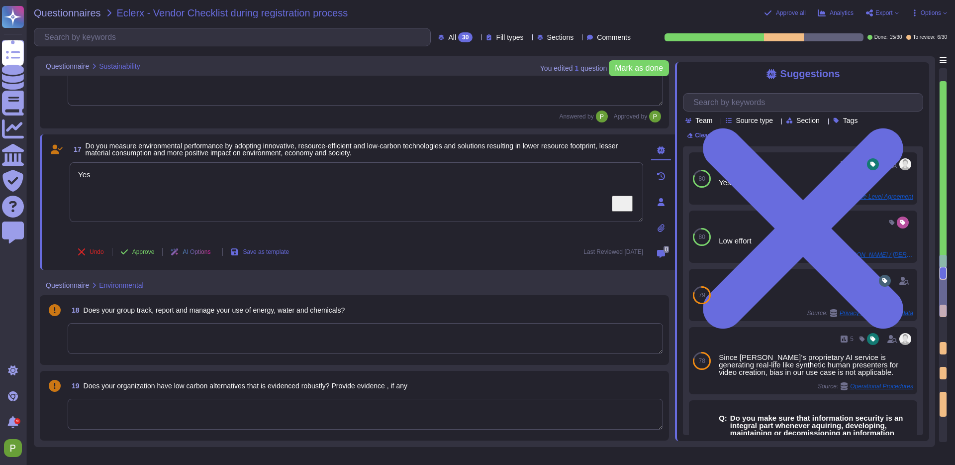
type textarea "Yes"
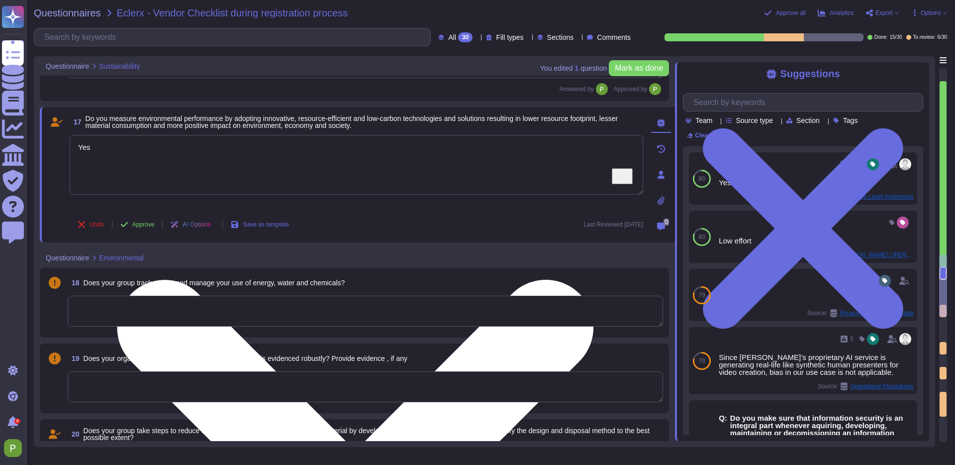
click at [214, 139] on textarea "Yes" at bounding box center [357, 165] width 574 height 60
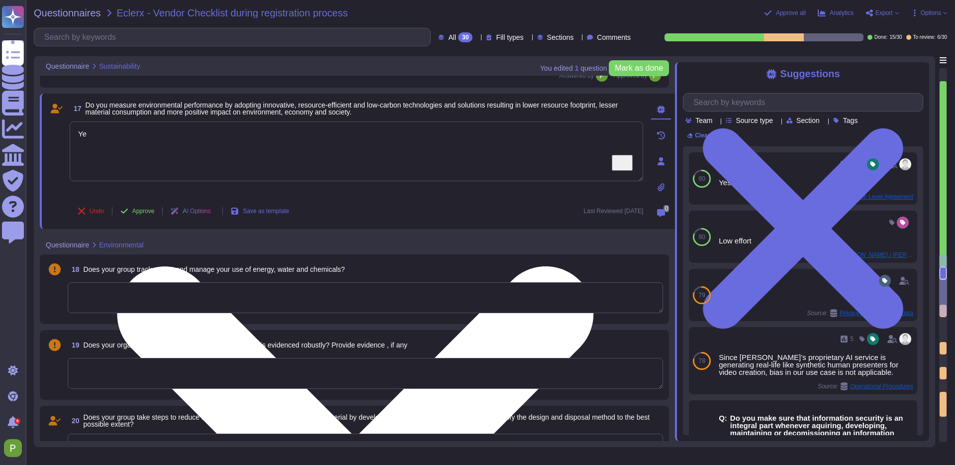
type textarea "Y"
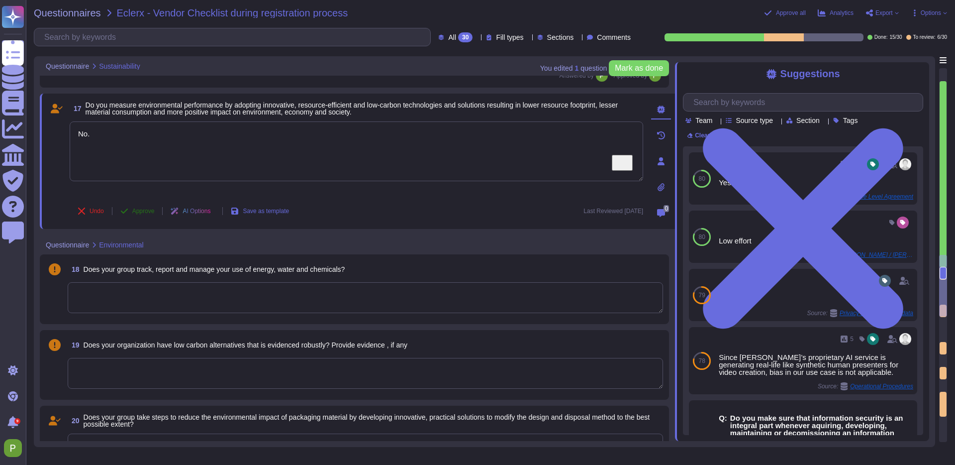
type textarea "No."
click at [150, 213] on span "Approve" at bounding box center [143, 211] width 22 height 6
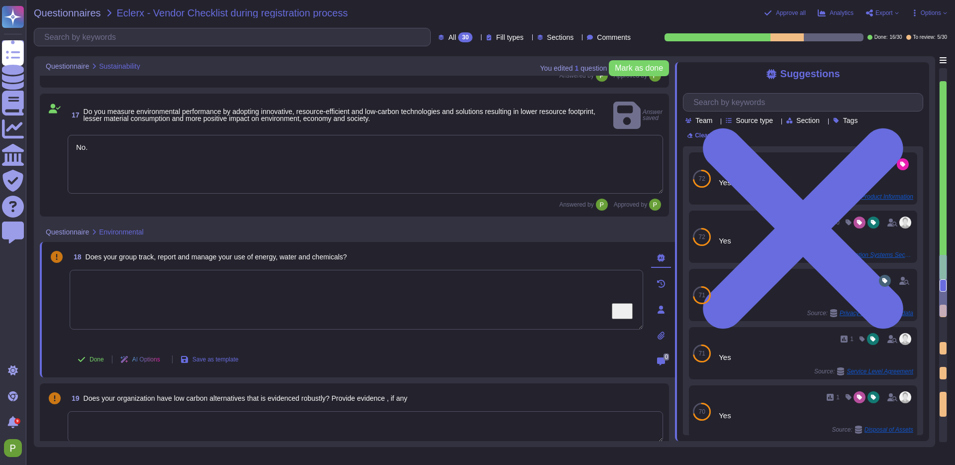
type textarea "Yes"
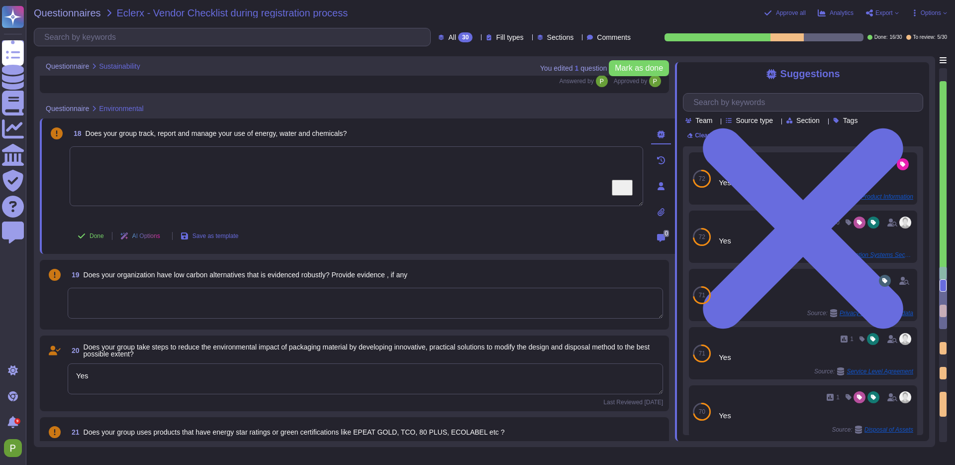
click at [167, 281] on div "19 Does your organization have low carbon alternatives that is evidenced robust…" at bounding box center [354, 295] width 617 height 58
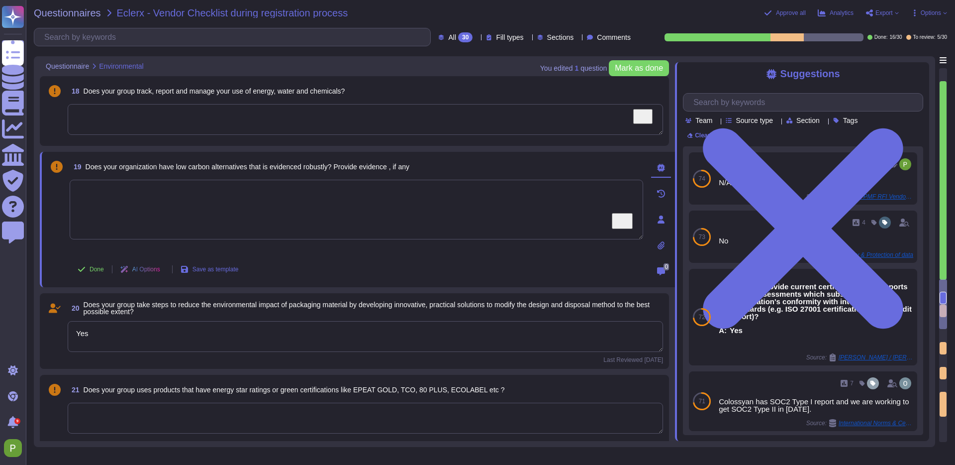
scroll to position [1609, 0]
click at [187, 157] on span "19 Does your organization have low carbon alternatives that is evidenced robust…" at bounding box center [240, 166] width 340 height 18
click at [187, 126] on textarea "To enrich screen reader interactions, please activate Accessibility in Grammarl…" at bounding box center [366, 118] width 596 height 31
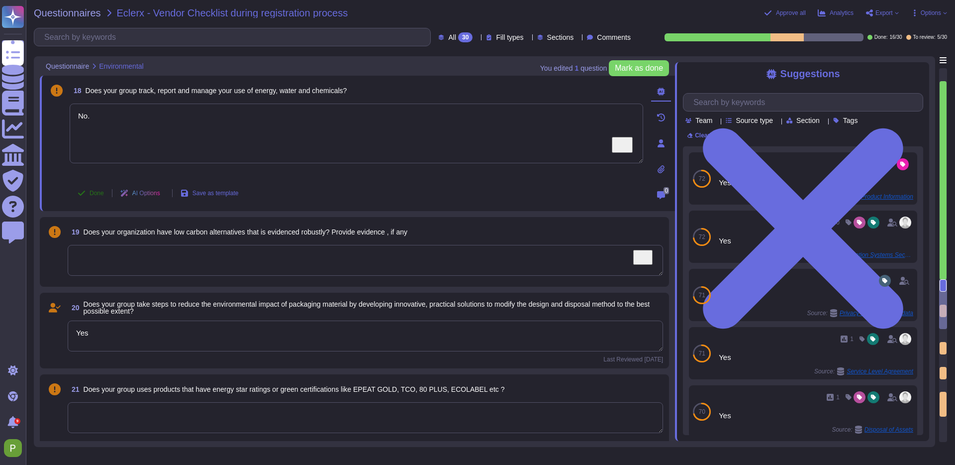
type textarea "No."
click at [93, 190] on span "Done" at bounding box center [97, 193] width 14 height 6
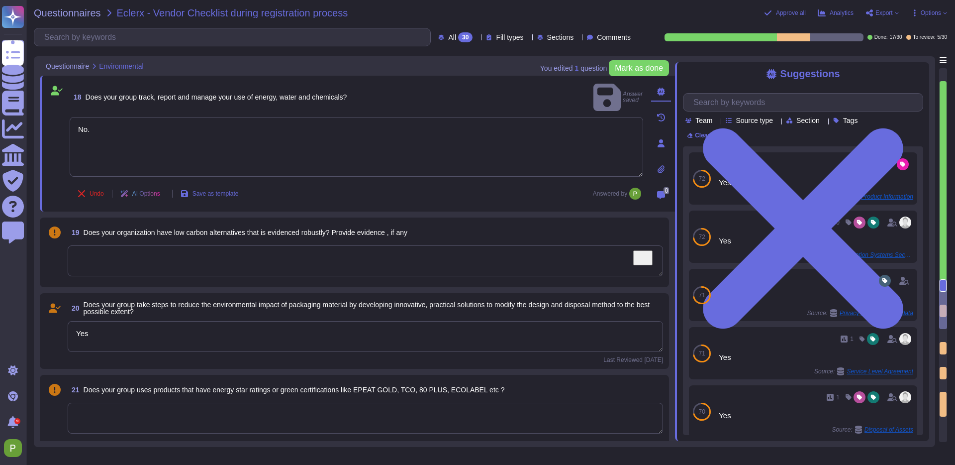
click at [99, 251] on textarea "To enrich screen reader interactions, please activate Accessibility in Grammarl…" at bounding box center [366, 260] width 596 height 31
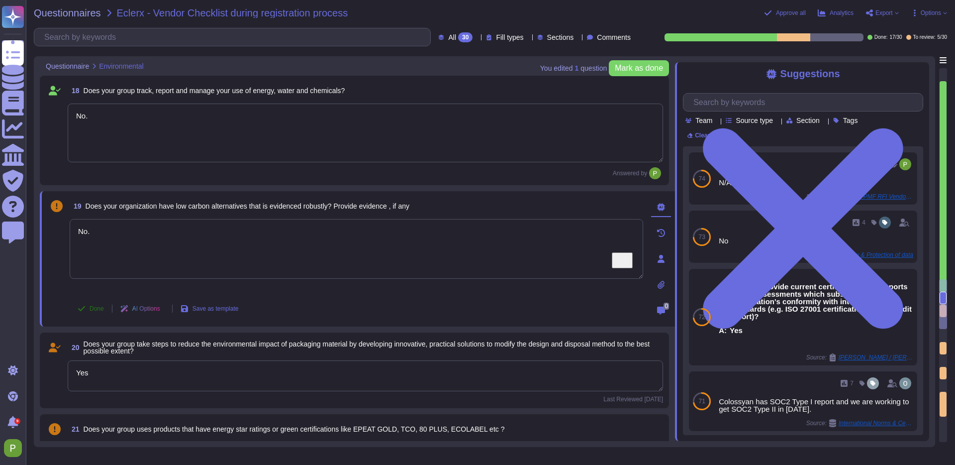
type textarea "No."
click at [98, 308] on span "Done" at bounding box center [97, 309] width 14 height 6
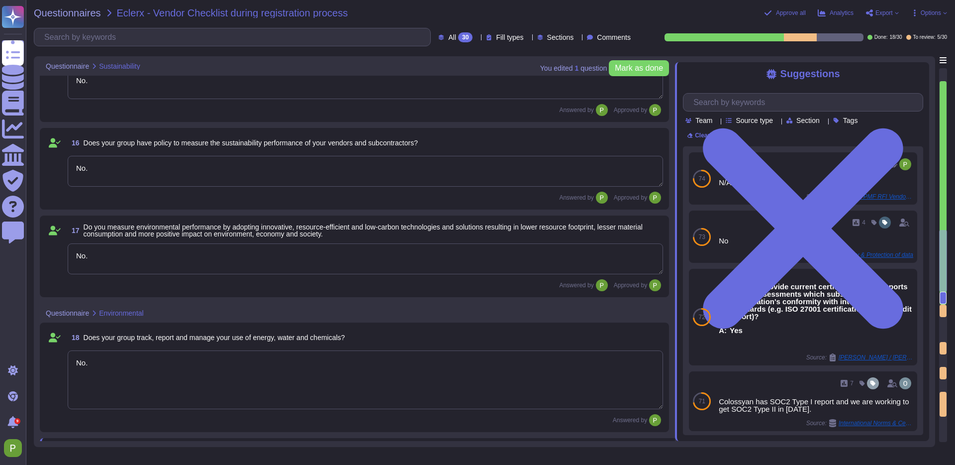
type textarea "No."
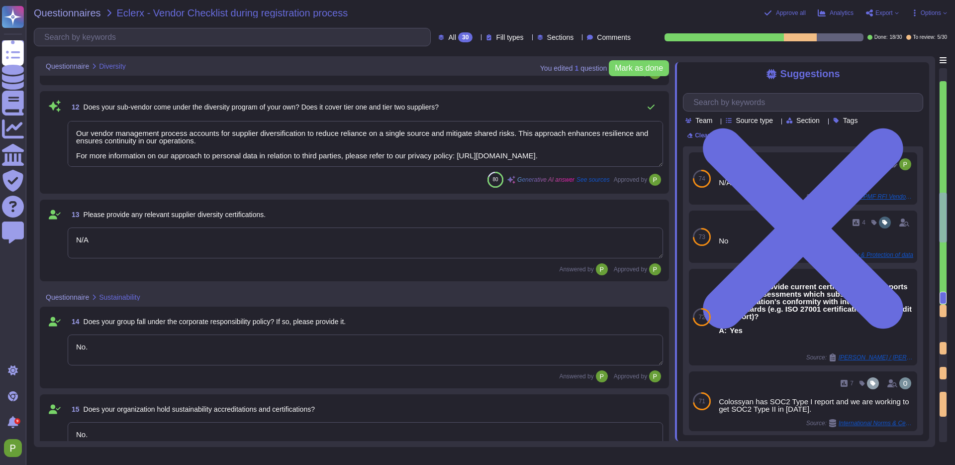
type textarea "Yes, I can confirm that [PERSON_NAME] does not have any discrimination based up…"
type textarea "No."
type textarea "No"
type textarea "Our vendor management process accounts for supplier diversification to reduce r…"
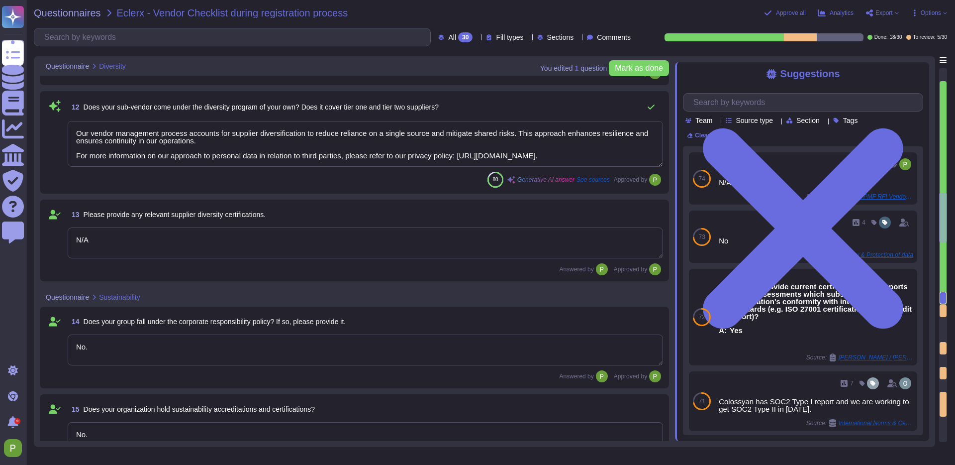
type textarea "N/A"
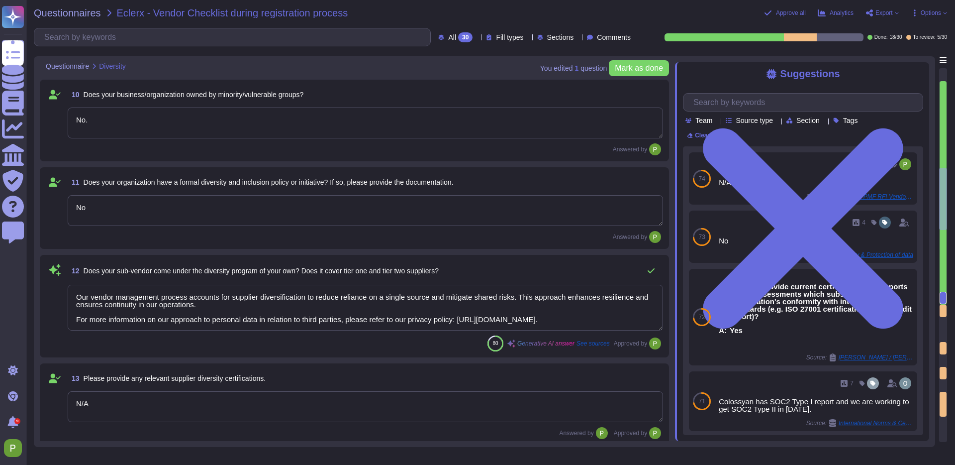
type textarea "No."
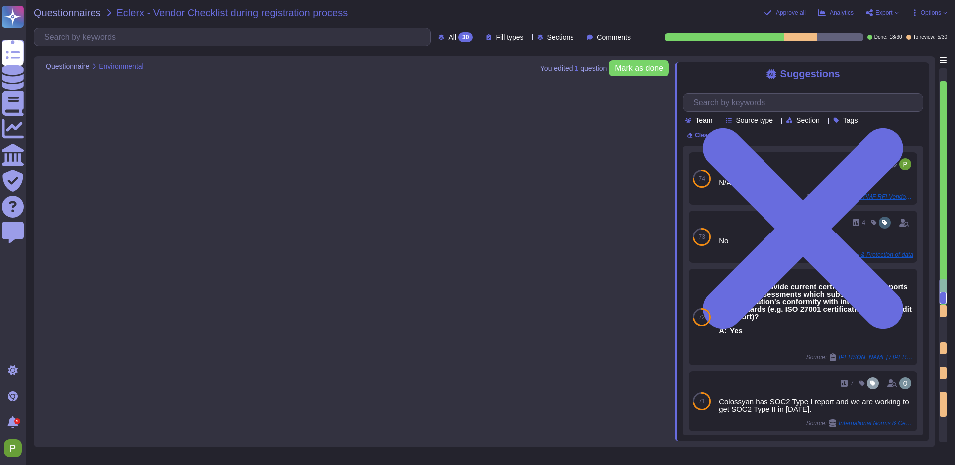
type textarea "No."
type textarea "Yes"
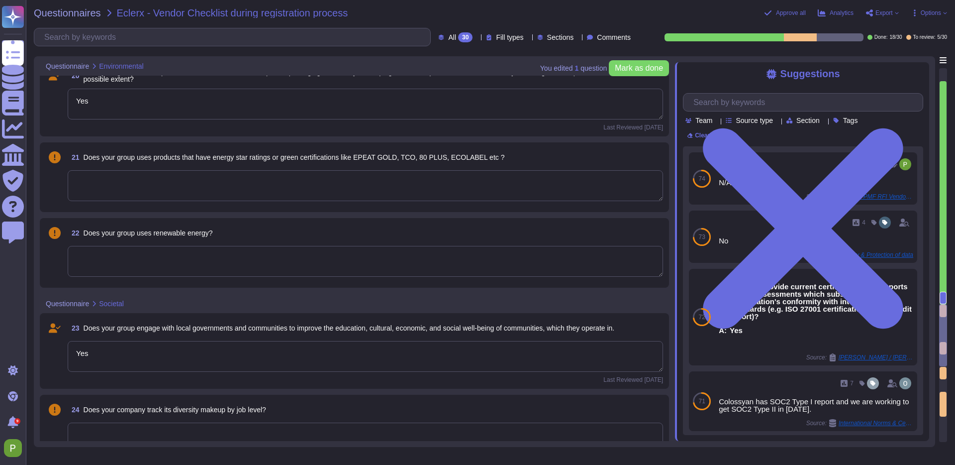
type textarea "Our anti-bribery and anti-corruption policy is contained within our internal Co…"
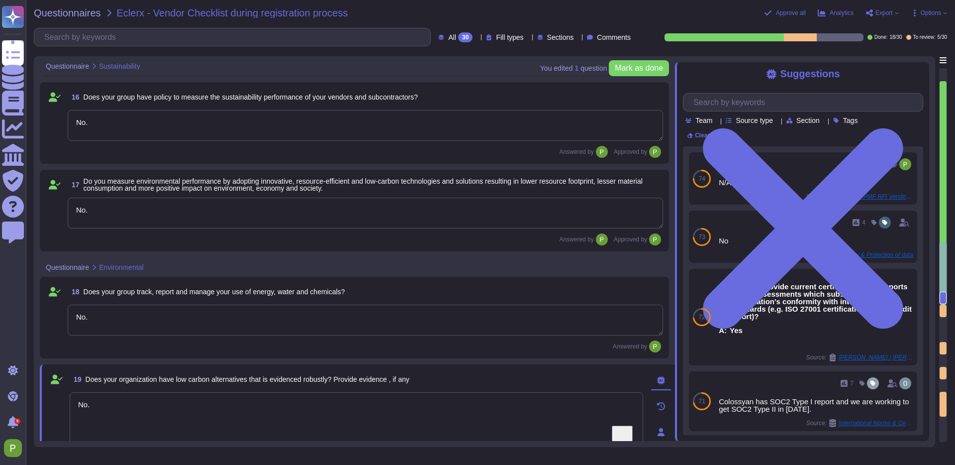
type textarea "No."
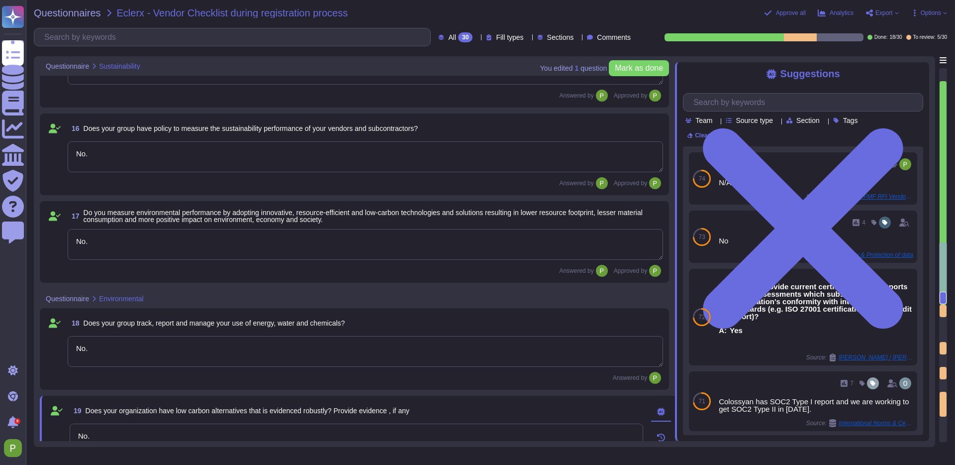
scroll to position [1344, 0]
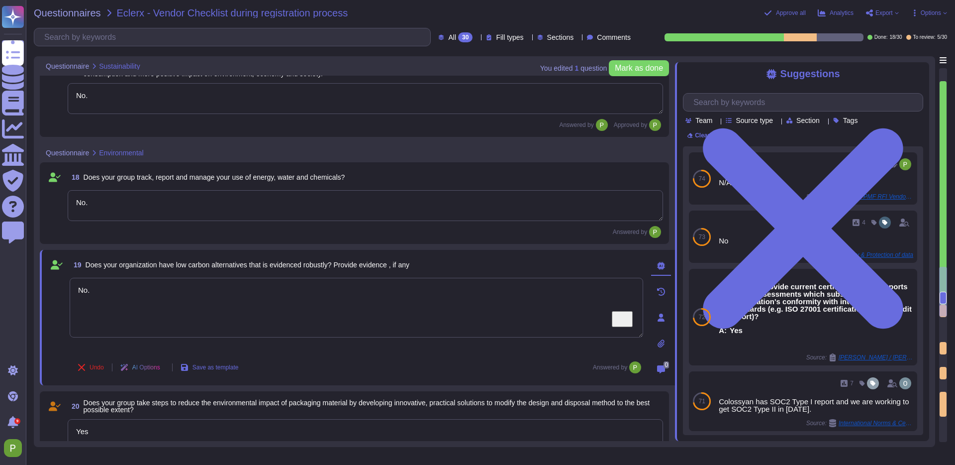
type textarea "Yes"
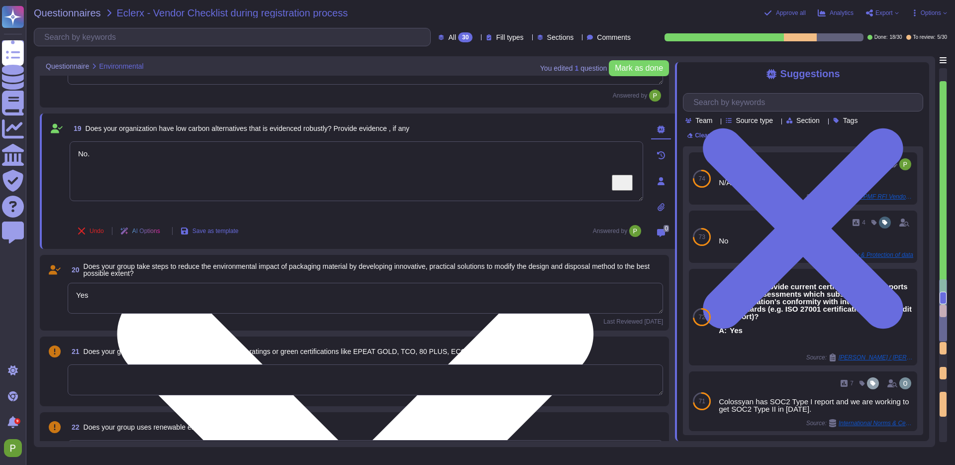
scroll to position [1602, 0]
type textarea "Yes"
click at [123, 302] on textarea "Yes" at bounding box center [366, 298] width 596 height 31
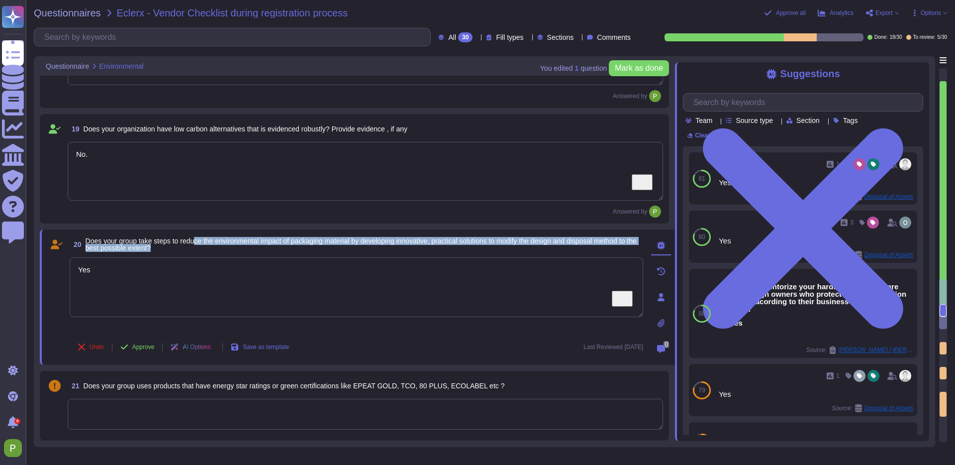
drag, startPoint x: 202, startPoint y: 243, endPoint x: 236, endPoint y: 247, distance: 34.6
click at [236, 247] on span "Does your group take steps to reduce the environmental impact of packaging mate…" at bounding box center [365, 244] width 558 height 14
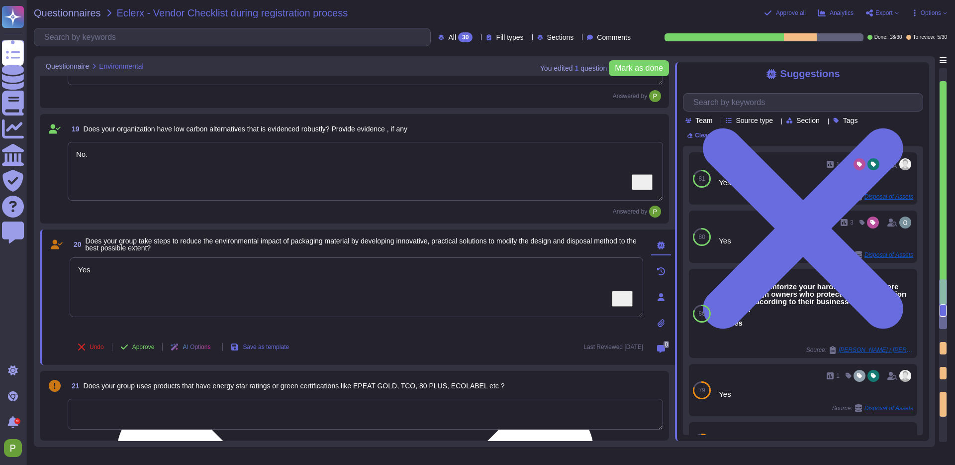
click at [123, 269] on textarea "Yes" at bounding box center [357, 287] width 574 height 60
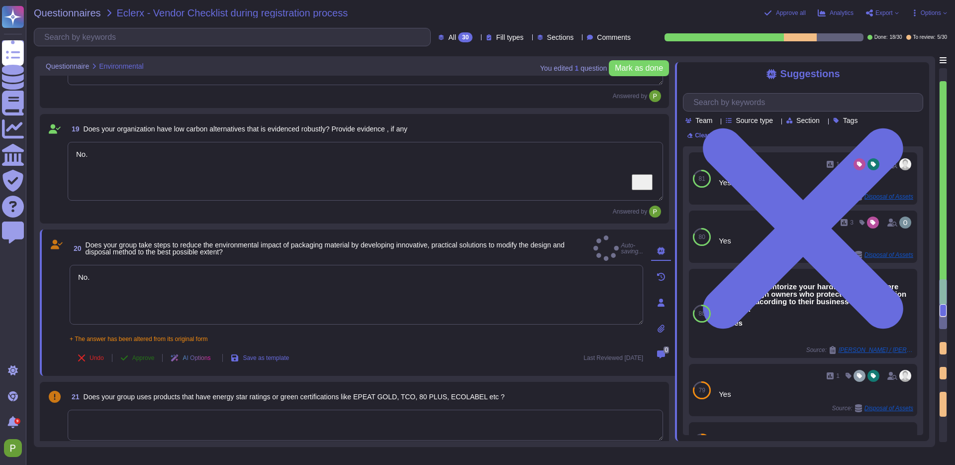
click at [141, 355] on span "Approve" at bounding box center [143, 358] width 22 height 6
type textarea "No."
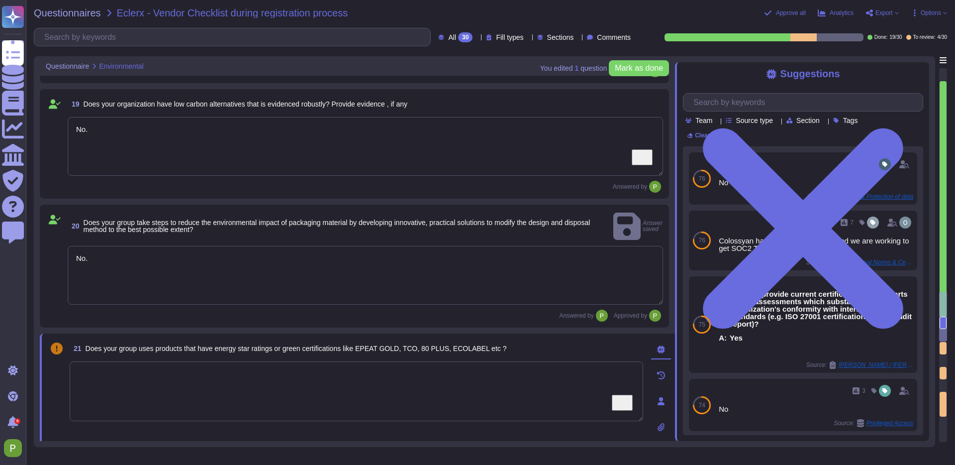
type textarea "Yes"
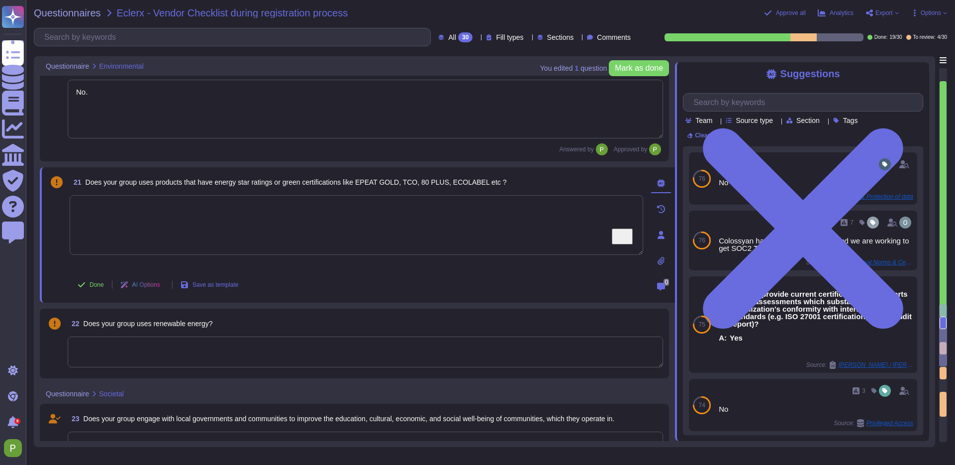
type textarea "Our anti-bribery and anti-corruption policy is contained within our internal Co…"
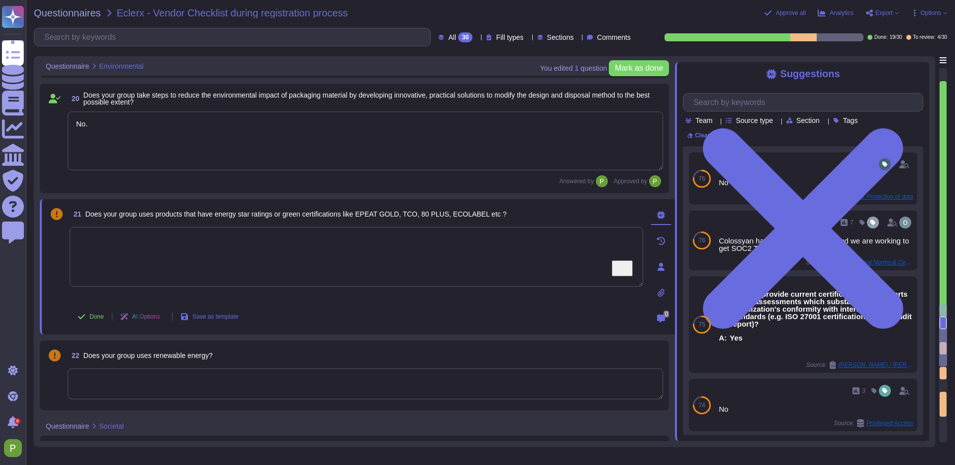
scroll to position [1717, 0]
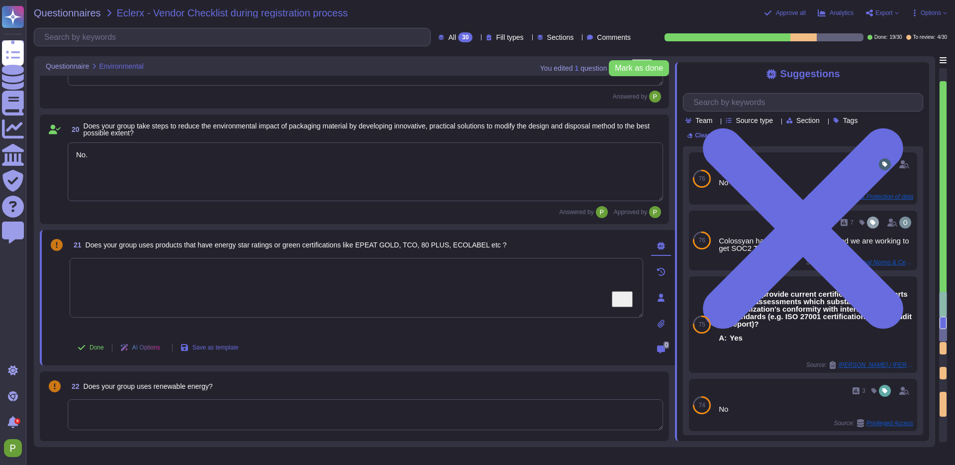
click at [151, 152] on textarea "No." at bounding box center [366, 171] width 596 height 59
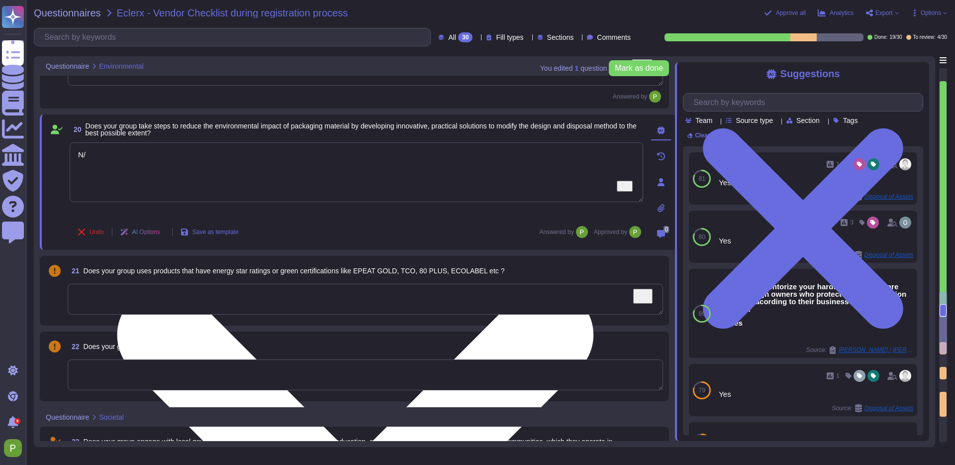
type textarea "N/A"
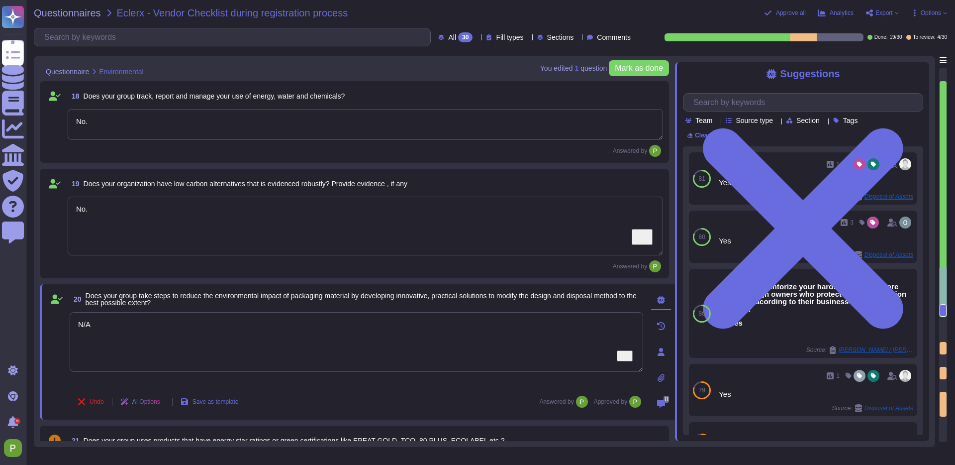
scroll to position [1545, 0]
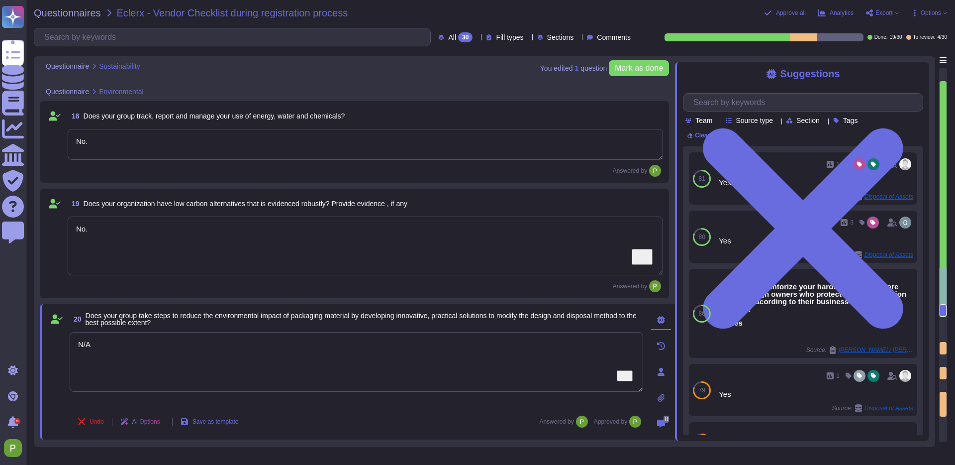
type textarea "No."
type textarea "N/A"
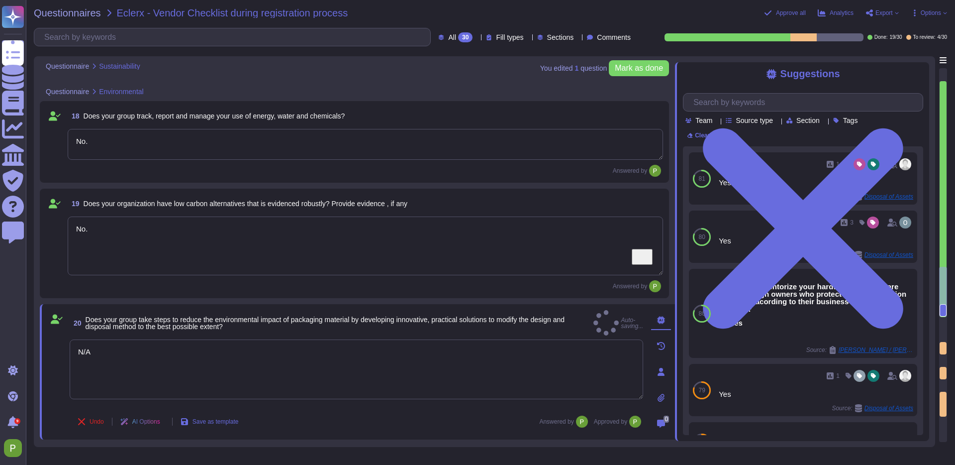
click at [138, 236] on textarea "No." at bounding box center [366, 245] width 596 height 59
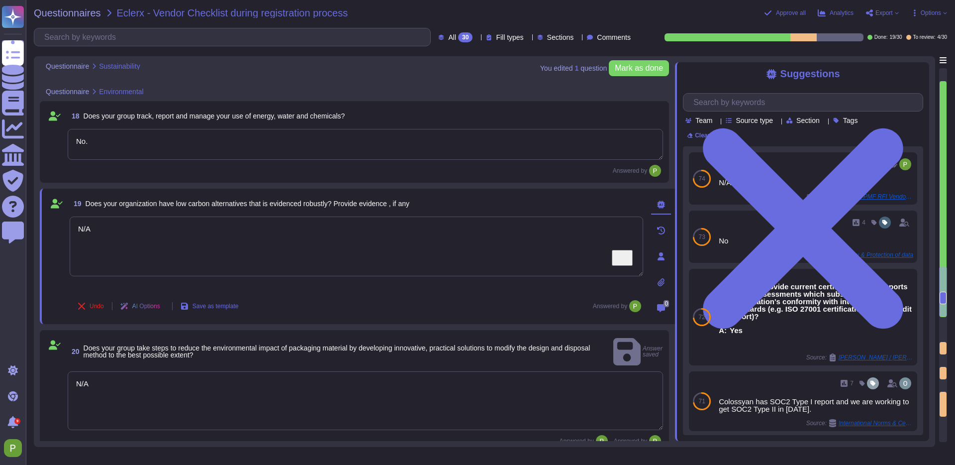
click at [132, 137] on textarea "No." at bounding box center [366, 144] width 596 height 31
type textarea "N/A"
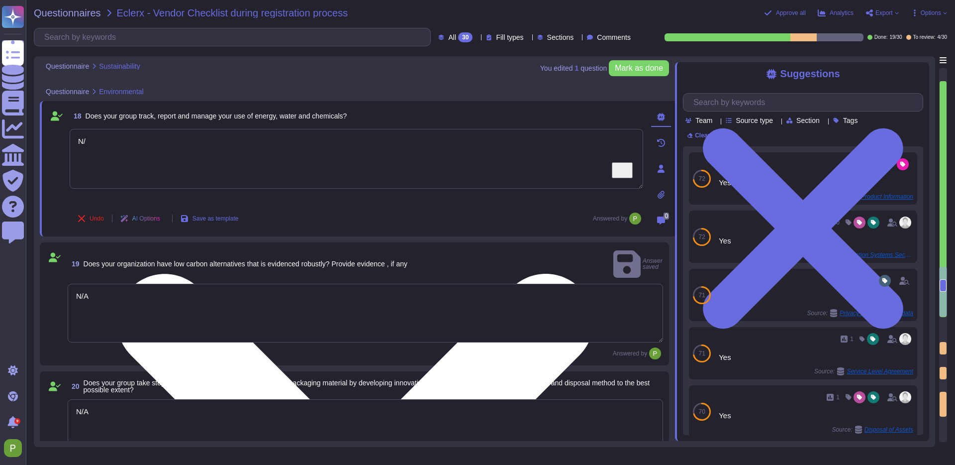
type textarea "N/A"
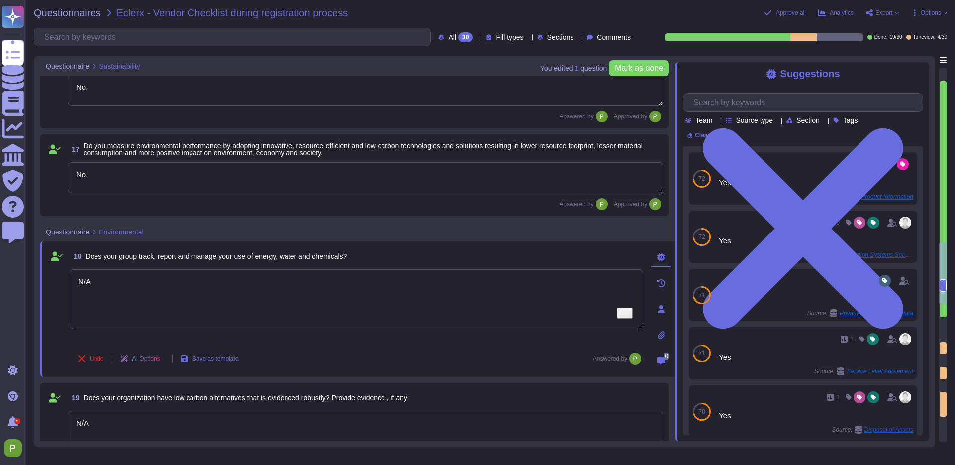
type textarea "No."
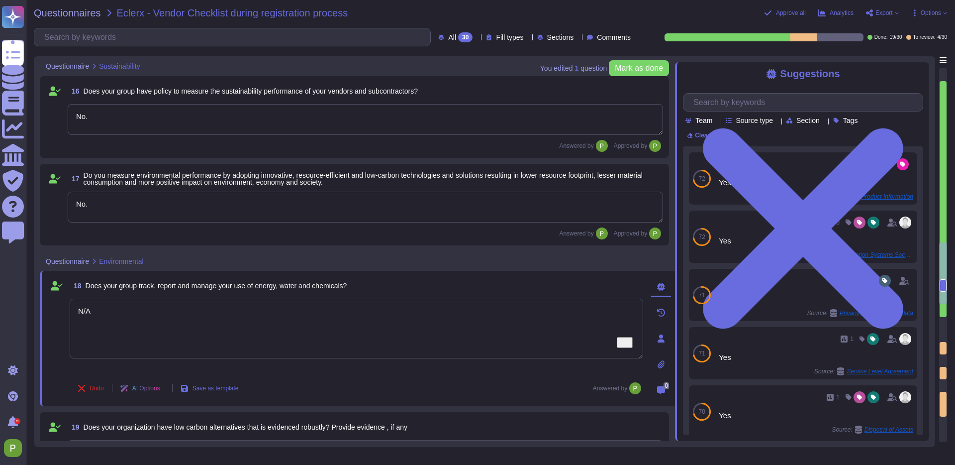
scroll to position [1381, 0]
type textarea "N/A"
click at [117, 206] on textarea "No." at bounding box center [366, 207] width 596 height 31
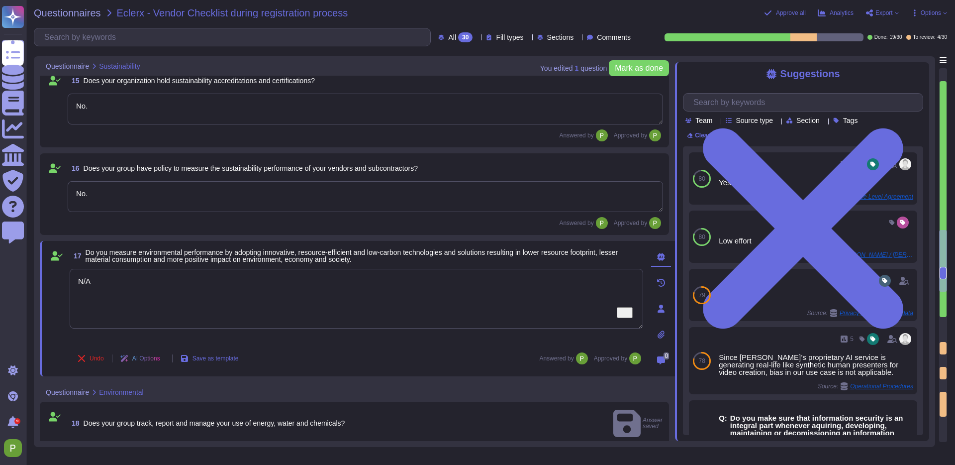
scroll to position [1294, 0]
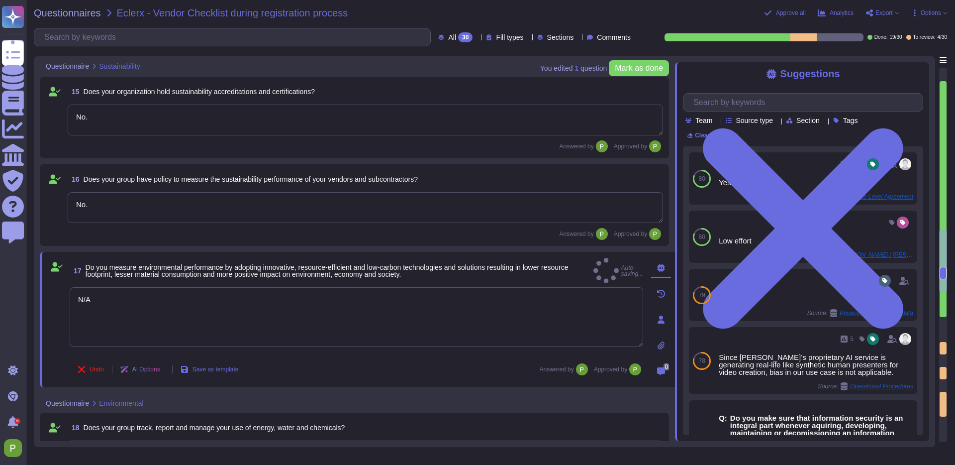
type textarea "N/A"
click at [164, 195] on textarea "No." at bounding box center [366, 207] width 596 height 31
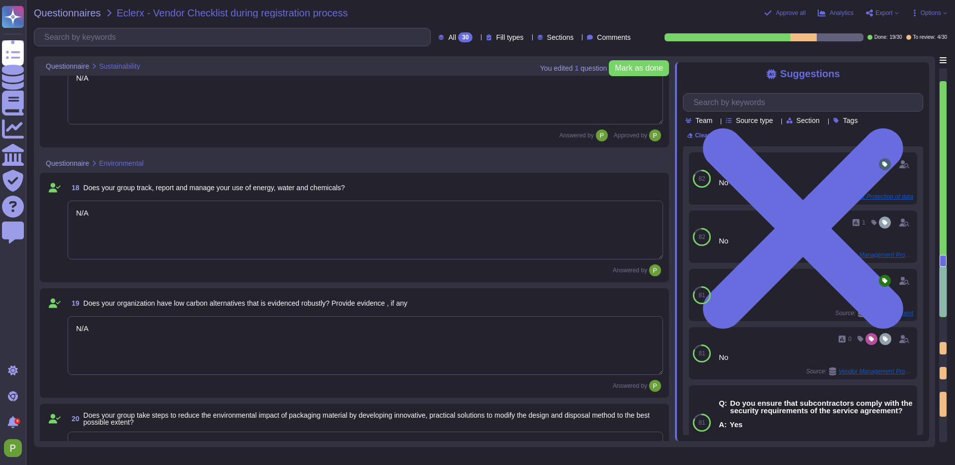
type textarea "Yes"
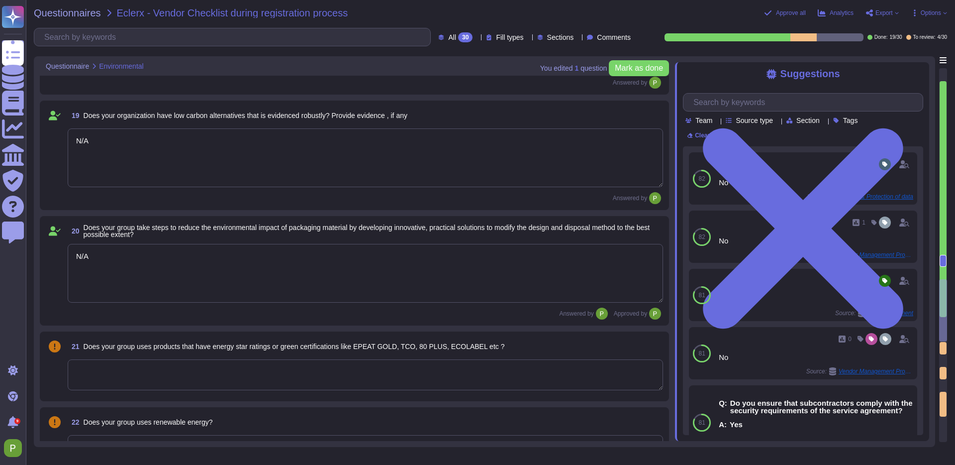
type textarea "Yes"
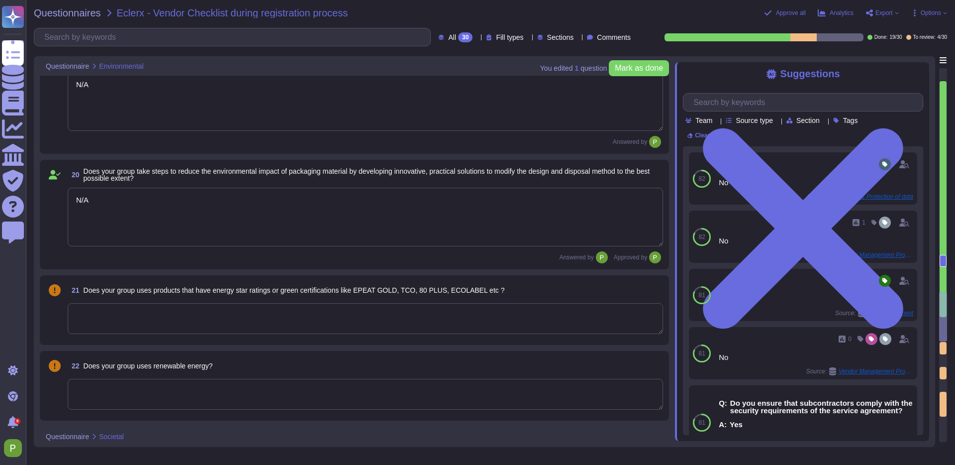
scroll to position [1783, 0]
click at [118, 318] on textarea "To enrich screen reader interactions, please activate Accessibility in Grammarl…" at bounding box center [366, 316] width 596 height 31
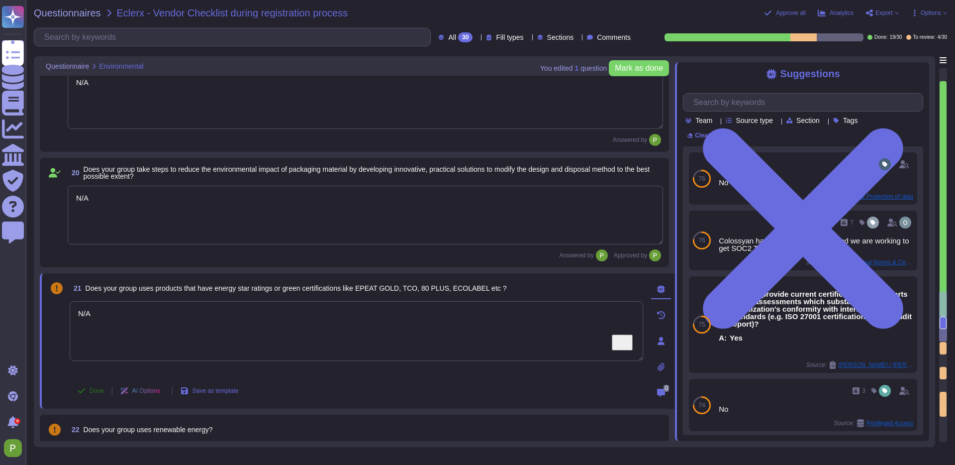
type textarea "N/A"
click at [89, 388] on button "Done" at bounding box center [91, 391] width 42 height 20
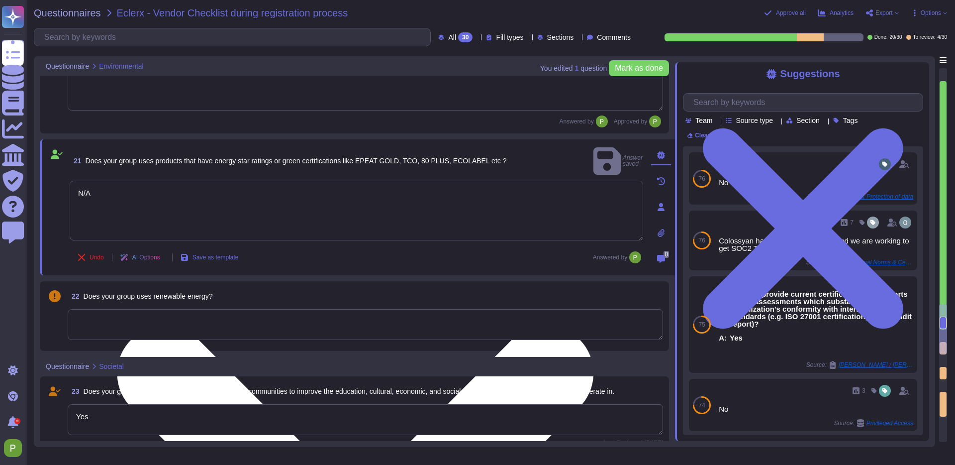
type textarea "Our anti-bribery and anti-corruption policy is contained within our internal Co…"
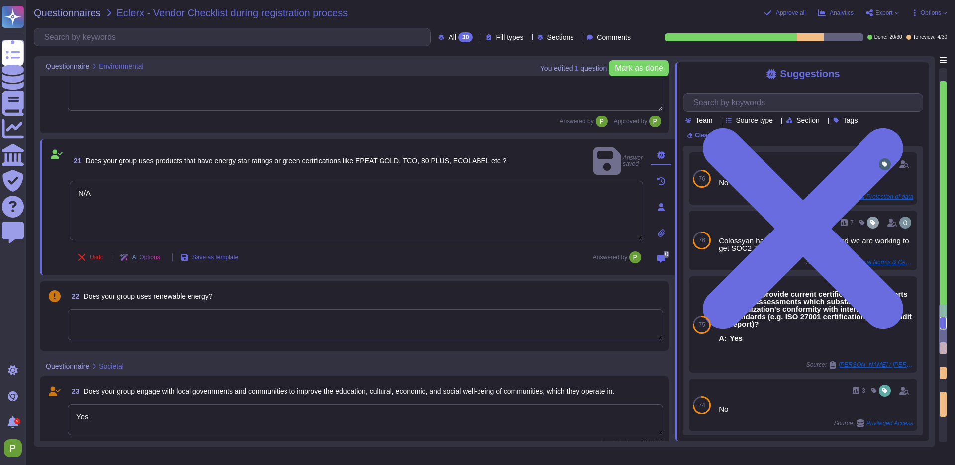
scroll to position [1918, 0]
click at [189, 327] on textarea "To enrich screen reader interactions, please activate Accessibility in Grammarl…" at bounding box center [366, 323] width 596 height 31
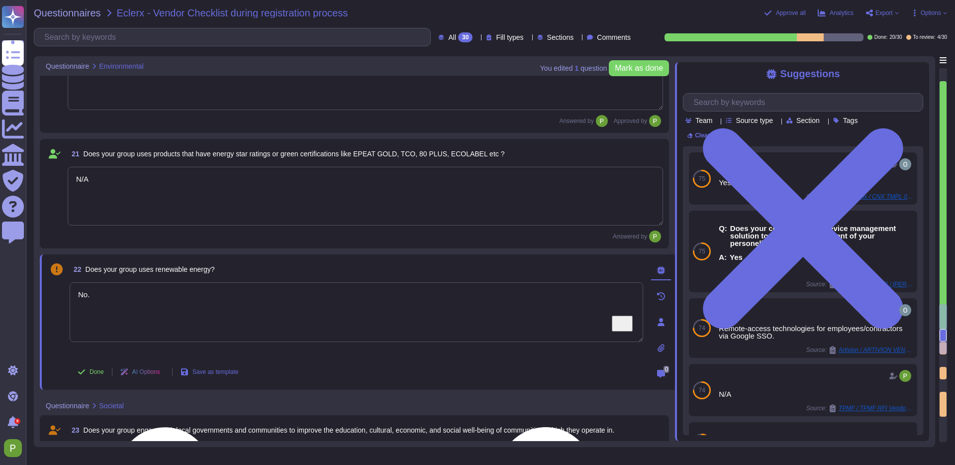
click at [113, 304] on textarea "No." at bounding box center [357, 312] width 574 height 60
click at [114, 303] on textarea "No." at bounding box center [357, 312] width 574 height 60
type textarea "N"
type textarea "Yes."
click at [79, 369] on icon at bounding box center [82, 372] width 8 height 8
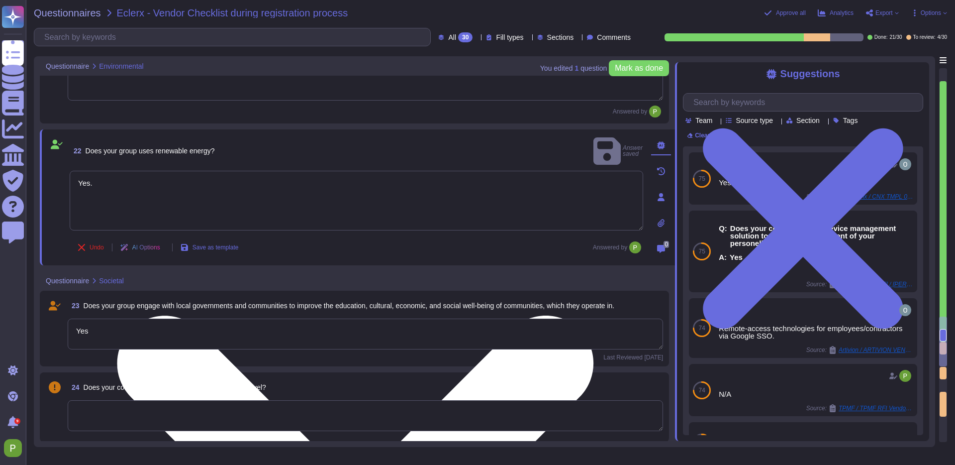
type textarea "Our anti-bribery and anti-corruption policy is contained within our internal Co…"
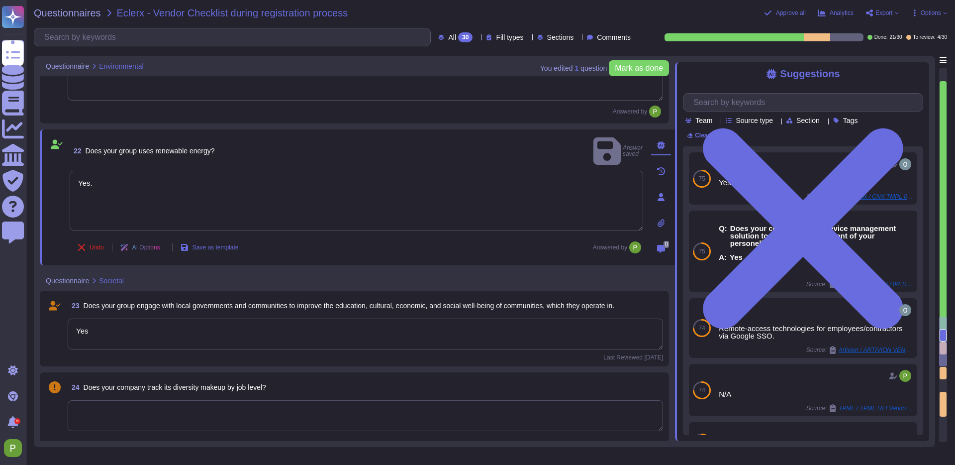
scroll to position [2036, 0]
click at [209, 339] on textarea "Yes" at bounding box center [366, 334] width 596 height 31
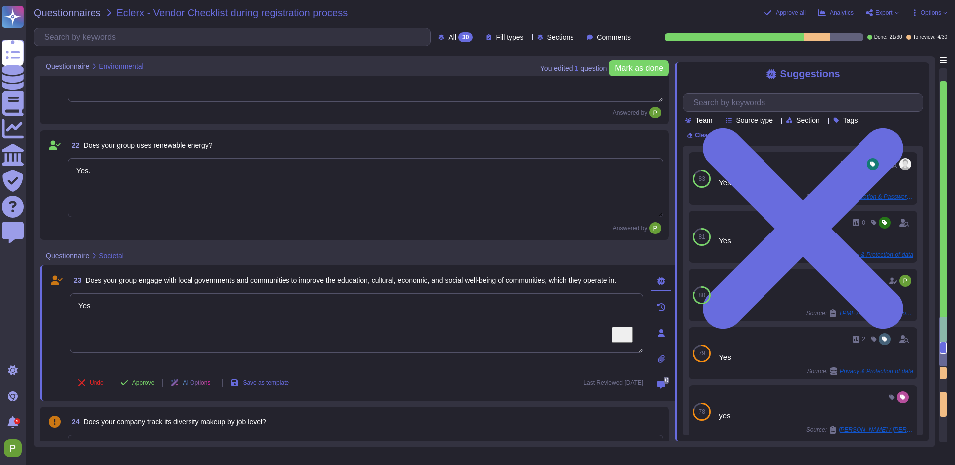
click at [150, 317] on textarea "Yes" at bounding box center [357, 323] width 574 height 60
type textarea "No."
click at [151, 383] on span "Approve" at bounding box center [143, 383] width 22 height 6
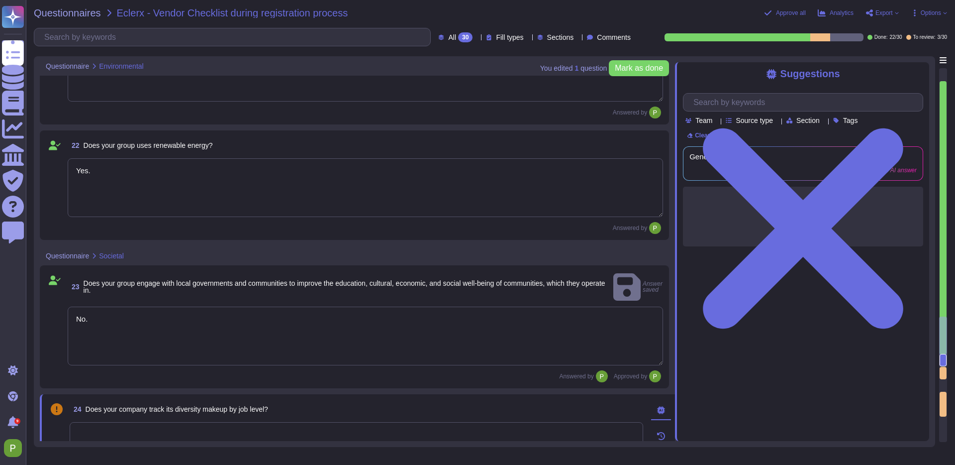
type textarea "Our anti-bribery and anti-corruption policy is contained within our internal Co…"
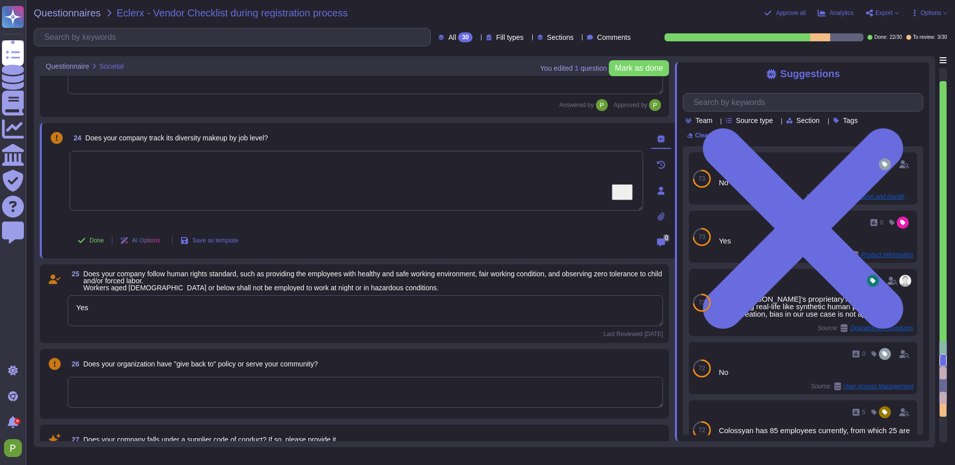
type textarea "Yes, [PERSON_NAME]'s continuous development of the service enhances the custome…"
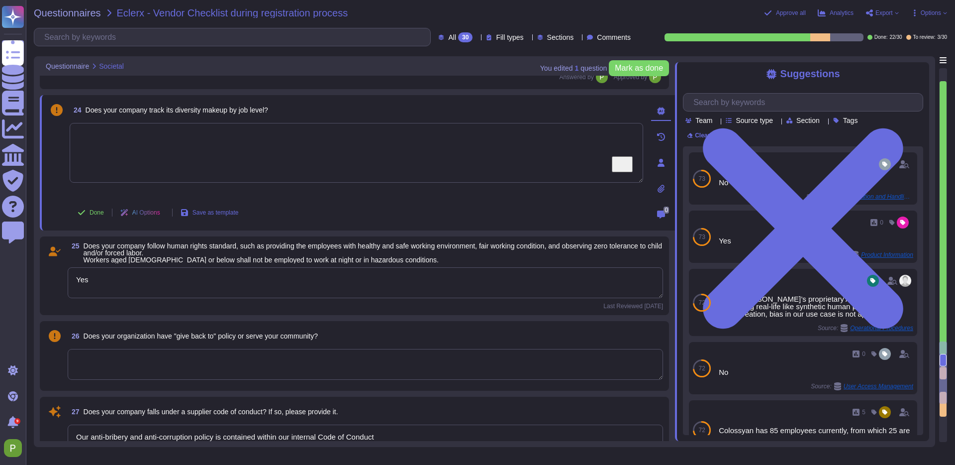
click at [201, 136] on textarea "To enrich screen reader interactions, please activate Accessibility in Grammarl…" at bounding box center [357, 153] width 574 height 60
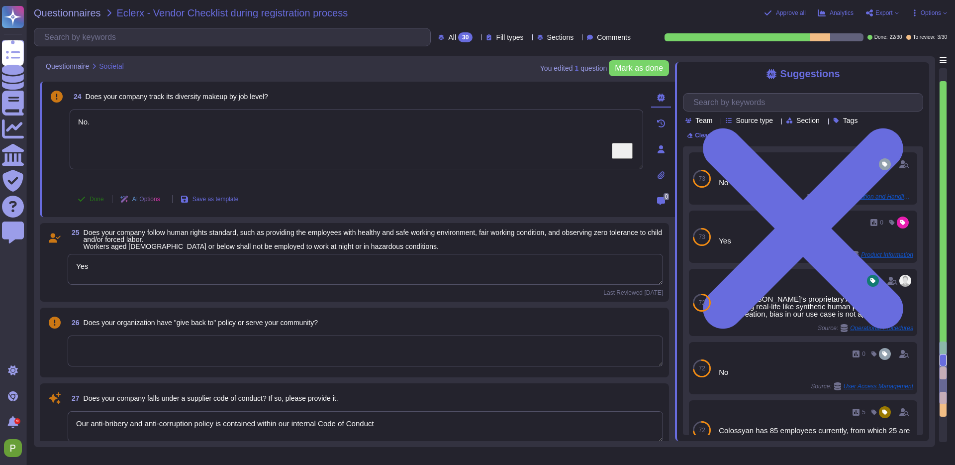
type textarea "No."
click at [91, 199] on span "Done" at bounding box center [97, 199] width 14 height 6
click at [151, 271] on textarea "Yes" at bounding box center [366, 269] width 596 height 31
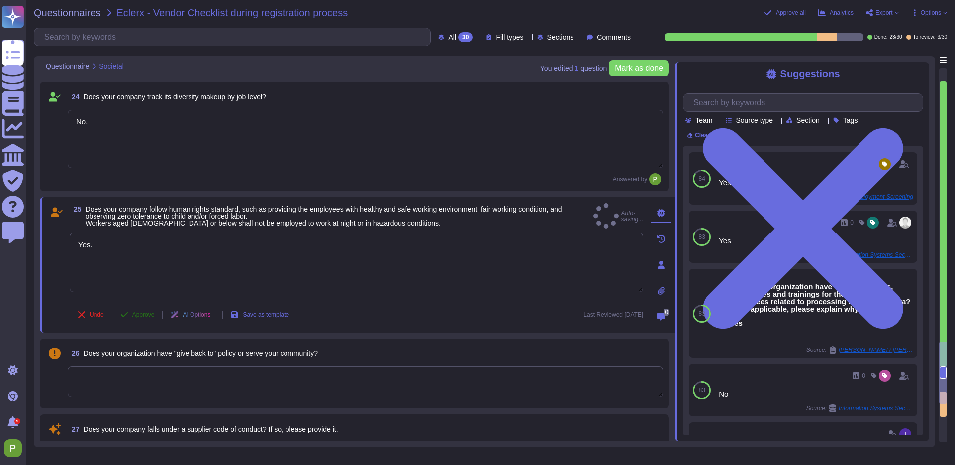
type textarea "Yes."
click at [133, 313] on span "Approve" at bounding box center [143, 314] width 22 height 6
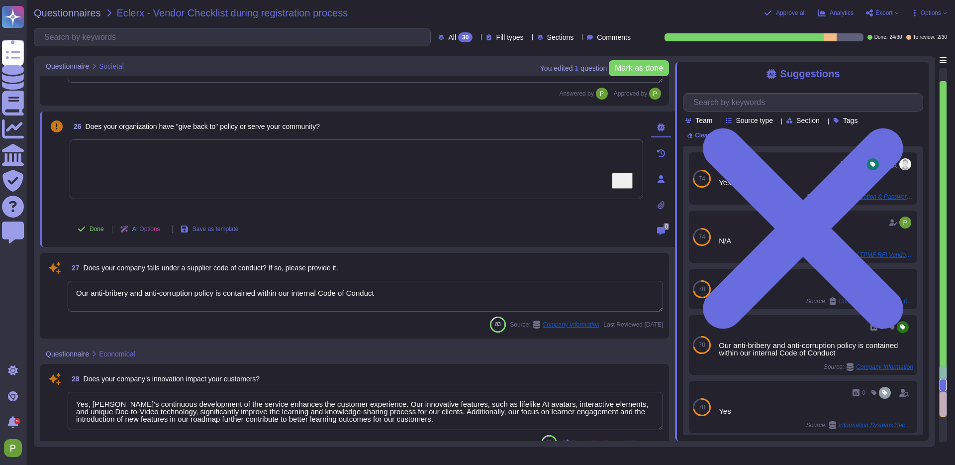
scroll to position [2533, 0]
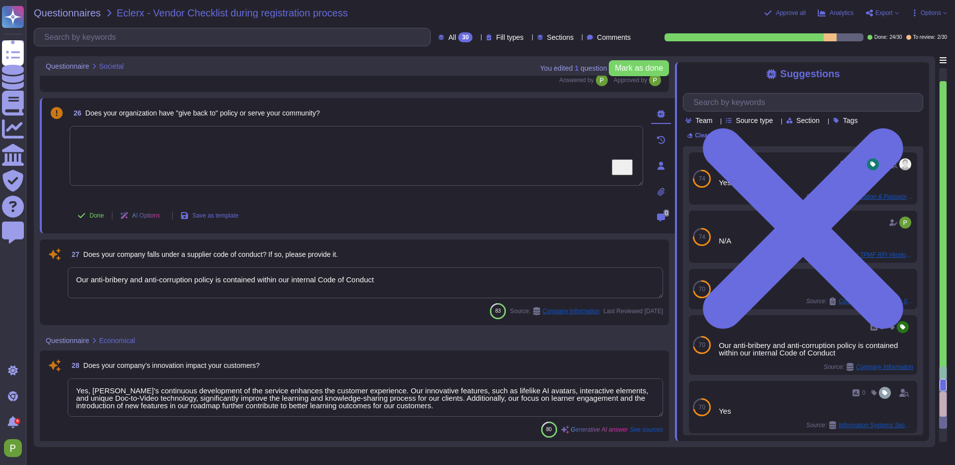
click at [234, 146] on textarea "To enrich screen reader interactions, please activate Accessibility in Grammarl…" at bounding box center [357, 156] width 574 height 60
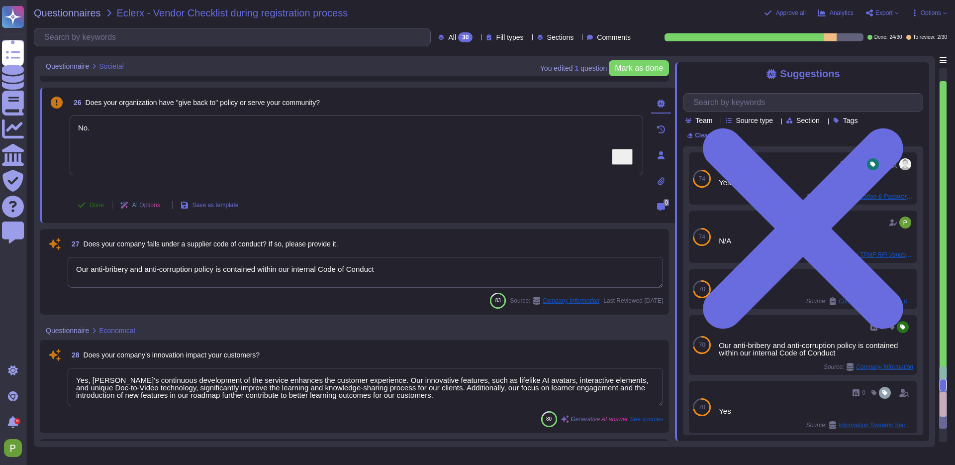
type textarea "No."
click at [92, 203] on span "Done" at bounding box center [97, 205] width 14 height 6
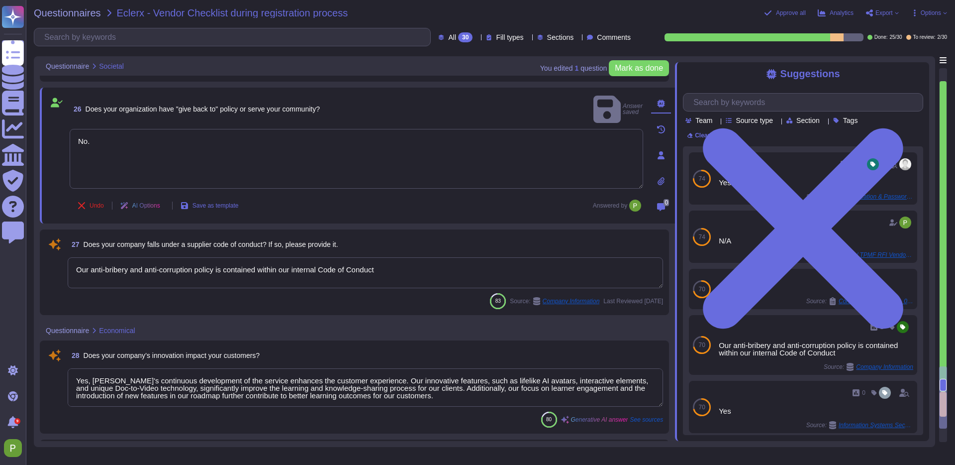
click at [263, 266] on textarea "Our anti-bribery and anti-corruption policy is contained within our internal Co…" at bounding box center [366, 272] width 596 height 31
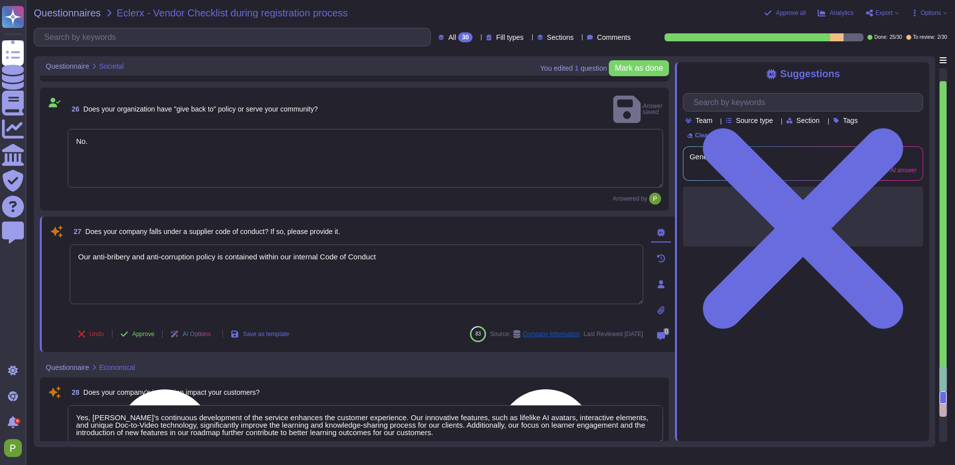
click at [263, 266] on textarea "Our anti-bribery and anti-corruption policy is contained within our internal Co…" at bounding box center [357, 274] width 574 height 60
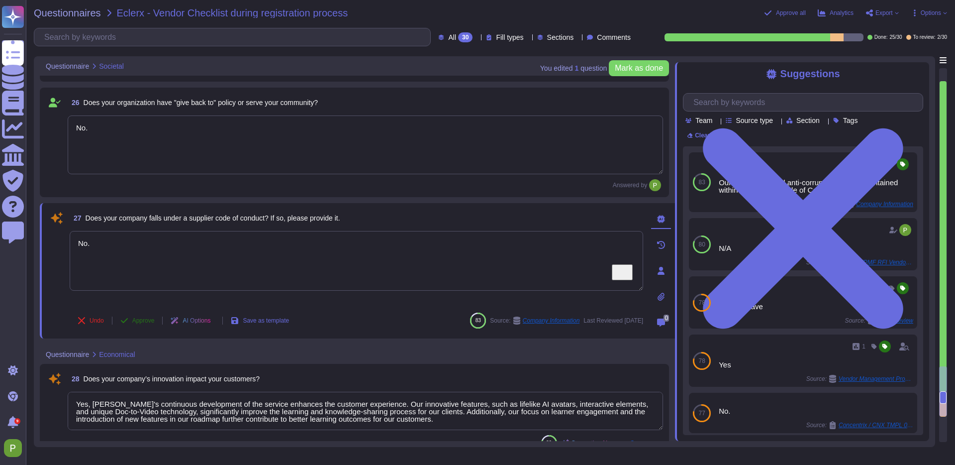
type textarea "No."
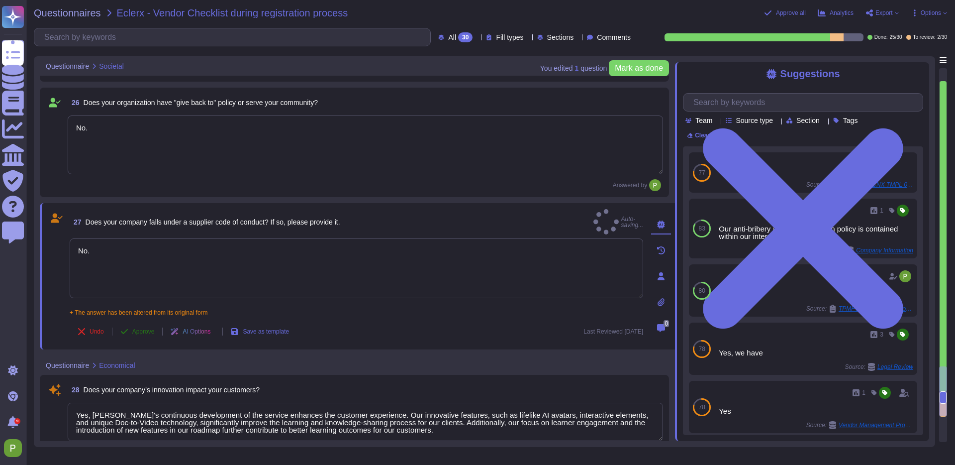
click at [147, 321] on button "Approve" at bounding box center [137, 331] width 50 height 20
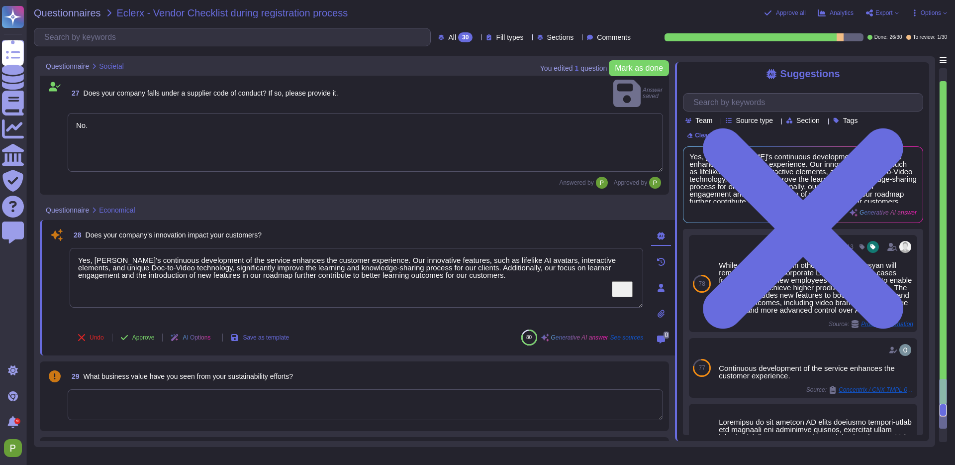
scroll to position [2710, 0]
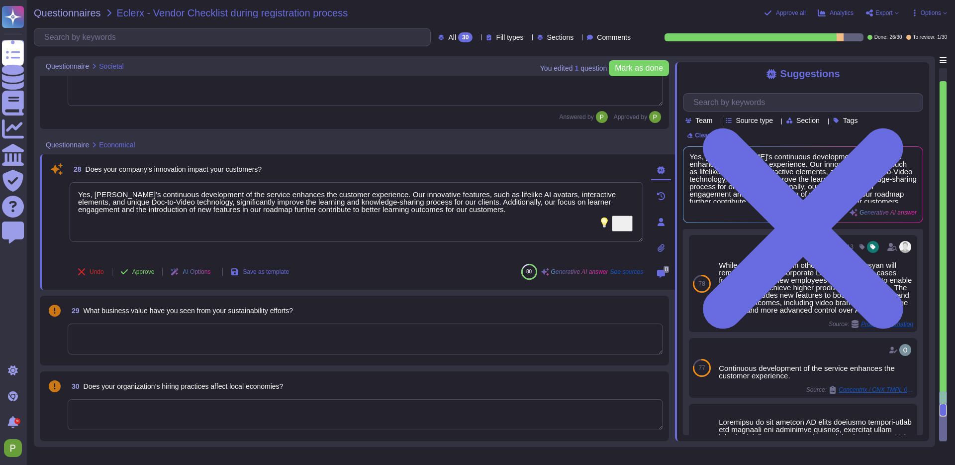
drag, startPoint x: 541, startPoint y: 211, endPoint x: -47, endPoint y: 189, distance: 589.1
click at [0, 189] on html "Questionnaires Knowledge Base Documents Analytics CAIQ / SIG Trust Center Help …" at bounding box center [477, 232] width 955 height 465
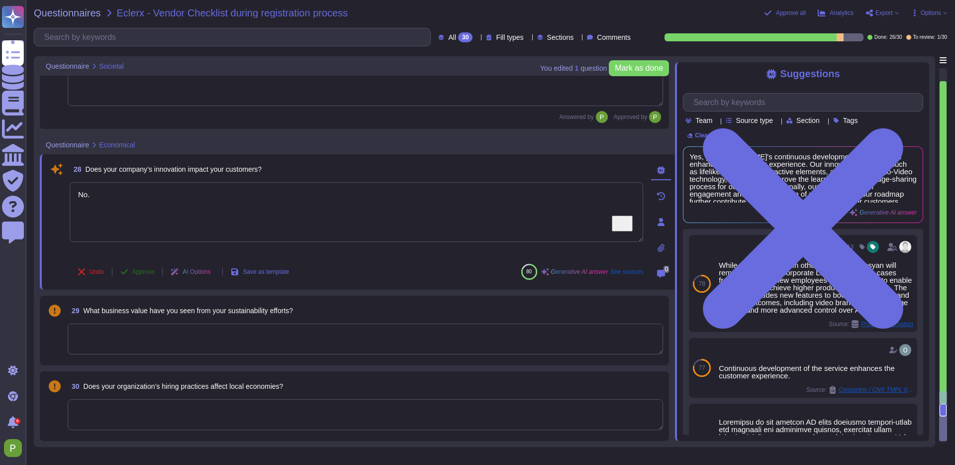
type textarea "No."
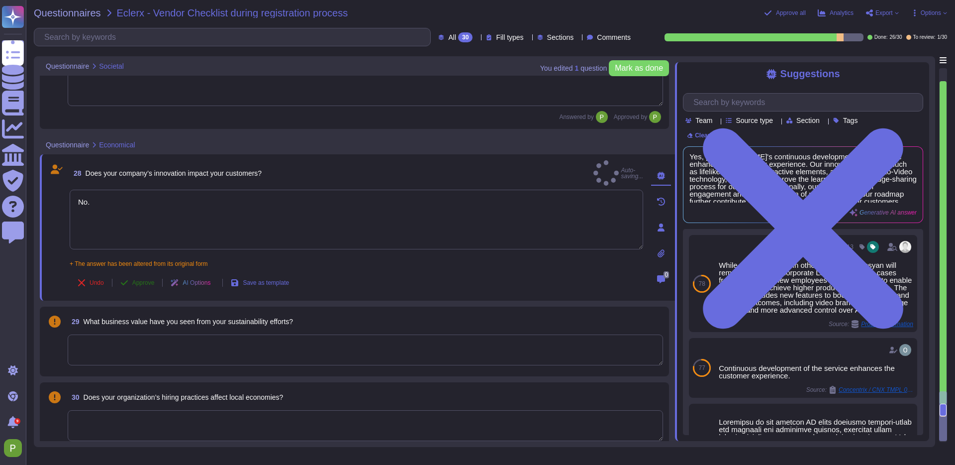
click at [148, 280] on span "Approve" at bounding box center [143, 283] width 22 height 6
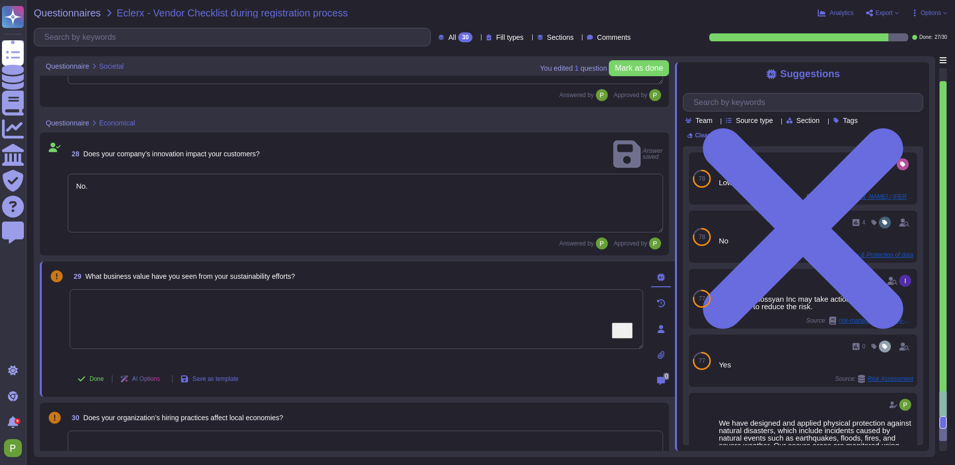
scroll to position [2740, 0]
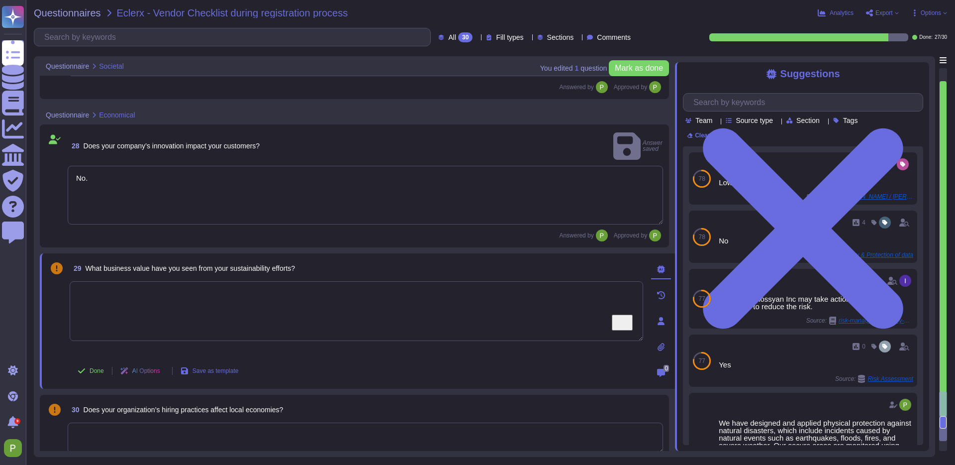
click at [205, 285] on textarea "To enrich screen reader interactions, please activate Accessibility in Grammarl…" at bounding box center [357, 311] width 574 height 60
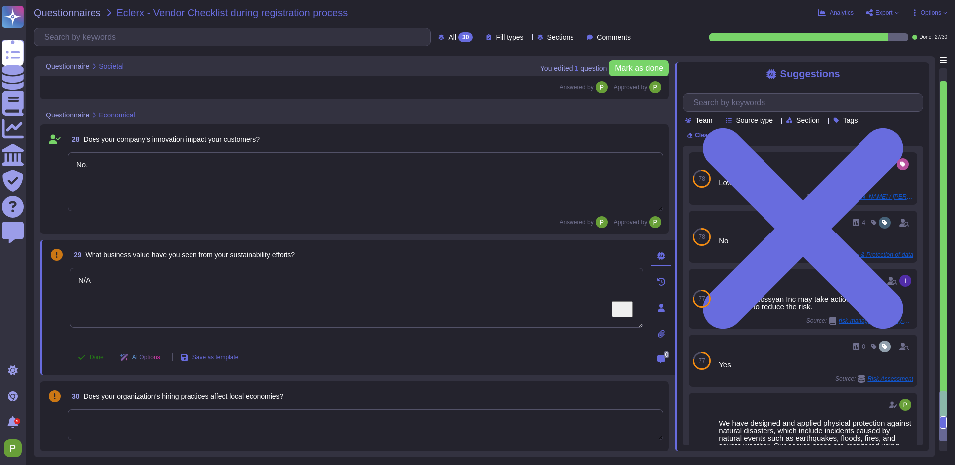
type textarea "N/A"
click at [96, 361] on button "Done" at bounding box center [91, 357] width 42 height 20
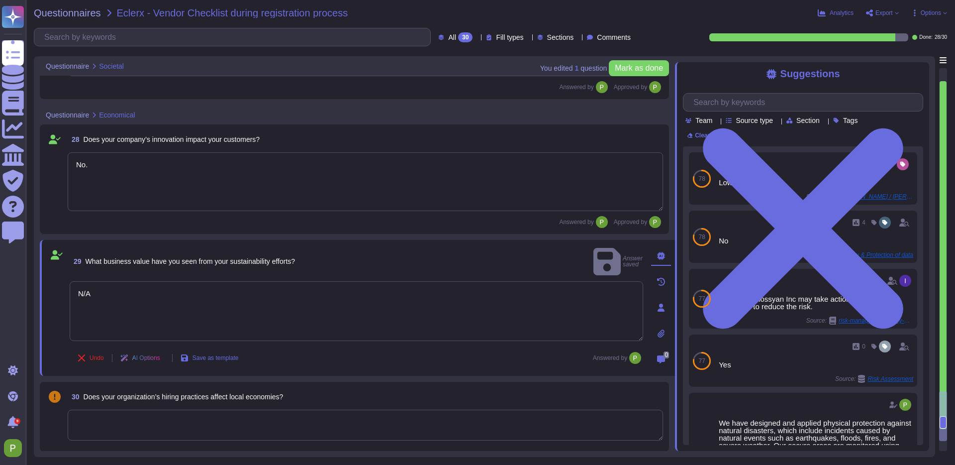
click at [161, 434] on textarea "To enrich screen reader interactions, please activate Accessibility in Grammarl…" at bounding box center [366, 425] width 596 height 31
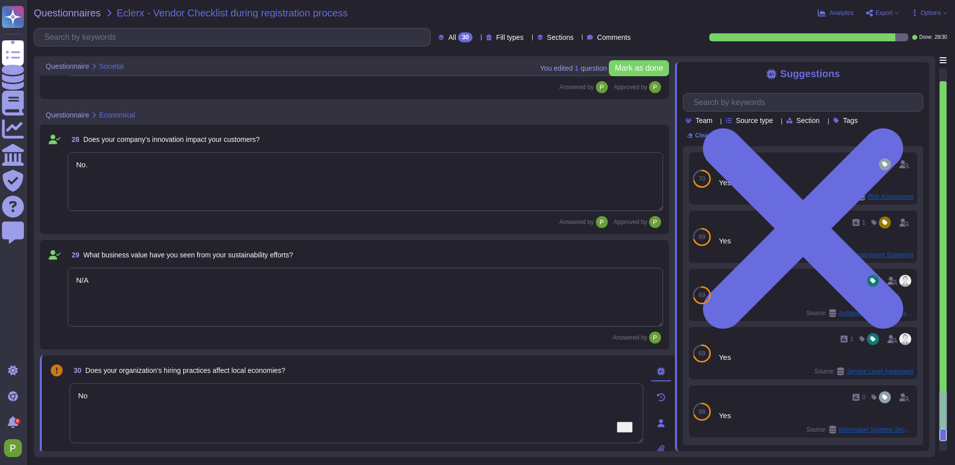
type textarea "No."
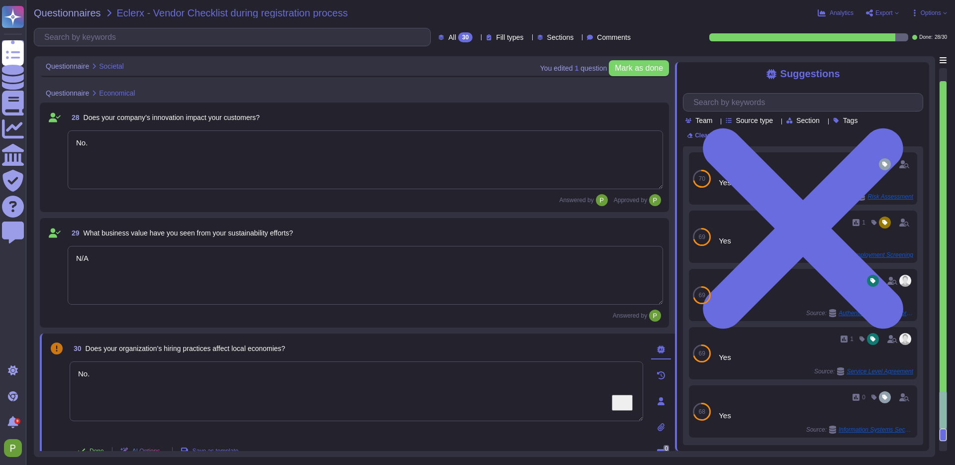
type textarea "Yes."
type textarea "No."
type textarea "Yes."
type textarea "No."
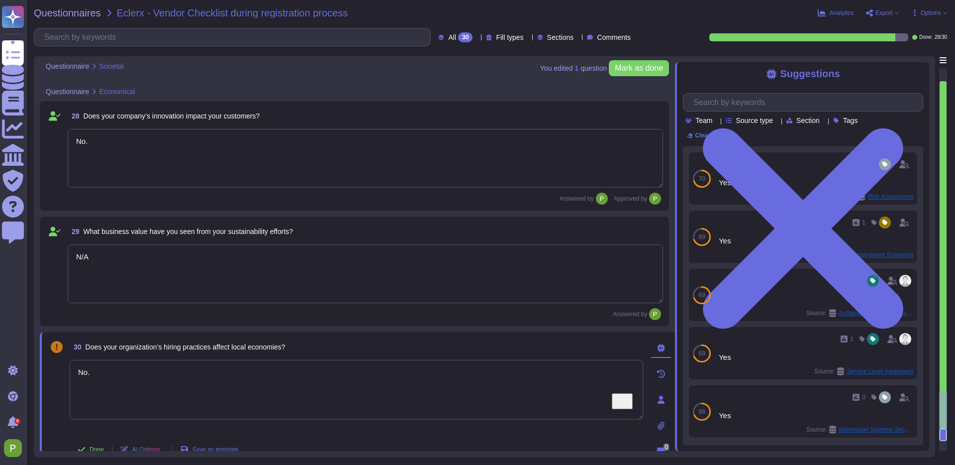
type textarea "No."
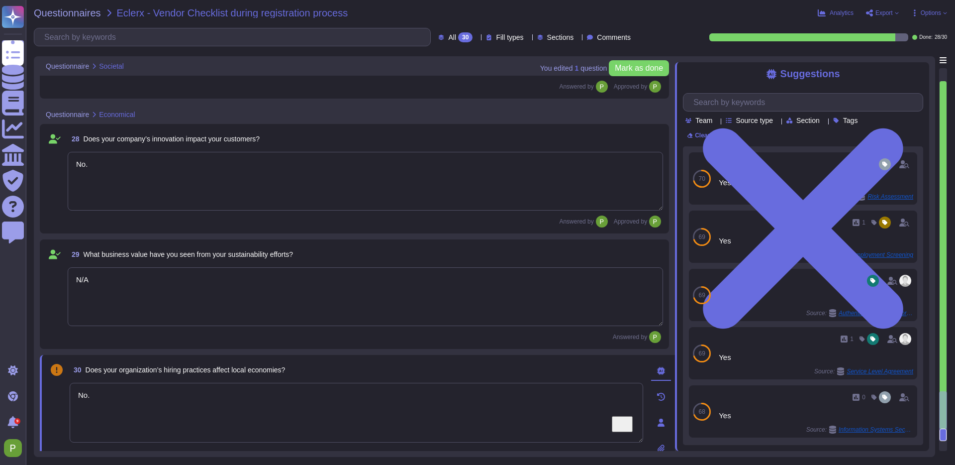
type textarea "Yes."
type textarea "No."
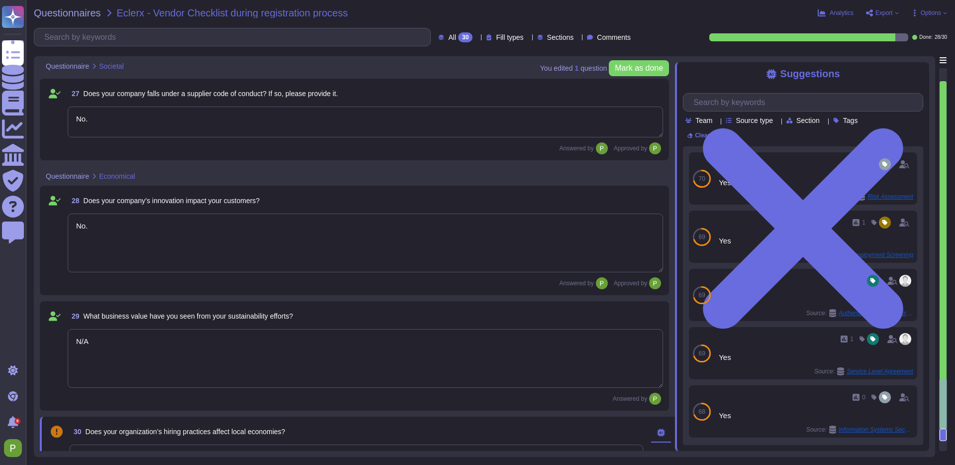
type textarea "No."
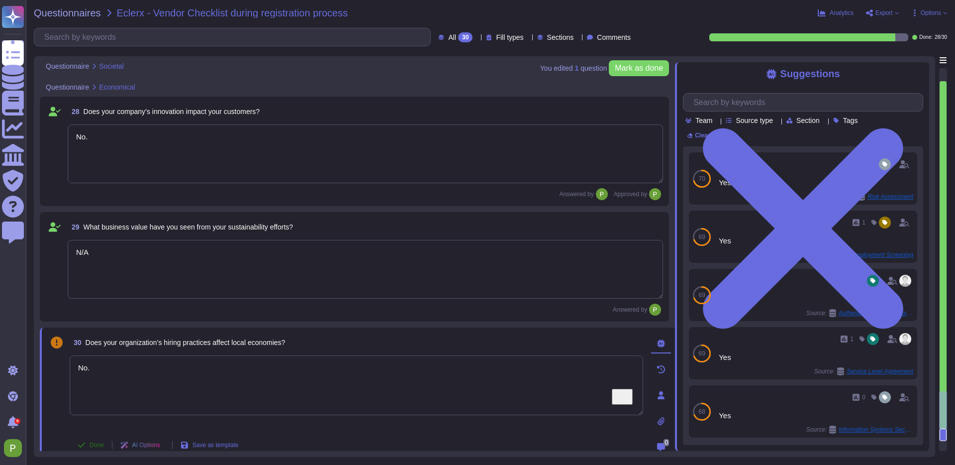
type textarea "Yes."
type textarea "No."
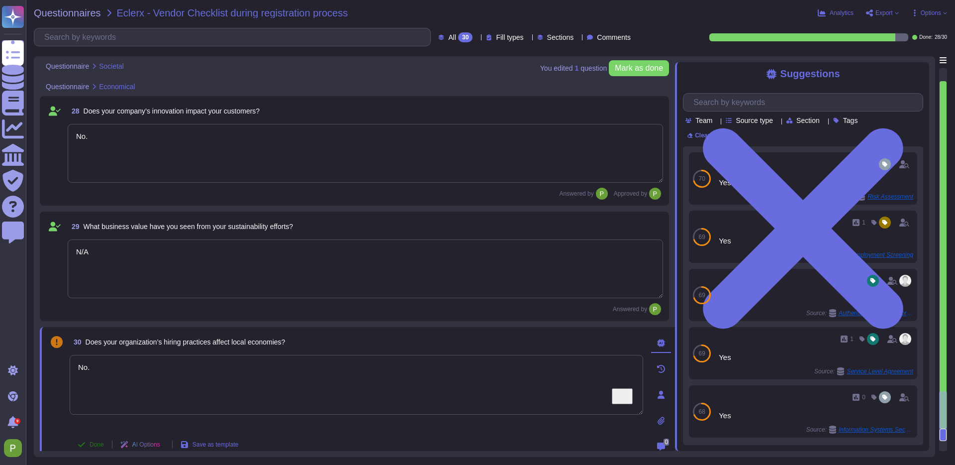
click at [91, 443] on span "Done" at bounding box center [97, 444] width 14 height 6
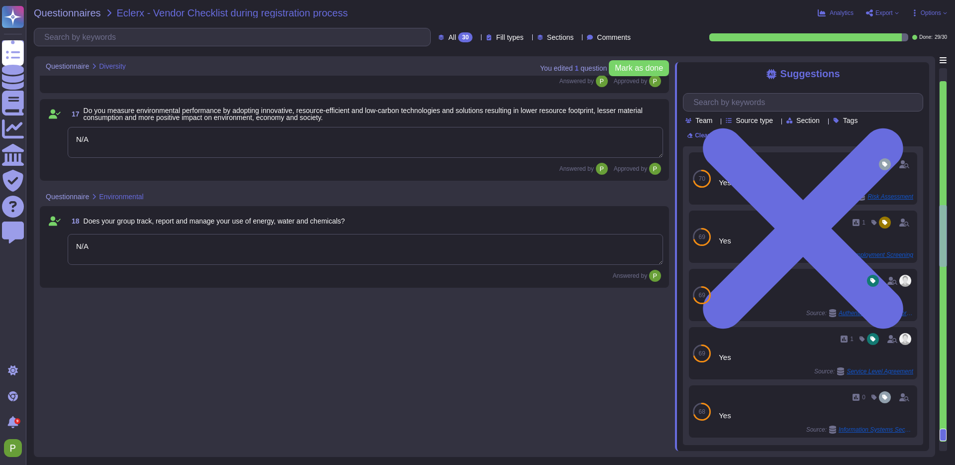
type textarea "No."
type textarea "No"
type textarea "Our vendor management process accounts for supplier diversification to reduce r…"
type textarea "N/A"
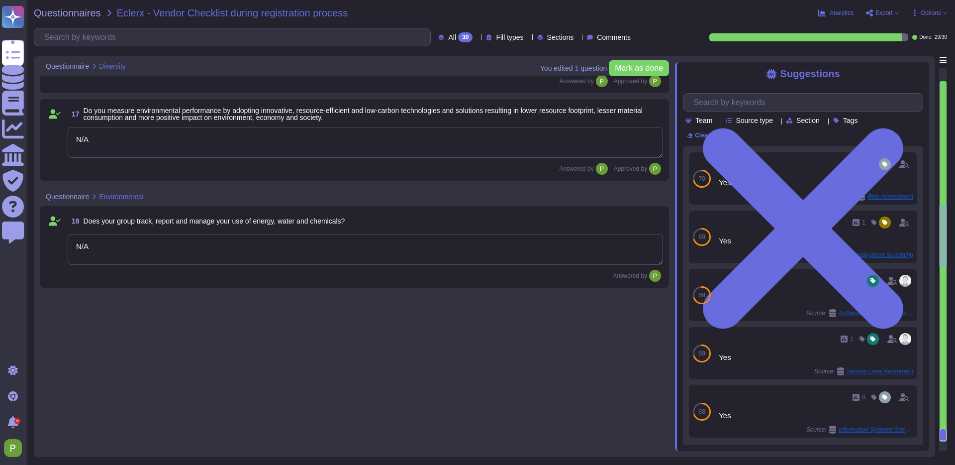
type textarea "No."
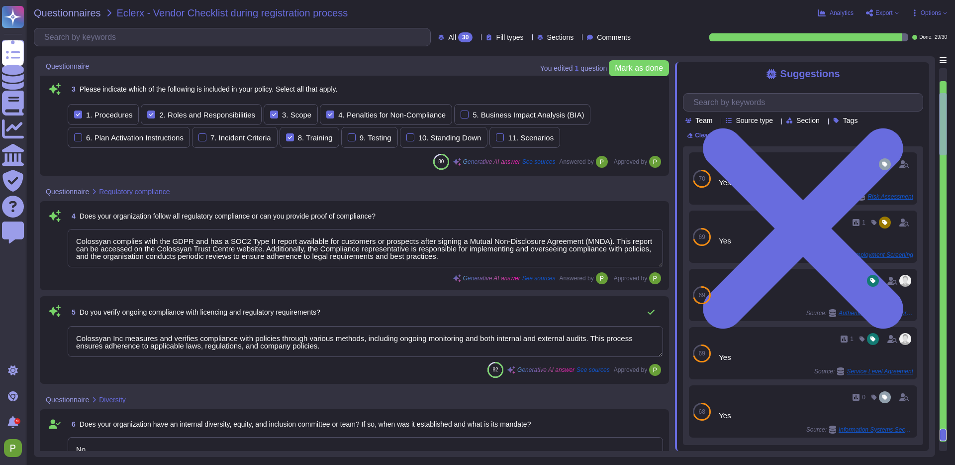
type textarea "we perform security assessments on potential suppliers prior to entering into a…"
type textarea "Colossyan complies with the GDPR and has a SOC2 Type II report available for cu…"
type textarea "Colossyan Inc measures and verifies compliance with policies through various me…"
type textarea "No."
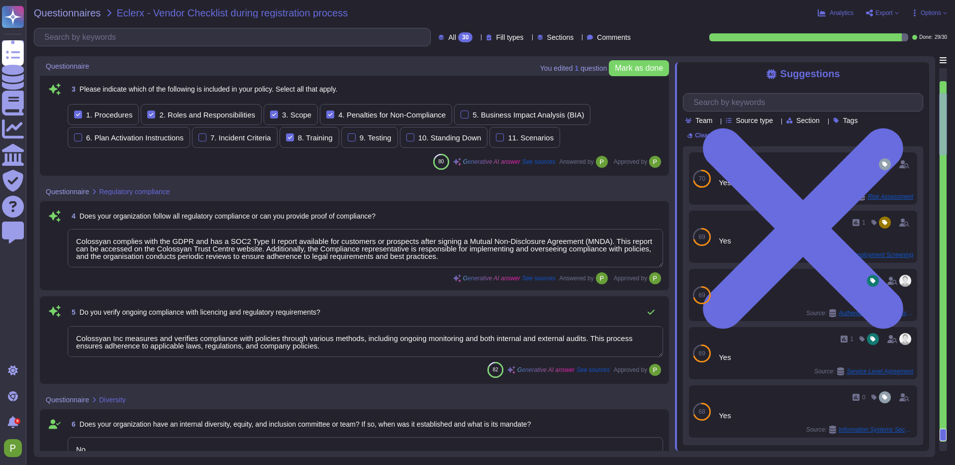
type textarea "Yes, I can confirm that [PERSON_NAME] does not have any discrimination based up…"
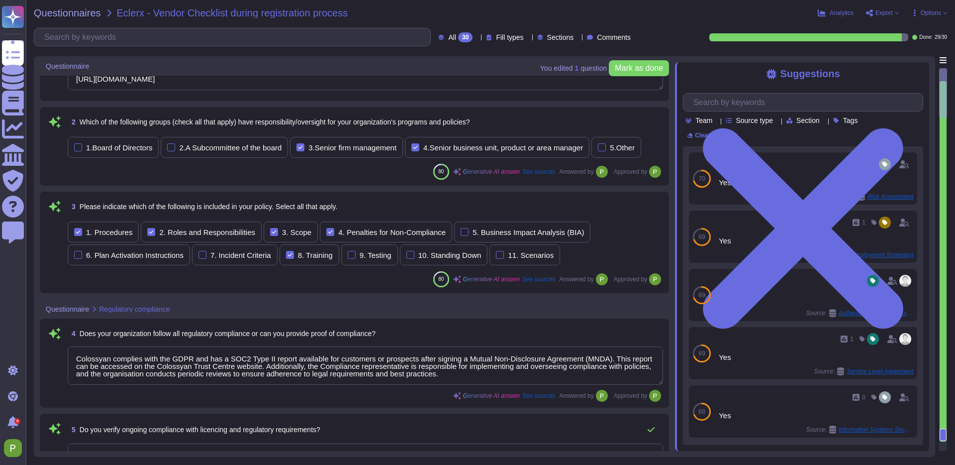
scroll to position [0, 0]
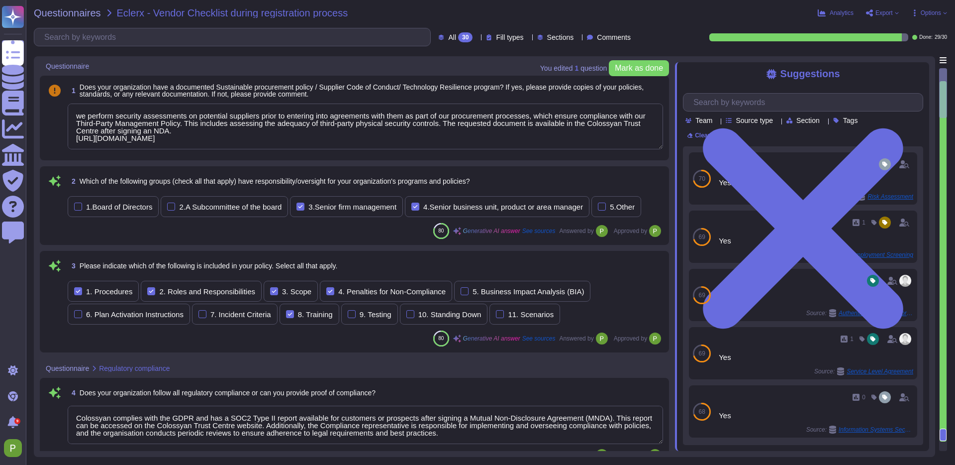
click at [946, 75] on div at bounding box center [943, 93] width 8 height 50
click at [942, 75] on div at bounding box center [943, 93] width 8 height 50
click at [642, 71] on span "Mark as done" at bounding box center [639, 68] width 48 height 8
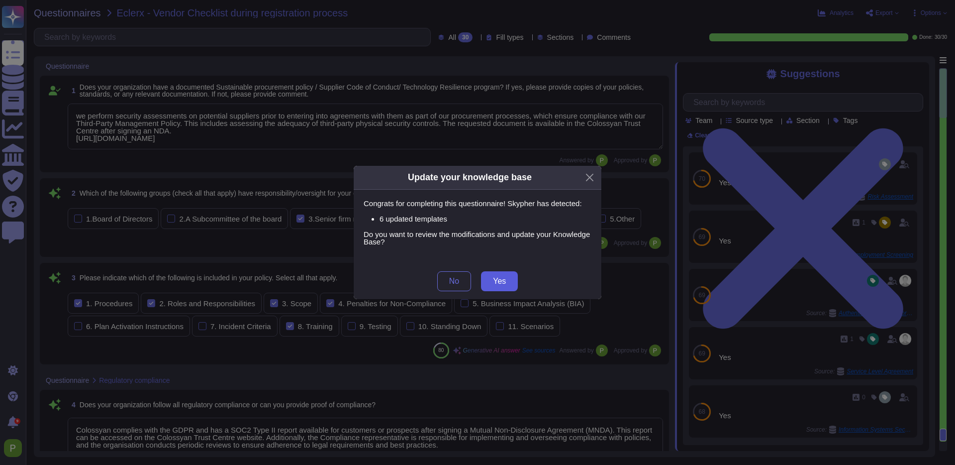
click at [502, 284] on span "Yes" at bounding box center [499, 281] width 13 height 8
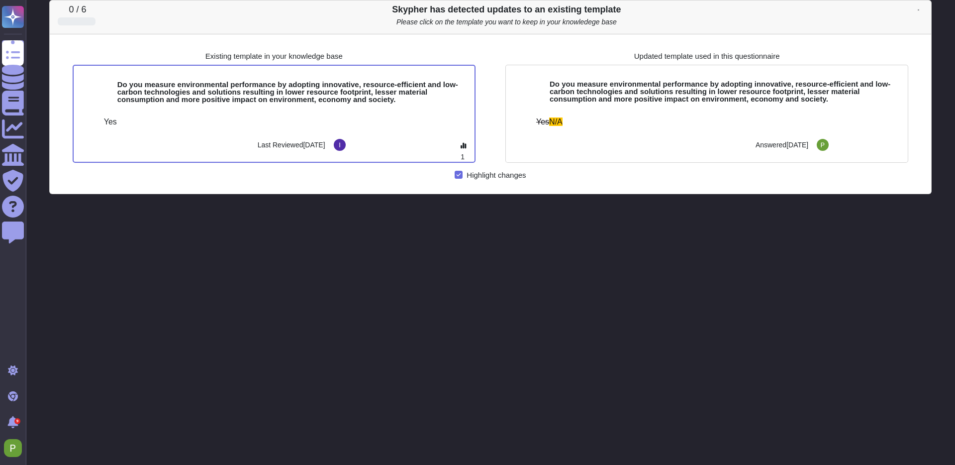
click at [141, 270] on div "0 / 6 Skypher has detected updates to an existing template Please click on the …" at bounding box center [490, 232] width 883 height 465
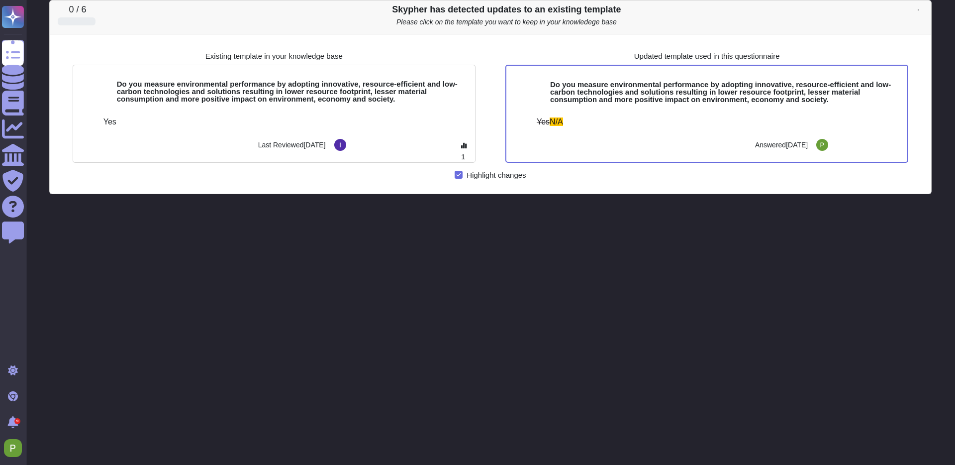
click at [920, 9] on icon at bounding box center [918, 10] width 1 height 2
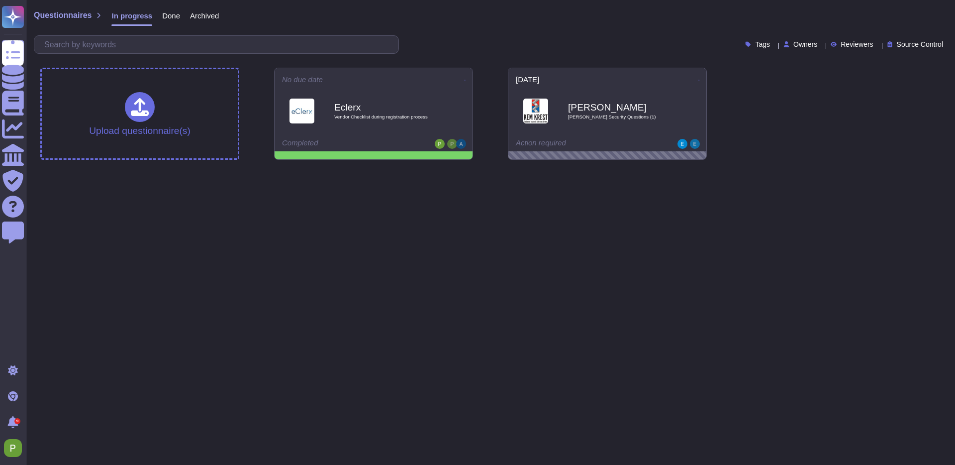
click at [168, 19] on span "Done" at bounding box center [171, 15] width 18 height 7
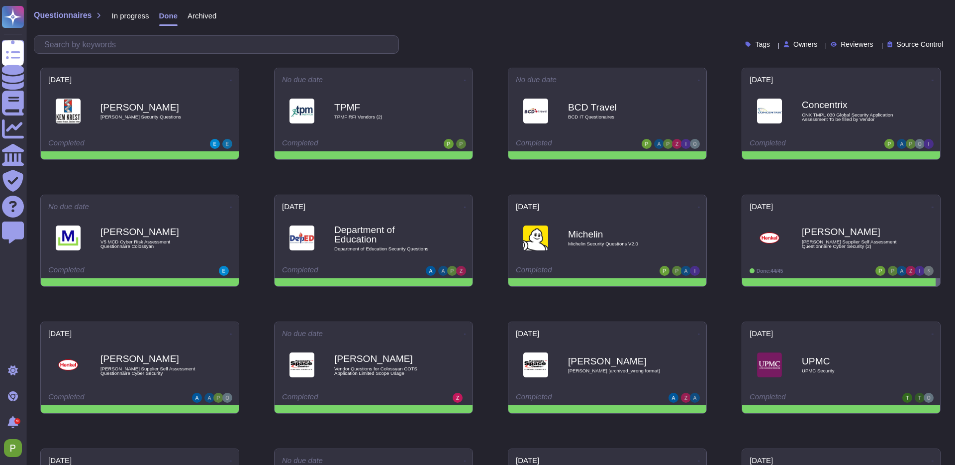
click at [206, 17] on span "Archived" at bounding box center [202, 15] width 29 height 7
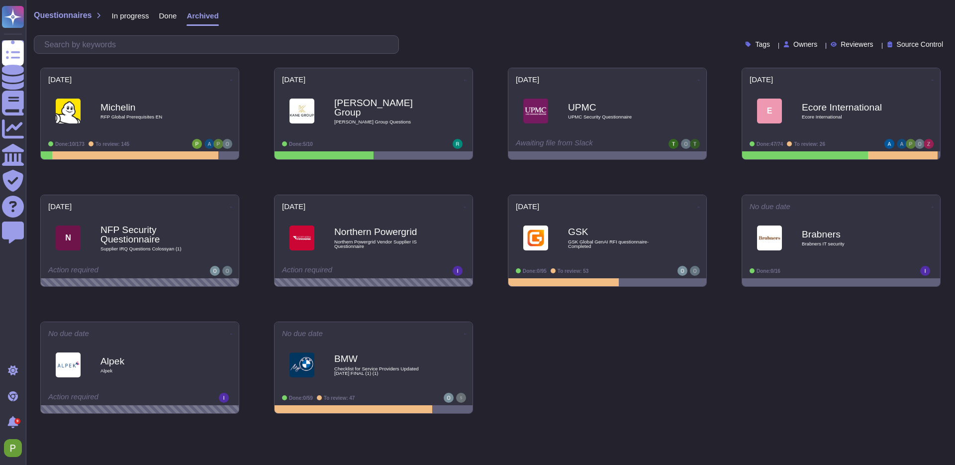
click at [143, 17] on span "In progress" at bounding box center [129, 15] width 37 height 7
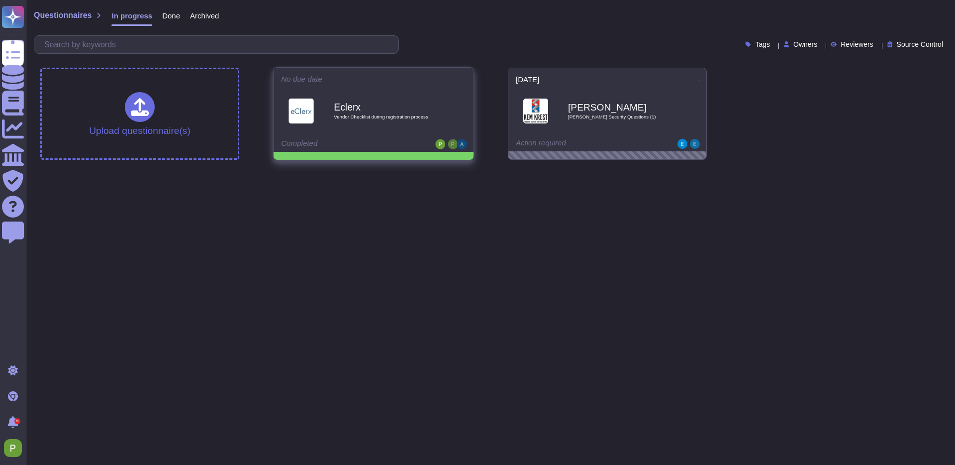
click at [313, 87] on div "Eclerx Vendor Checklist during registration process" at bounding box center [373, 111] width 185 height 50
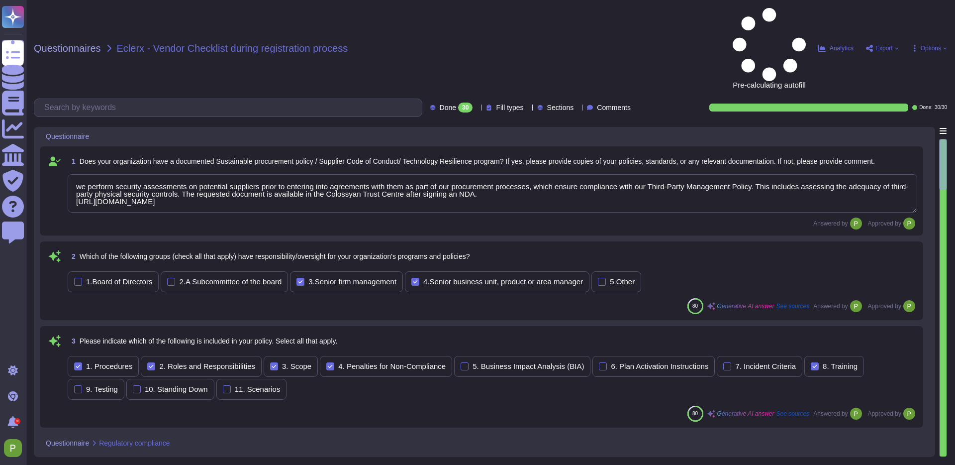
type textarea "we perform security assessments on potential suppliers prior to entering into a…"
type textarea "Colossyan complies with the GDPR and has a SOC2 Type II report available for cu…"
type textarea "Colossyan Inc measures and verifies compliance with policies through various me…"
type textarea "No."
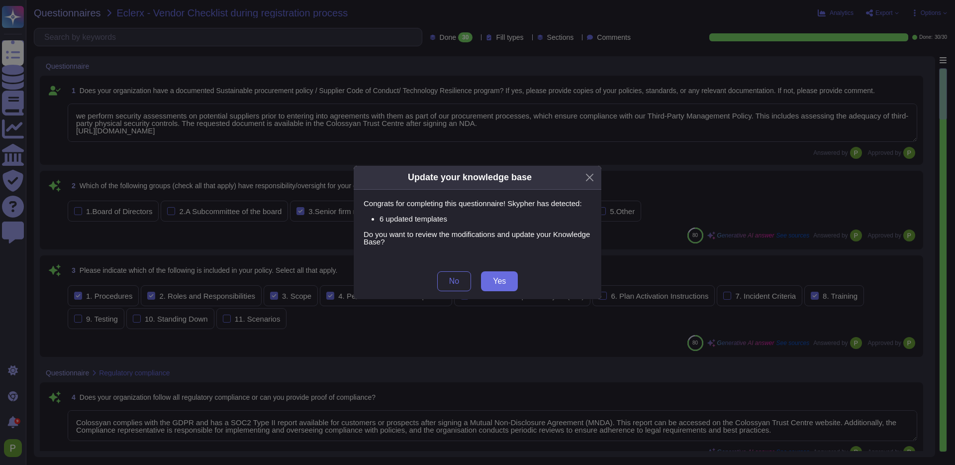
drag, startPoint x: 461, startPoint y: 285, endPoint x: 476, endPoint y: 286, distance: 15.5
click at [461, 285] on button "No" at bounding box center [454, 281] width 34 height 20
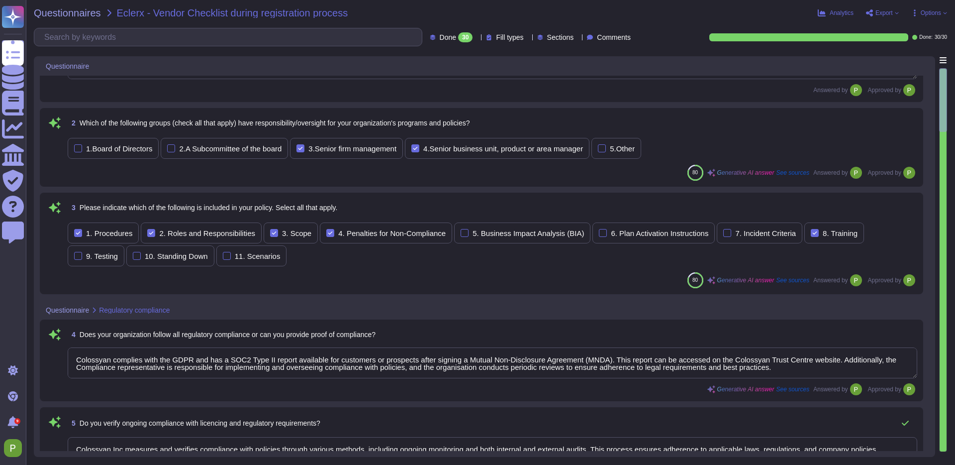
scroll to position [82, 0]
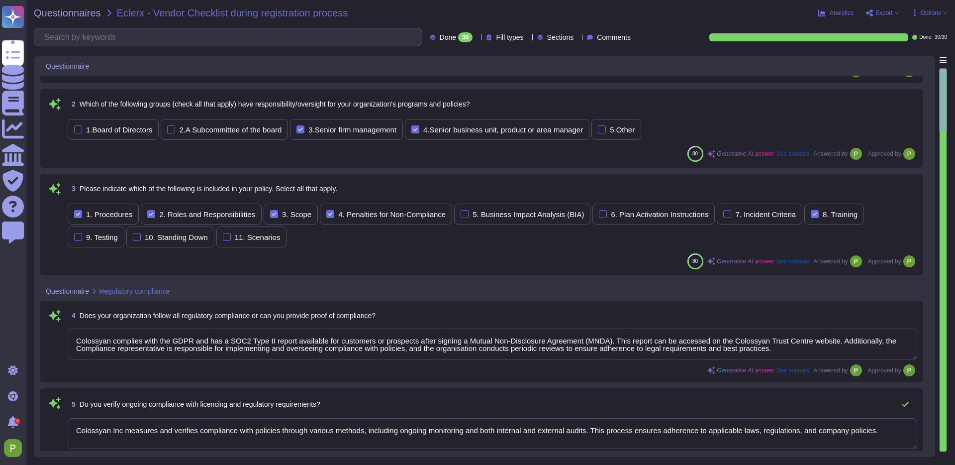
type textarea "Yes, I can confirm that [PERSON_NAME] does not have any discrimination based up…"
click at [232, 343] on textarea "Colossyan complies with the GDPR and has a SOC2 Type II report available for cu…" at bounding box center [493, 343] width 850 height 31
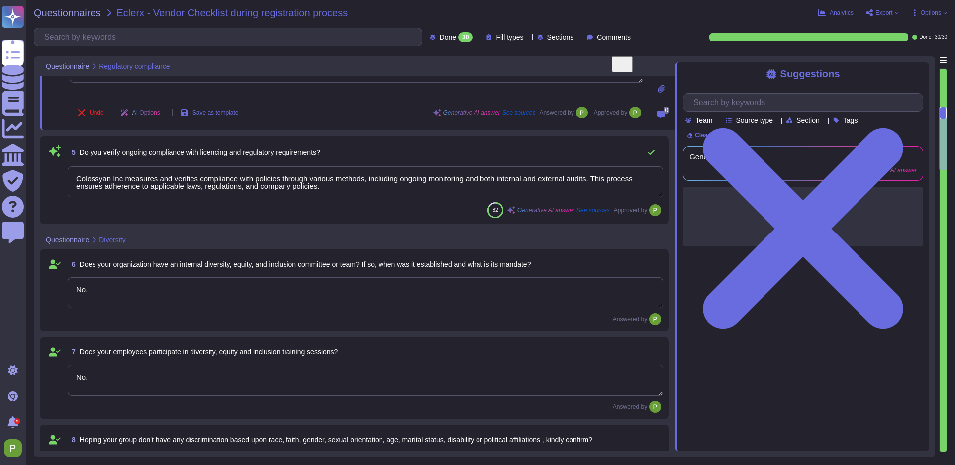
type textarea "Yes, I can confirm that [PERSON_NAME] does not have any discrimination based up…"
type textarea "No."
type textarea "No"
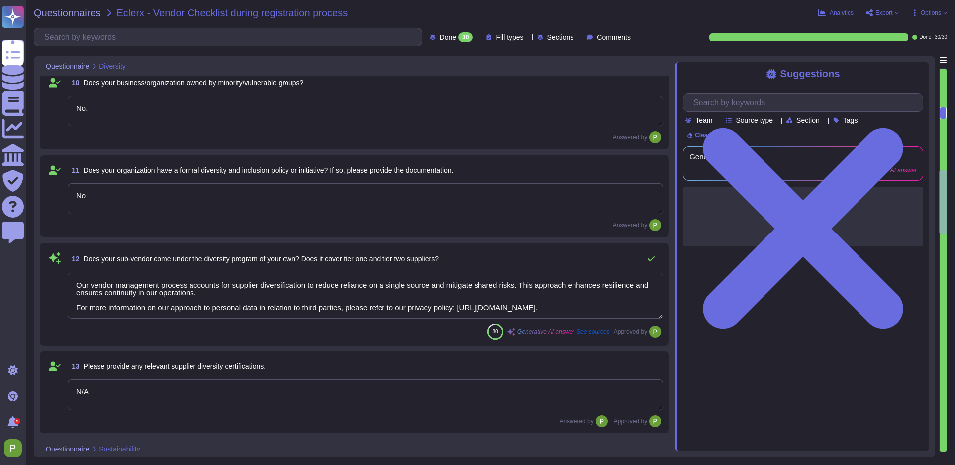
type textarea "Our vendor management process accounts for supplier diversification to reduce r…"
type textarea "N/A"
type textarea "No."
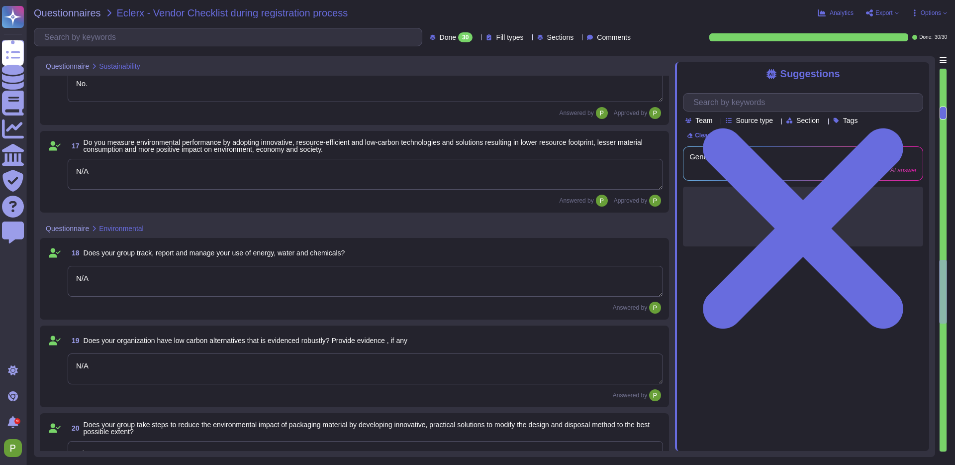
type textarea "N/A"
type textarea "Yes."
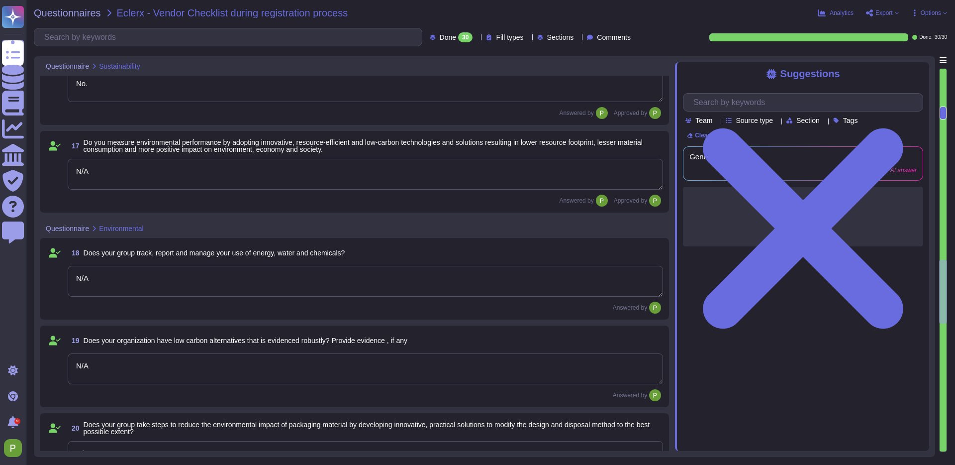
type textarea "No."
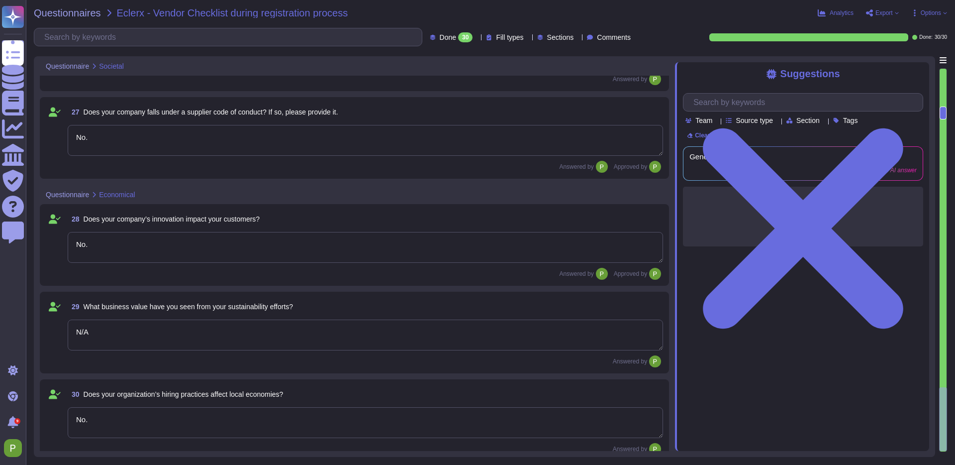
type textarea "No."
type textarea "Yes."
type textarea "No."
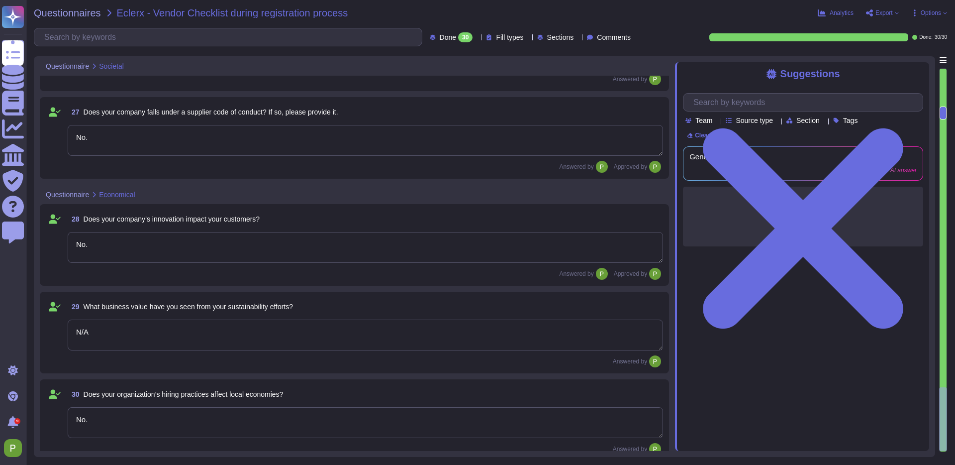
type textarea "N/A"
type textarea "No."
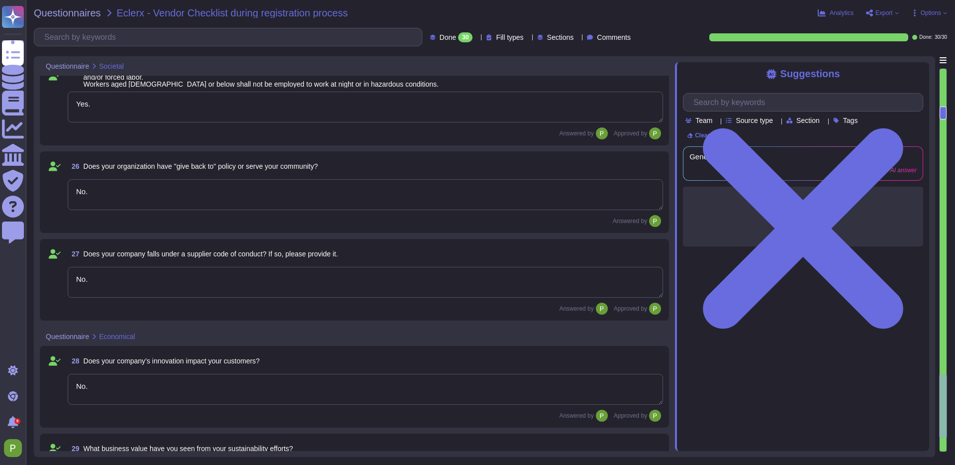
type textarea "No."
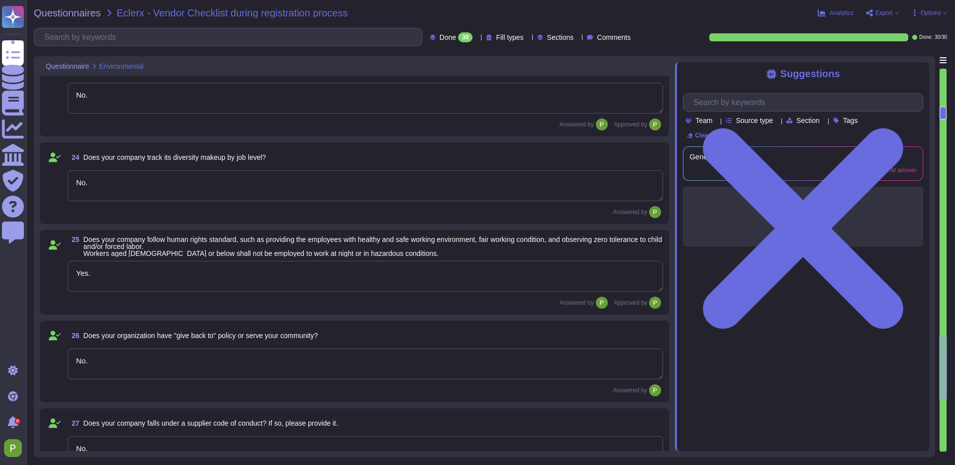
type textarea "N/A"
type textarea "Yes."
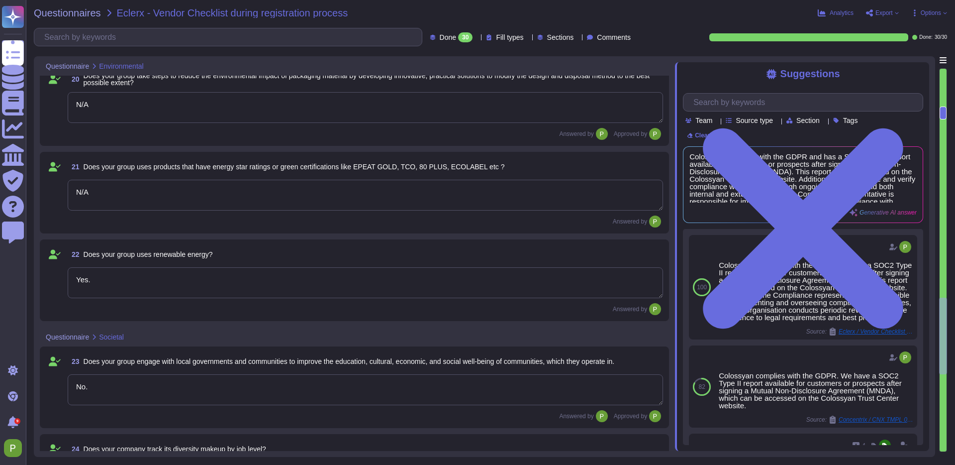
type textarea "N/A"
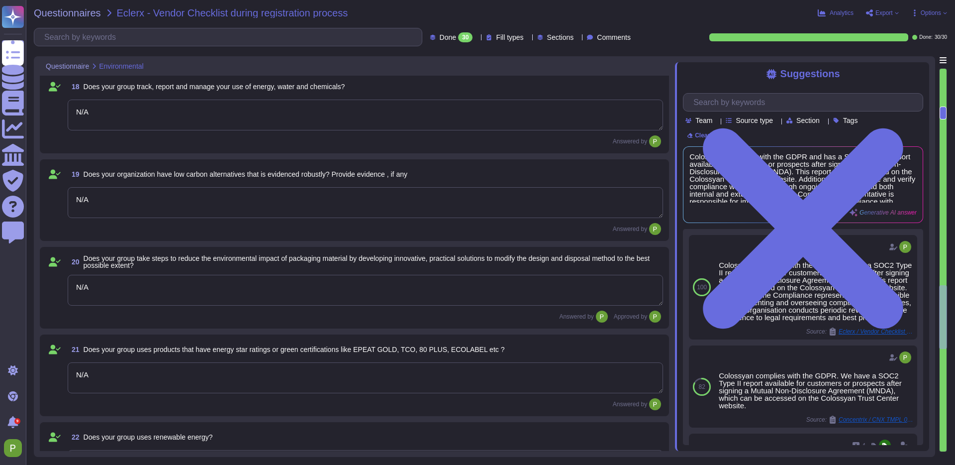
scroll to position [1573, 0]
click at [155, 287] on textarea "N/A" at bounding box center [366, 290] width 596 height 31
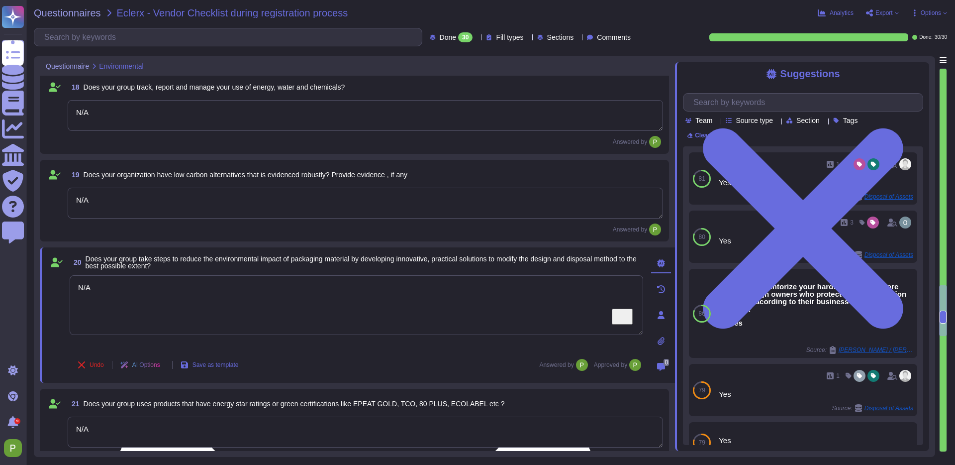
click at [155, 287] on textarea "N/A" at bounding box center [357, 305] width 574 height 60
click at [466, 365] on div "Undo AI Options Save as template Answered by Approved by" at bounding box center [357, 365] width 574 height 24
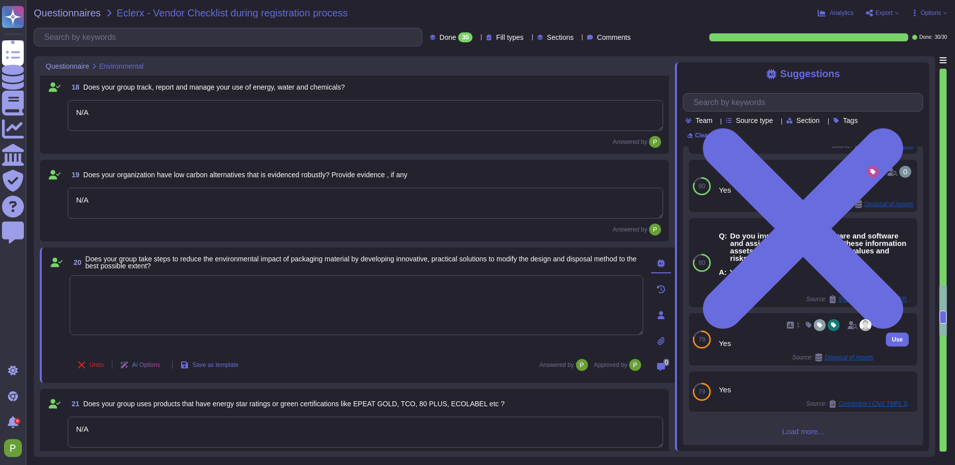
scroll to position [51, 0]
click at [295, 288] on textarea "To enrich screen reader interactions, please activate Accessibility in Grammarl…" at bounding box center [357, 305] width 574 height 60
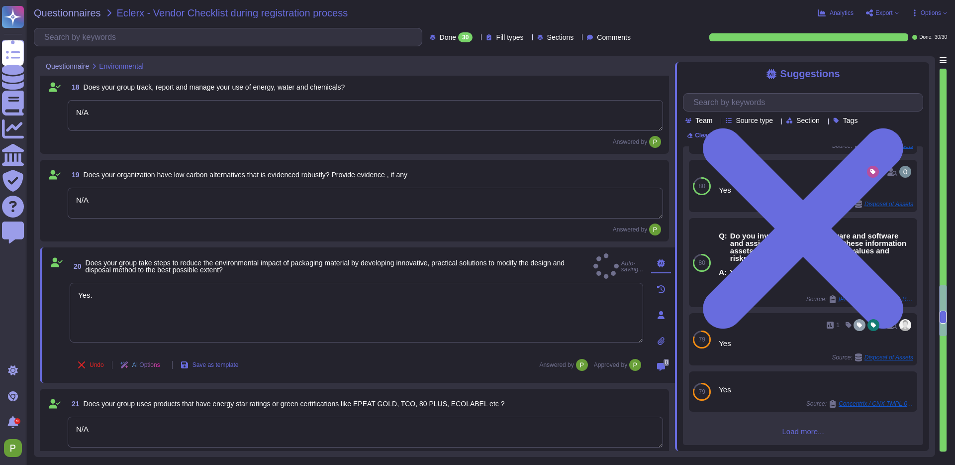
type textarea "Yes."
click at [319, 356] on div "Undo AI Options Save as template Answered by Approved by" at bounding box center [357, 365] width 574 height 24
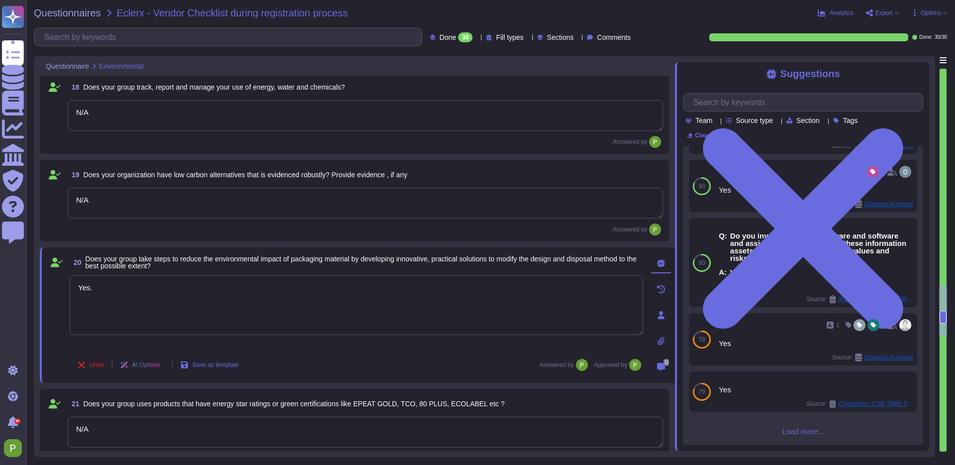
click at [458, 39] on div "30" at bounding box center [465, 37] width 14 height 10
click at [712, 29] on div "Done 30 Fill types Sections Comments Done: 30 / 30" at bounding box center [491, 37] width 914 height 18
click at [924, 15] on span "Options" at bounding box center [931, 13] width 20 height 6
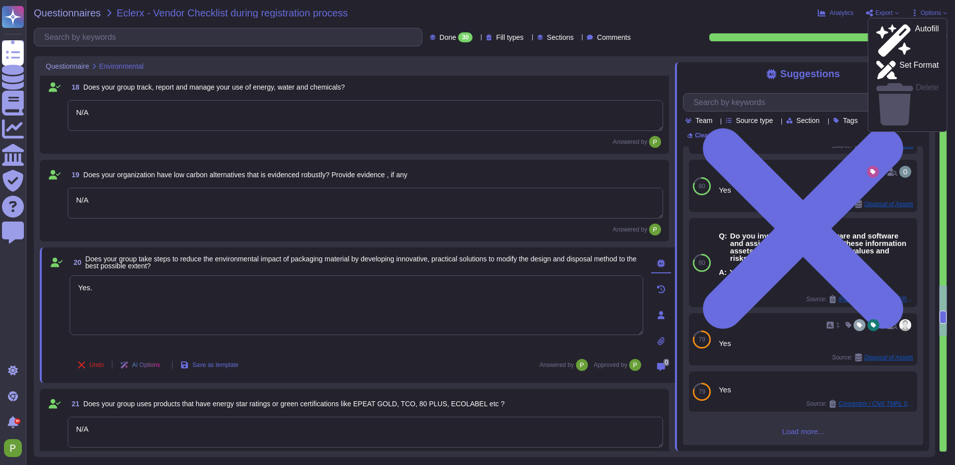
click at [636, 43] on div "Done 30 Fill types Sections Comments Done: 30 / 30" at bounding box center [491, 37] width 914 height 18
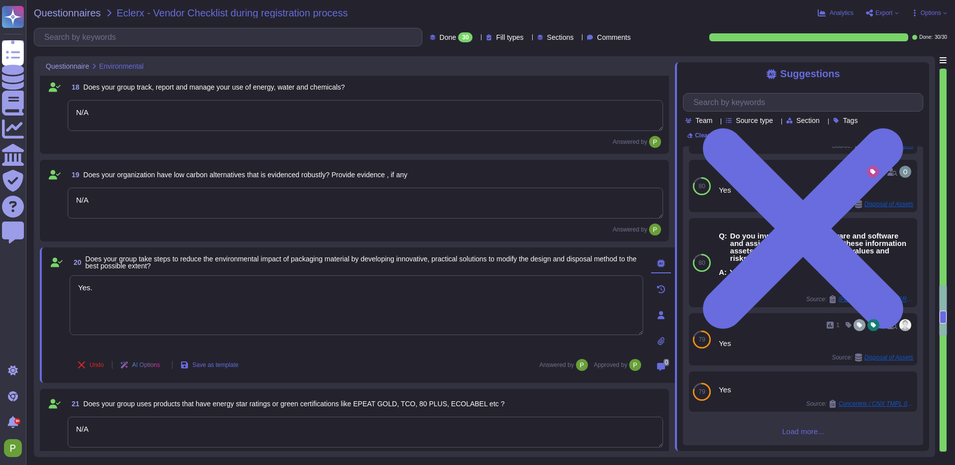
click at [83, 18] on div "Questionnaires Eclerx - Vendor Checklist during registration process Analytics …" at bounding box center [490, 232] width 929 height 465
click at [87, 11] on span "Questionnaires" at bounding box center [67, 13] width 67 height 10
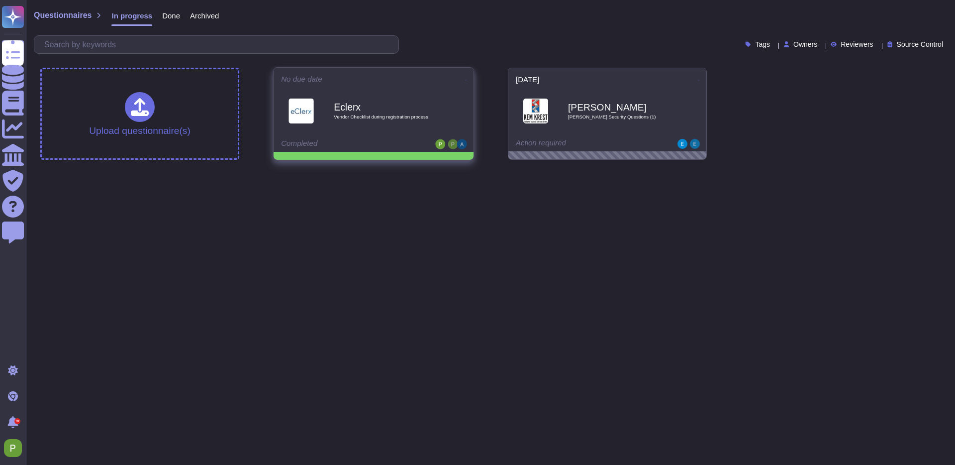
click at [379, 88] on div "Eclerx Vendor Checklist during registration process" at bounding box center [373, 111] width 185 height 50
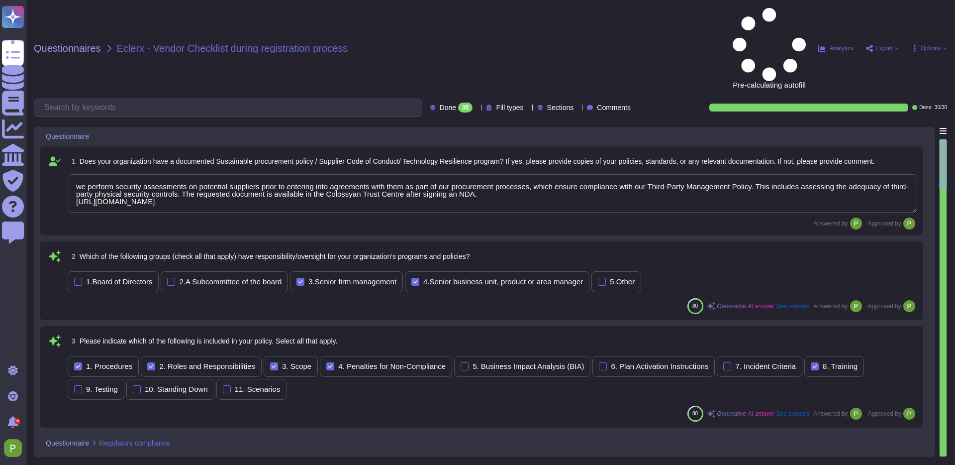
type textarea "we perform security assessments on potential suppliers prior to entering into a…"
type textarea "Colossyan complies with the GDPR and has a SOC2 Type II report available for cu…"
type textarea "Colossyan Inc measures and verifies compliance with policies through various me…"
type textarea "No."
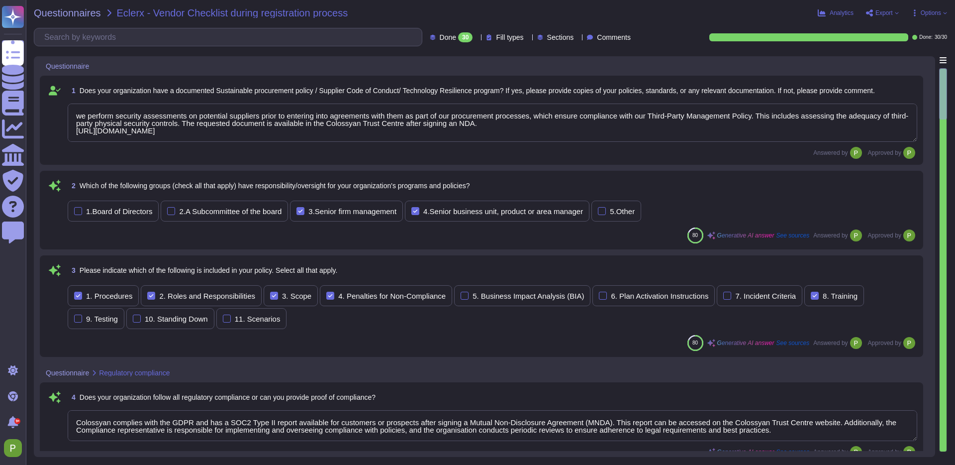
click at [922, 10] on span "Options" at bounding box center [931, 13] width 20 height 6
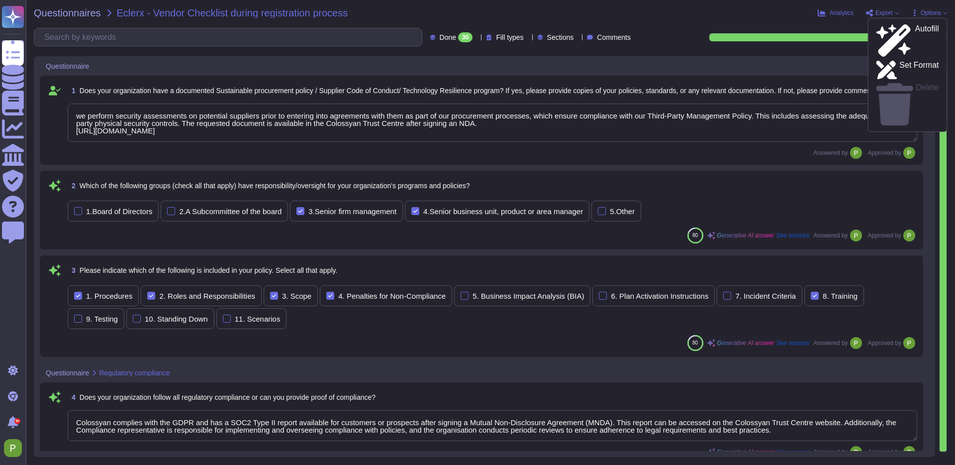
click at [899, 11] on div "Analytics Export Options Autofill Set Format Delete" at bounding box center [800, 13] width 296 height 10
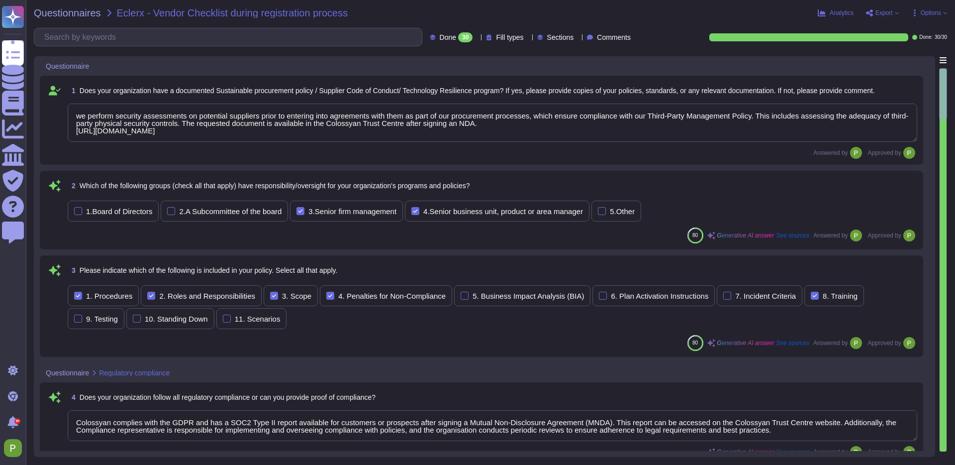
click at [887, 13] on span "Export" at bounding box center [884, 13] width 17 height 6
click at [902, 60] on p "Download" at bounding box center [919, 72] width 35 height 24
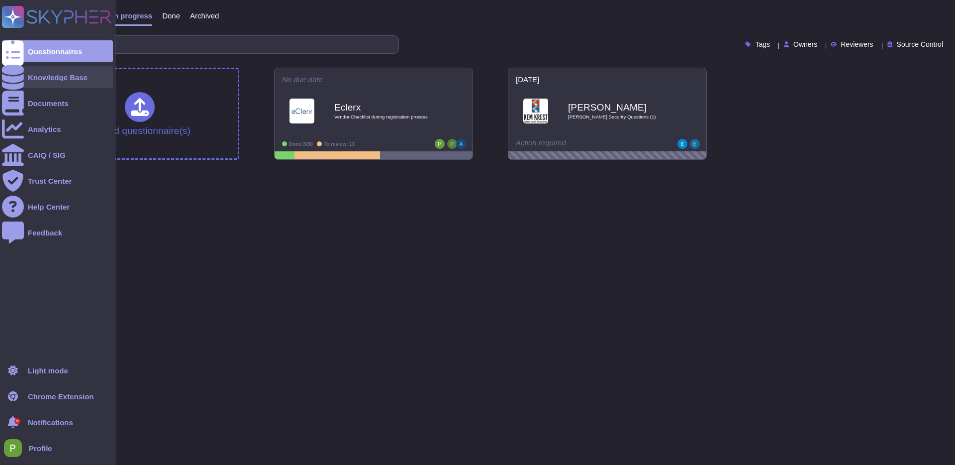
drag, startPoint x: 53, startPoint y: 78, endPoint x: 97, endPoint y: 70, distance: 44.4
click at [53, 78] on div "Knowledge Base" at bounding box center [58, 77] width 60 height 7
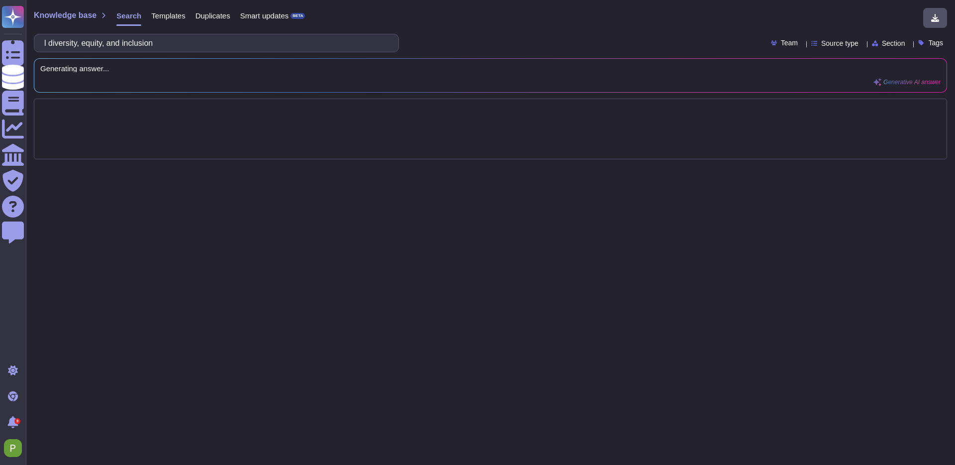
click at [57, 42] on input "l diversity, equity, and inclusion" at bounding box center [213, 42] width 349 height 17
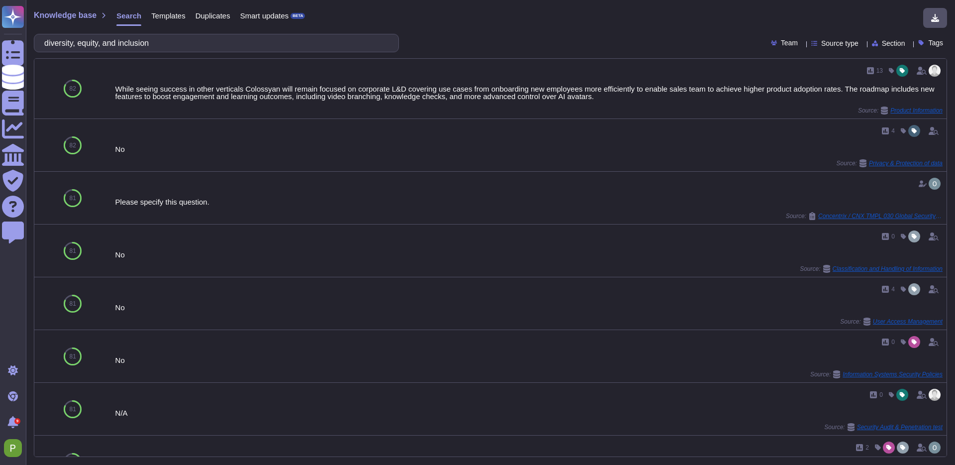
click at [122, 44] on input "diversity, equity, and inclusion" at bounding box center [213, 42] width 349 height 17
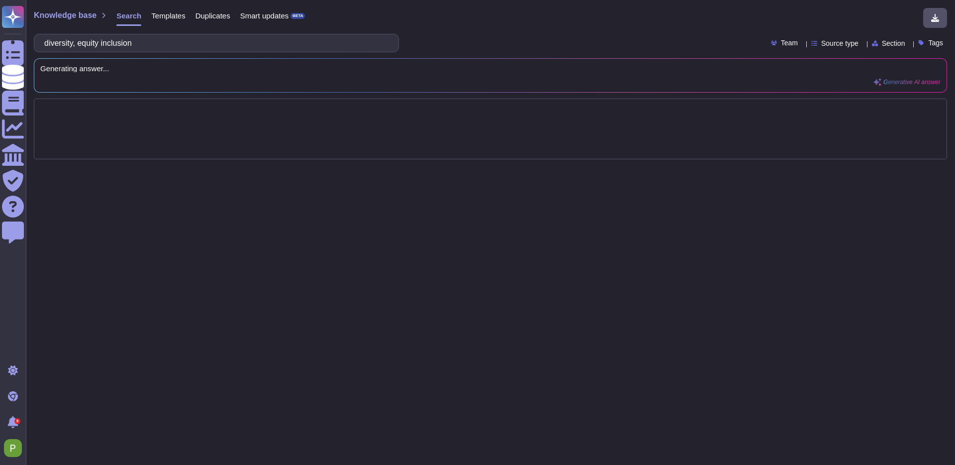
click at [89, 44] on input "diversity, equity inclusion" at bounding box center [213, 42] width 349 height 17
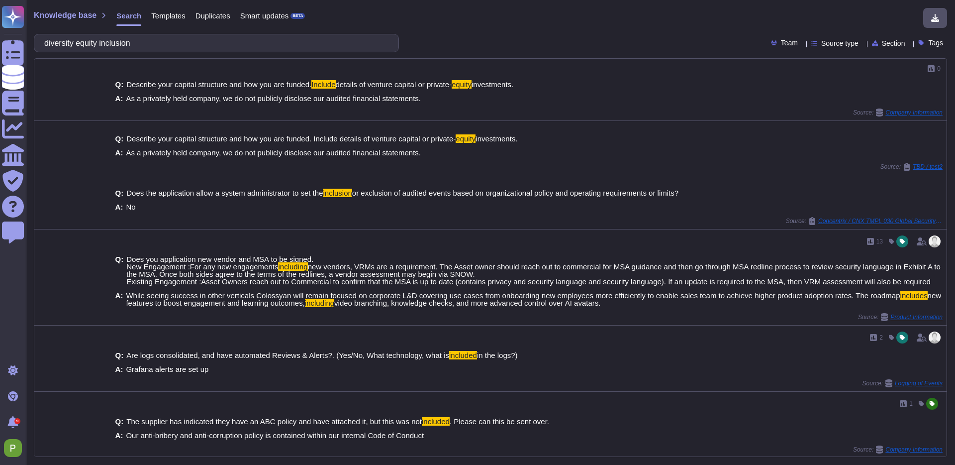
drag, startPoint x: 85, startPoint y: 44, endPoint x: 317, endPoint y: 52, distance: 232.5
click at [317, 52] on div "diversity equity inclusion" at bounding box center [216, 43] width 365 height 18
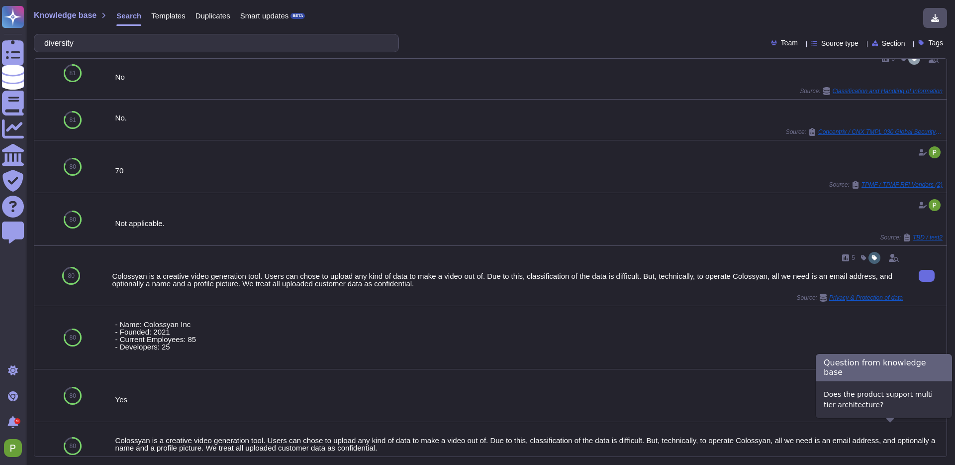
scroll to position [263, 0]
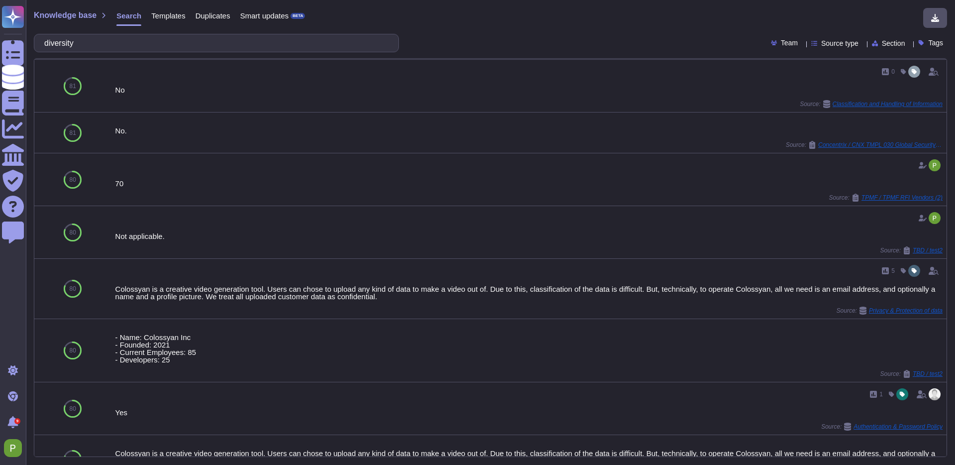
click at [156, 39] on input "diversity" at bounding box center [213, 42] width 349 height 17
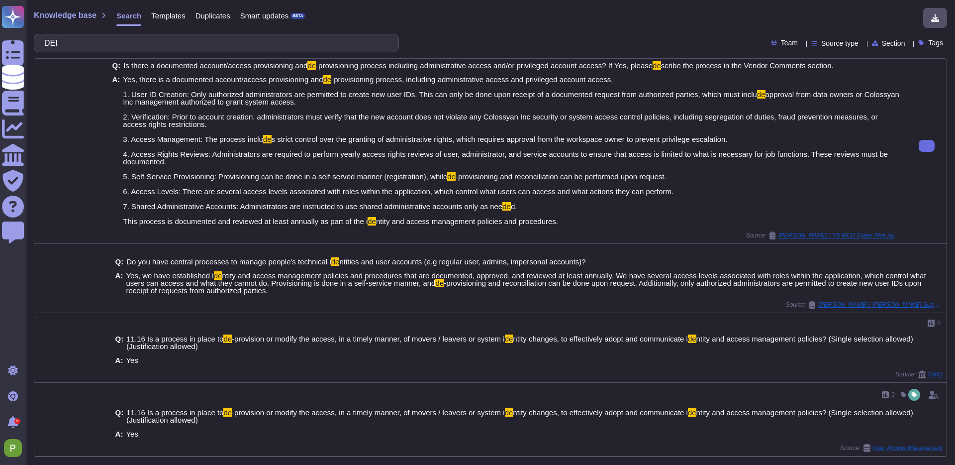
scroll to position [0, 0]
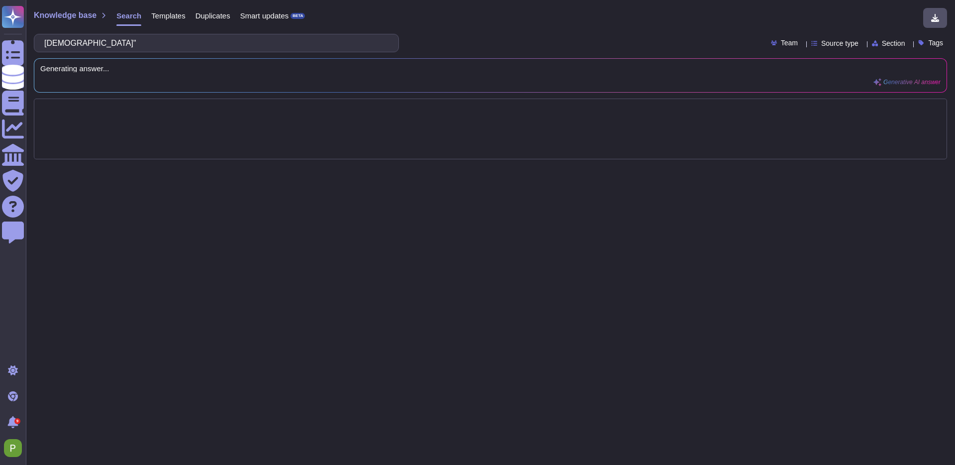
click at [56, 44] on input "DEI"" at bounding box center [213, 42] width 349 height 17
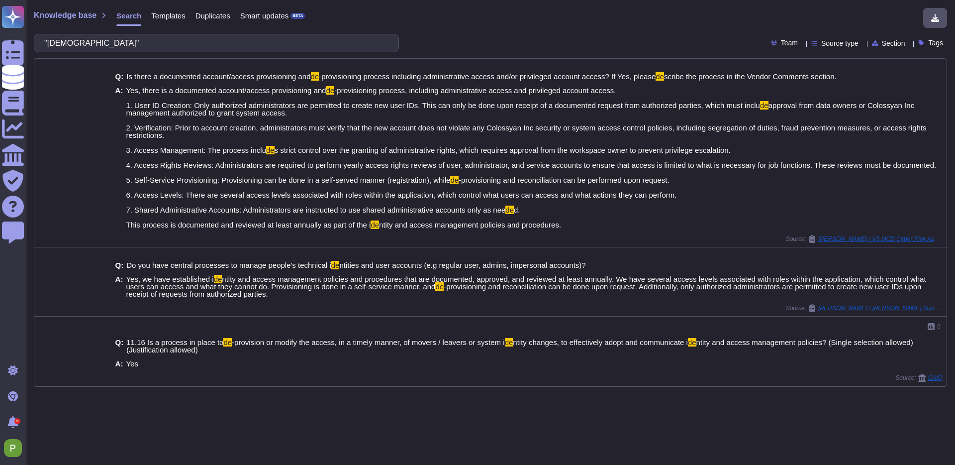
click at [58, 42] on input ""DEI"" at bounding box center [213, 42] width 349 height 17
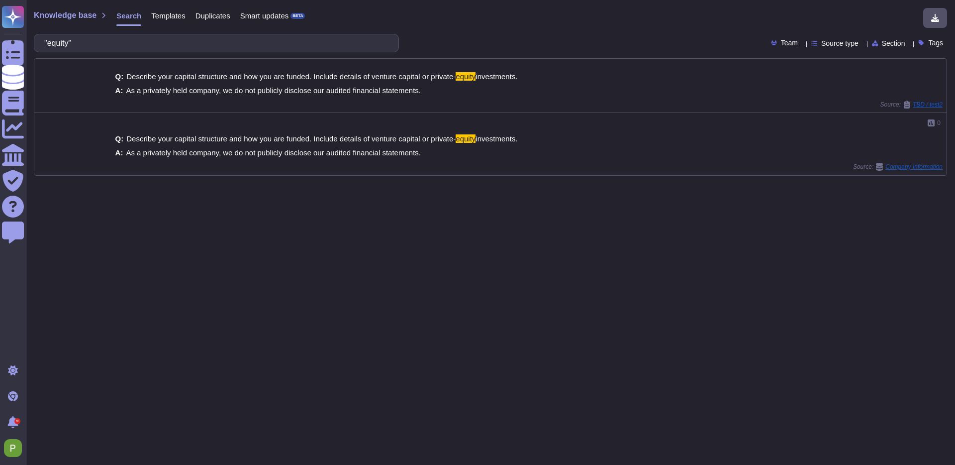
click at [58, 46] on input ""equity"" at bounding box center [213, 42] width 349 height 17
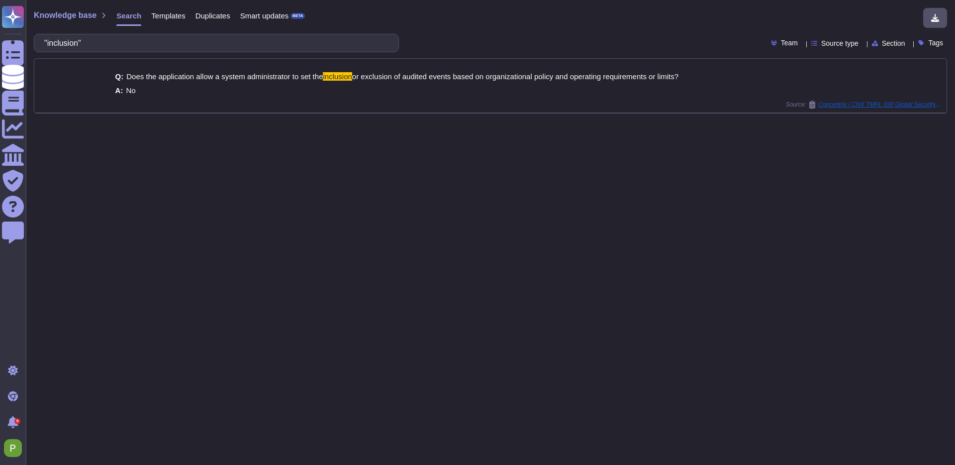
click at [66, 43] on input ""inclusion"" at bounding box center [213, 42] width 349 height 17
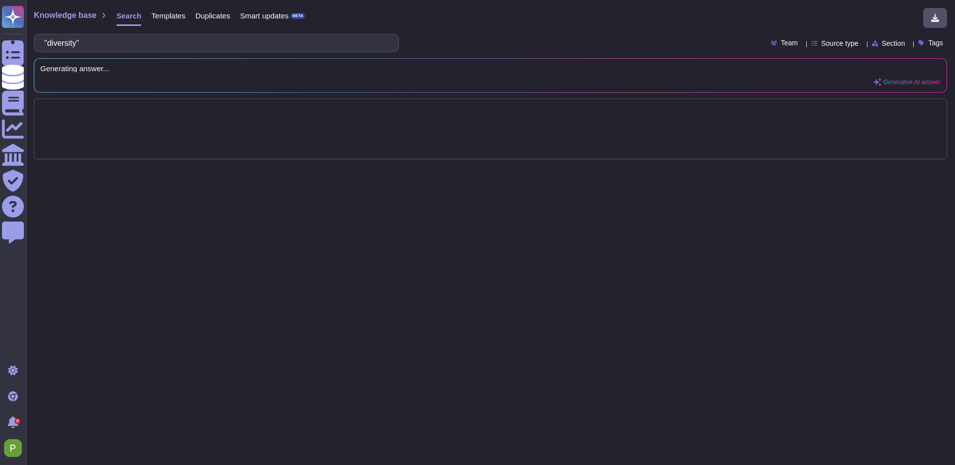
type input ""diversity""
